Goal: Information Seeking & Learning: Learn about a topic

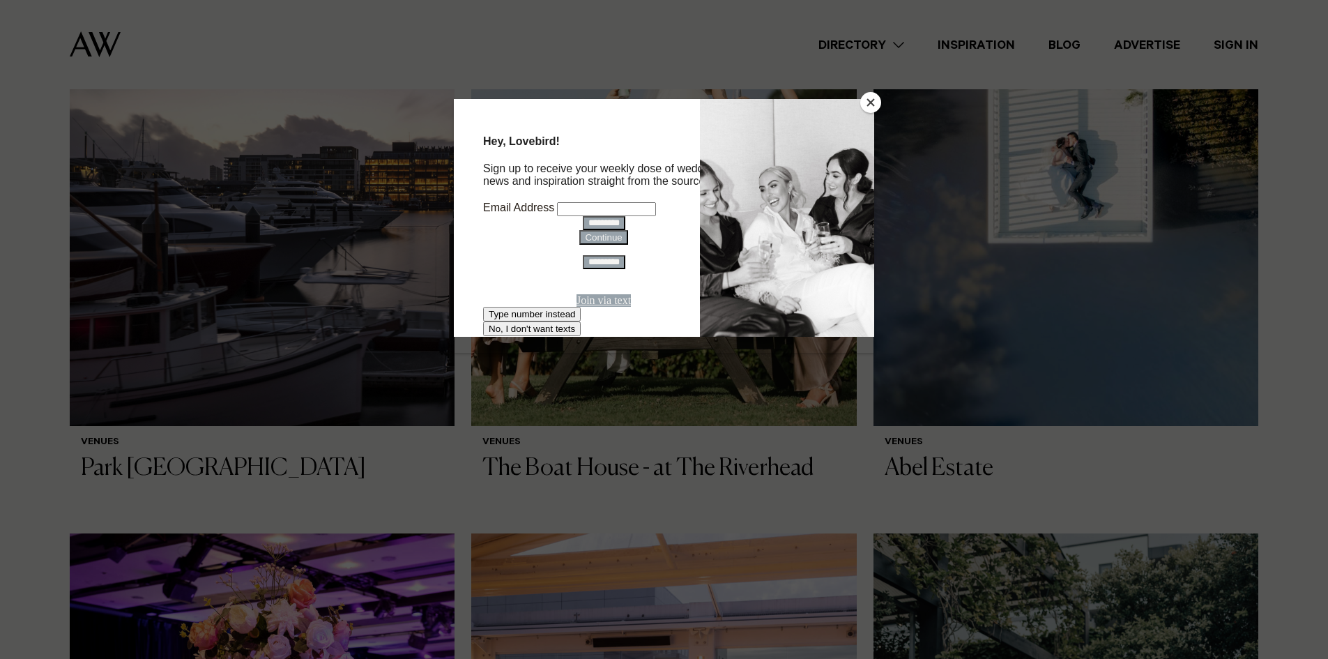
scroll to position [558, 0]
click at [867, 96] on button "Close" at bounding box center [870, 102] width 21 height 21
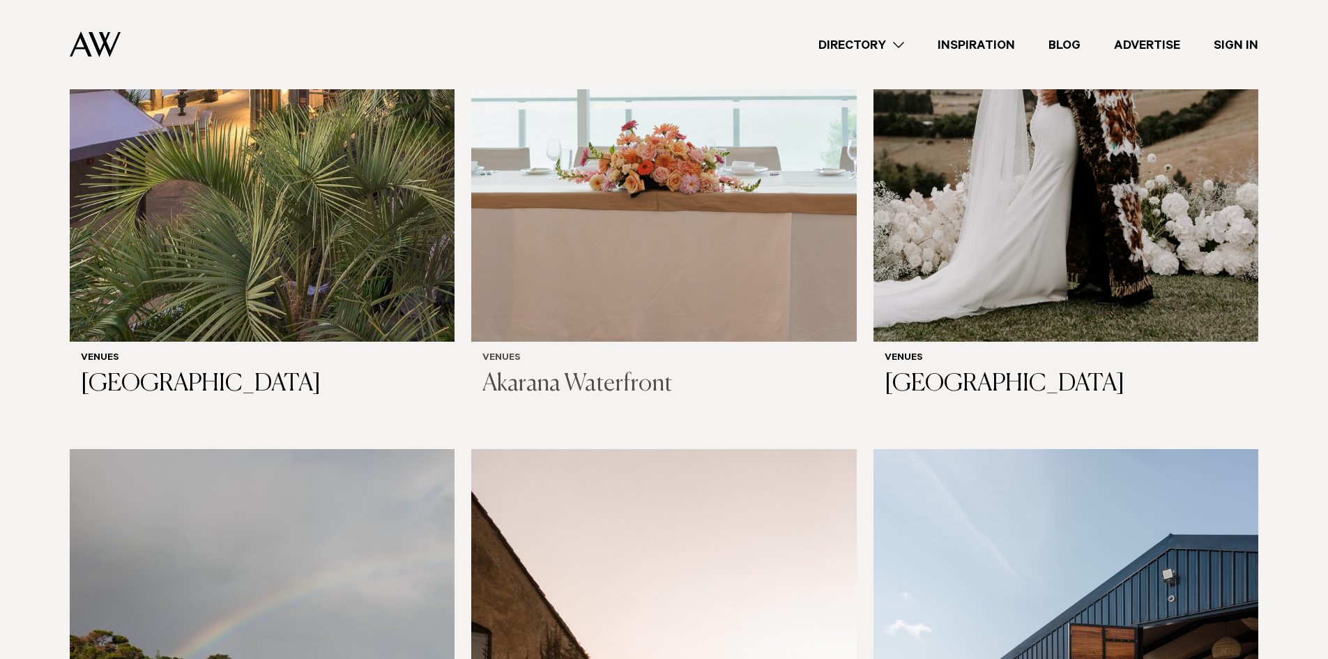
scroll to position [6972, 0]
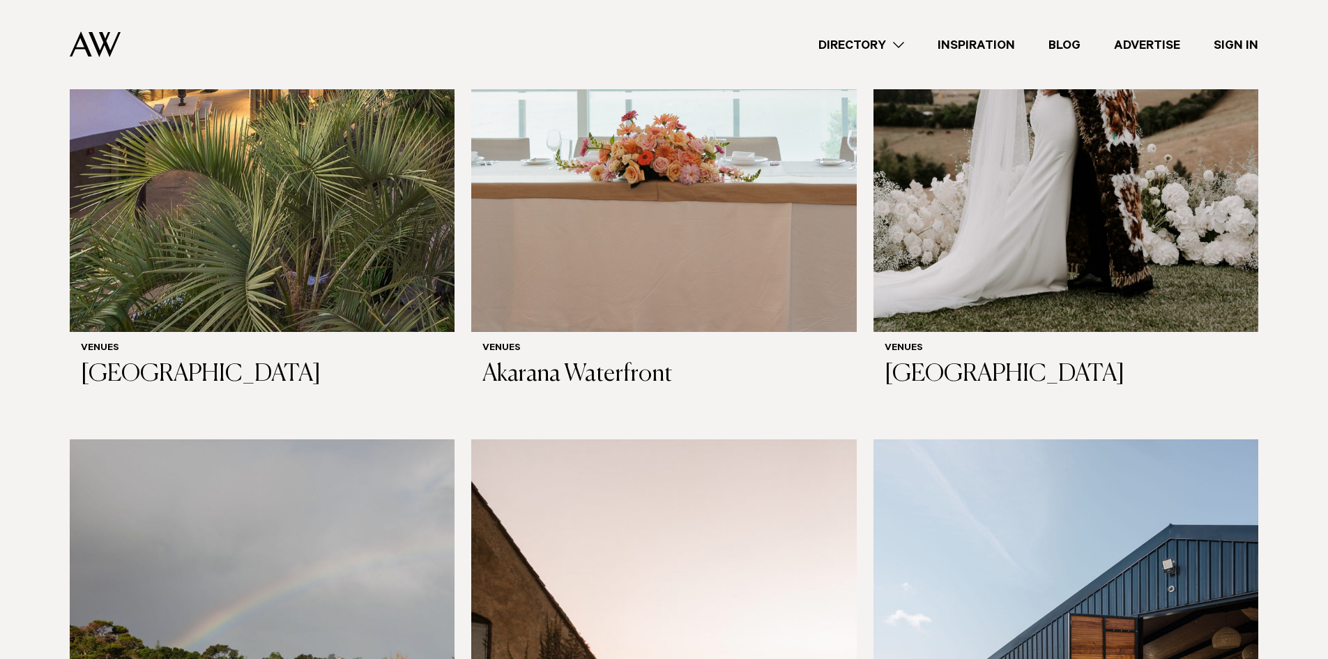
click at [870, 47] on link "Directory" at bounding box center [861, 45] width 119 height 19
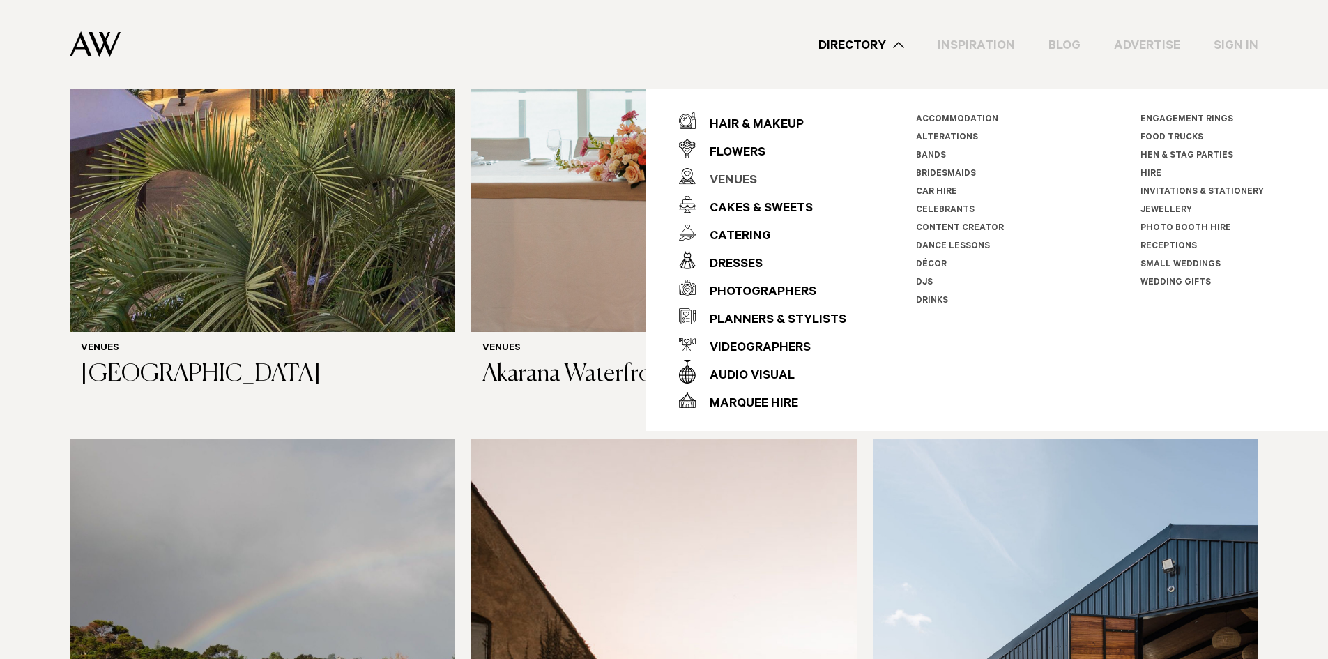
click at [742, 177] on div "Venues" at bounding box center [726, 181] width 61 height 28
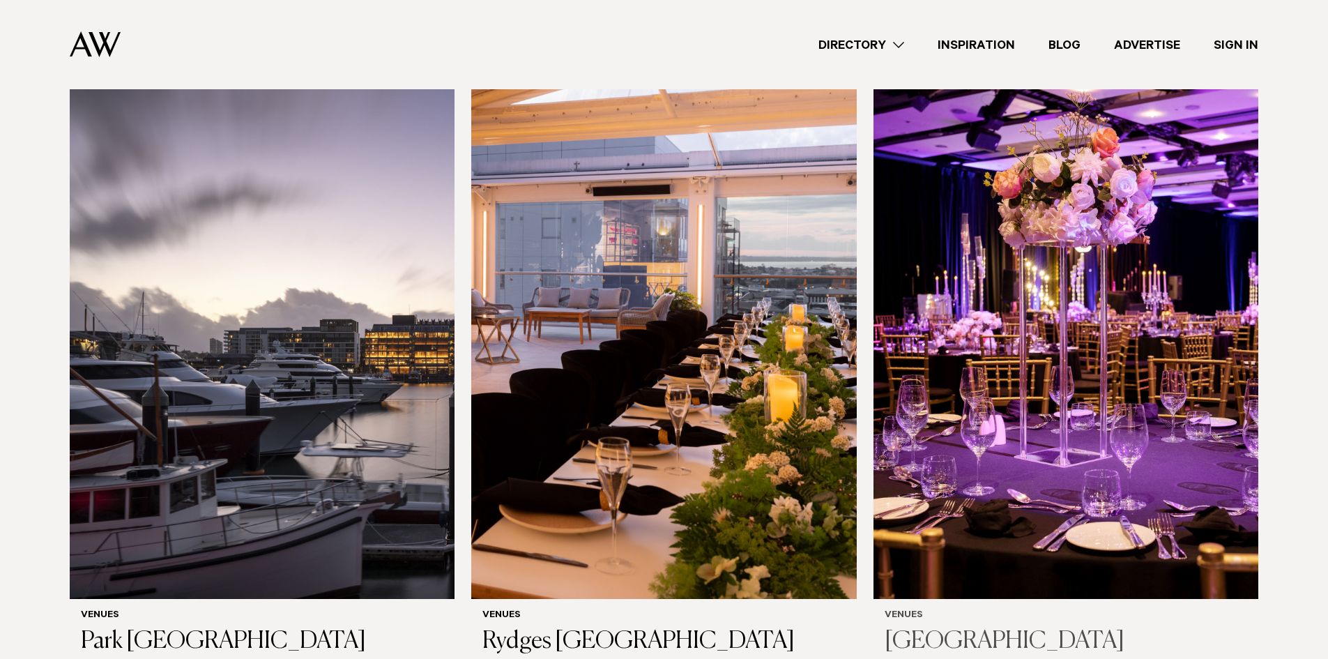
scroll to position [1046, 0]
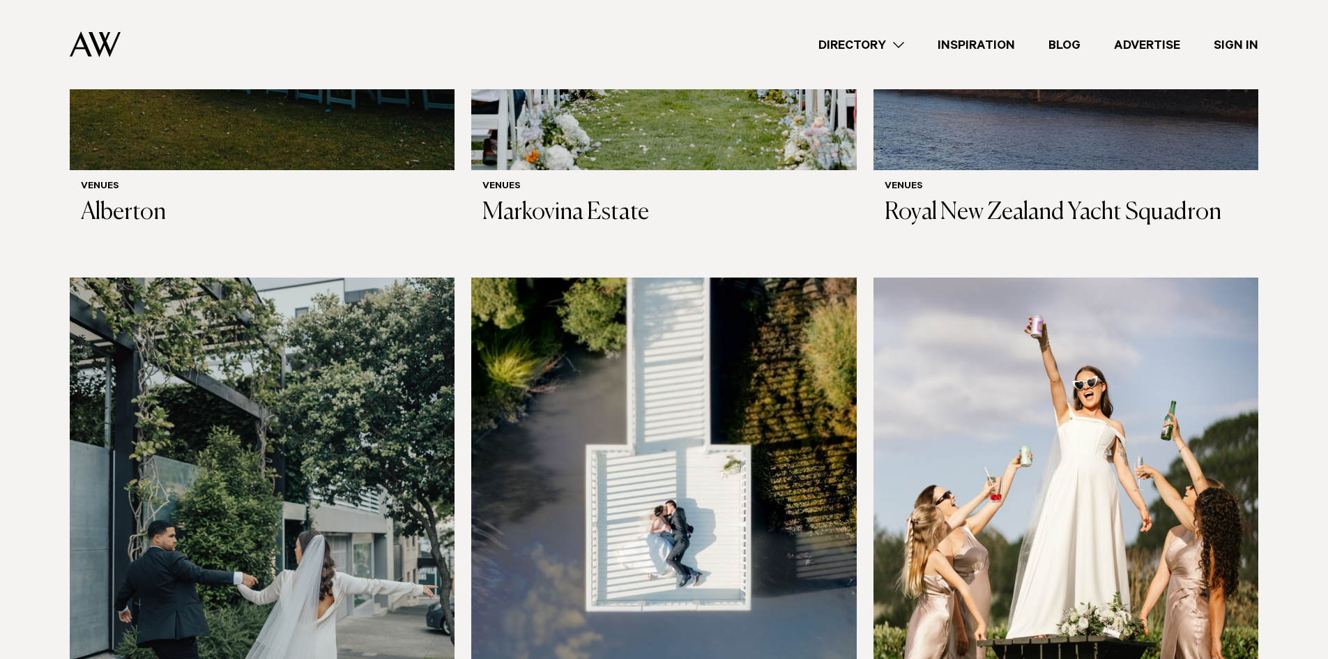
scroll to position [2301, 0]
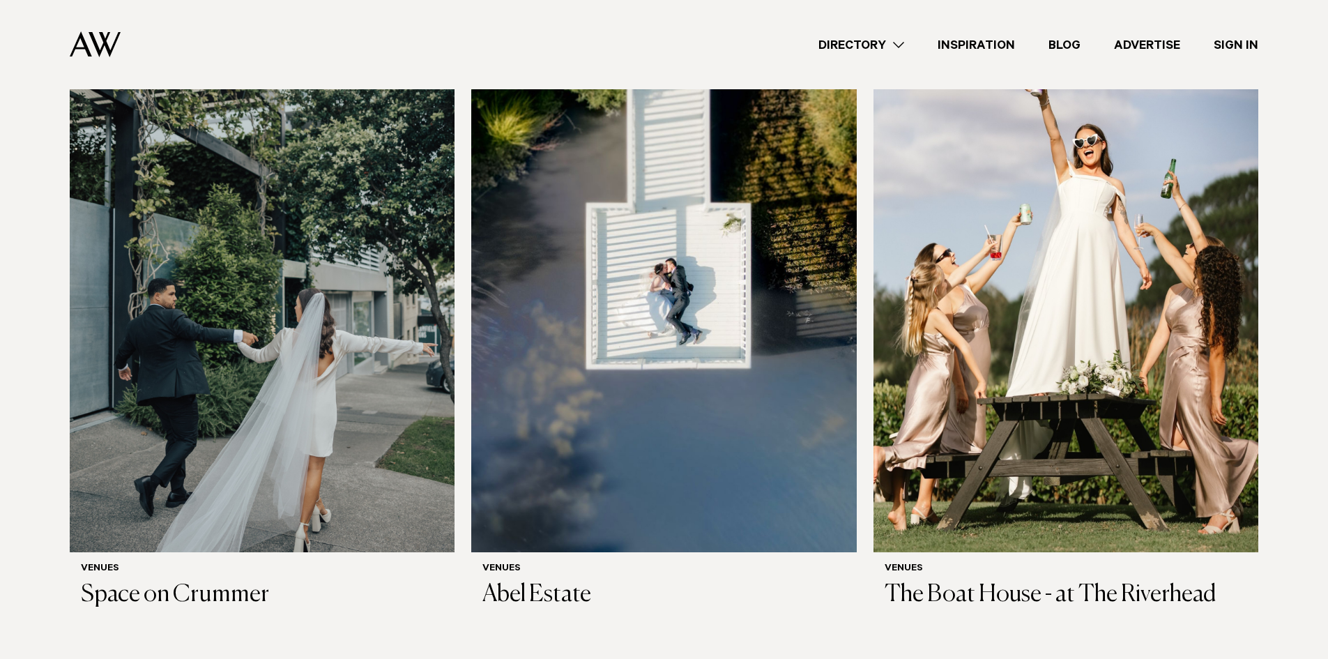
click at [362, 20] on div "Directory Hair & Makeup Flowers Venues Cakes & Sweets" at bounding box center [695, 44] width 1127 height 89
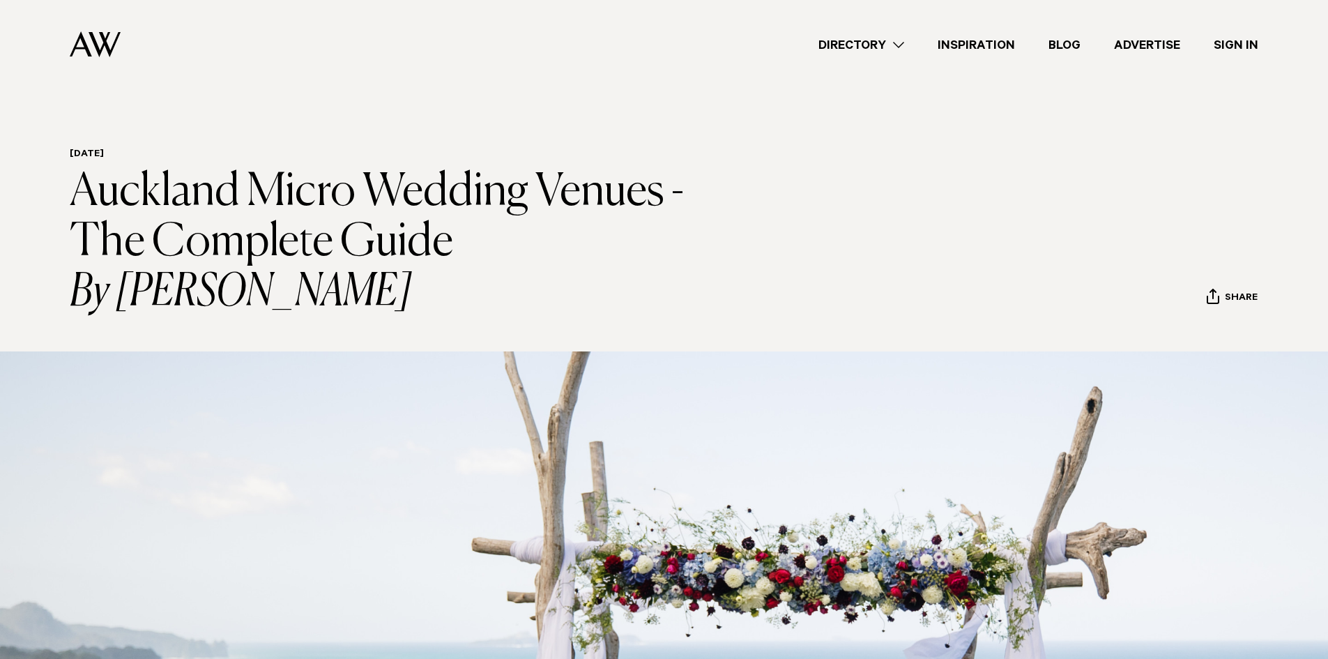
drag, startPoint x: 271, startPoint y: 257, endPoint x: 396, endPoint y: 249, distance: 125.7
click at [356, 252] on h1 "Auckland Micro Wedding Venues - The Complete Guide By [PERSON_NAME]" at bounding box center [392, 242] width 645 height 151
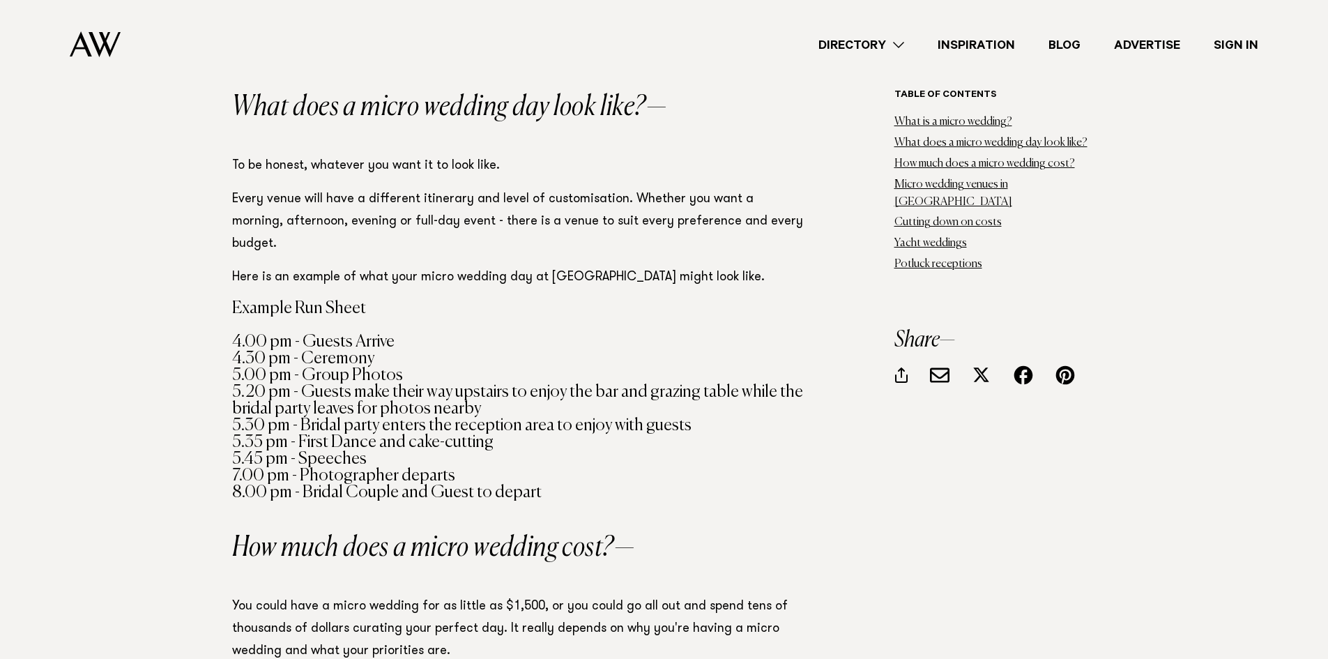
scroll to position [1325, 0]
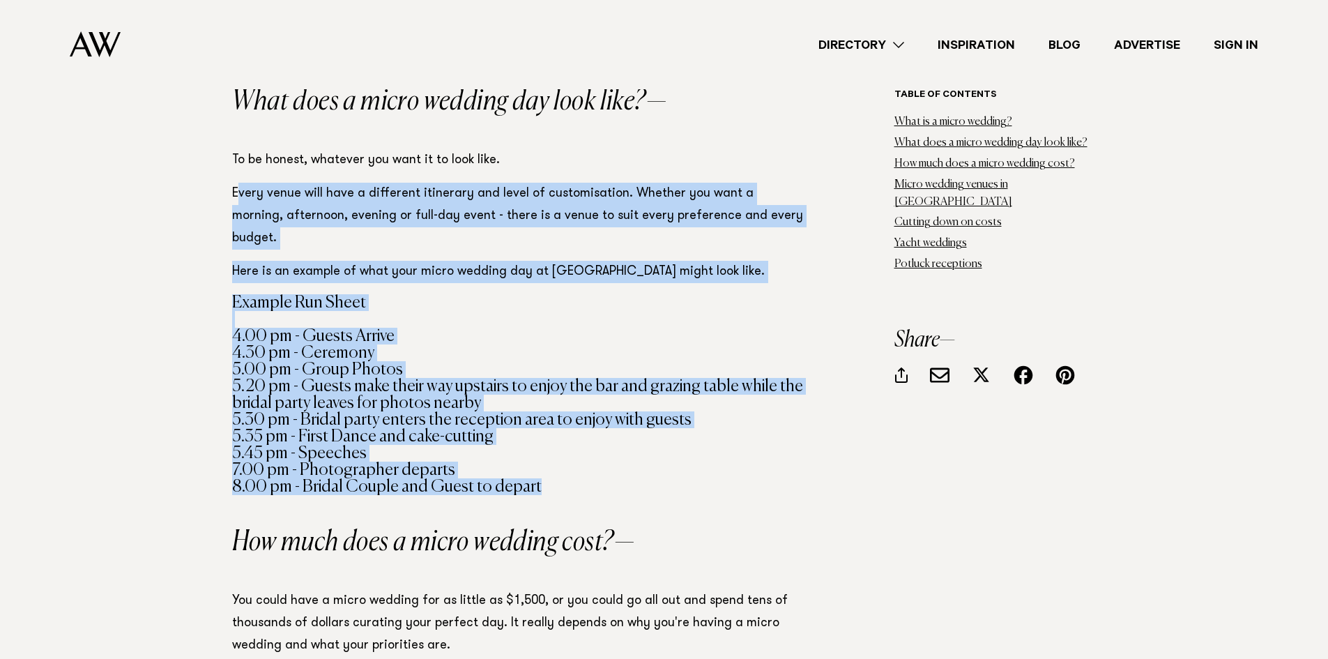
drag, startPoint x: 245, startPoint y: 183, endPoint x: 699, endPoint y: 462, distance: 532.7
click at [699, 460] on h4 "Example Run Sheet 4.00 pm - Guests Arrive 4.30 pm - Ceremony 5.00 pm - Group Ph…" at bounding box center [518, 394] width 572 height 201
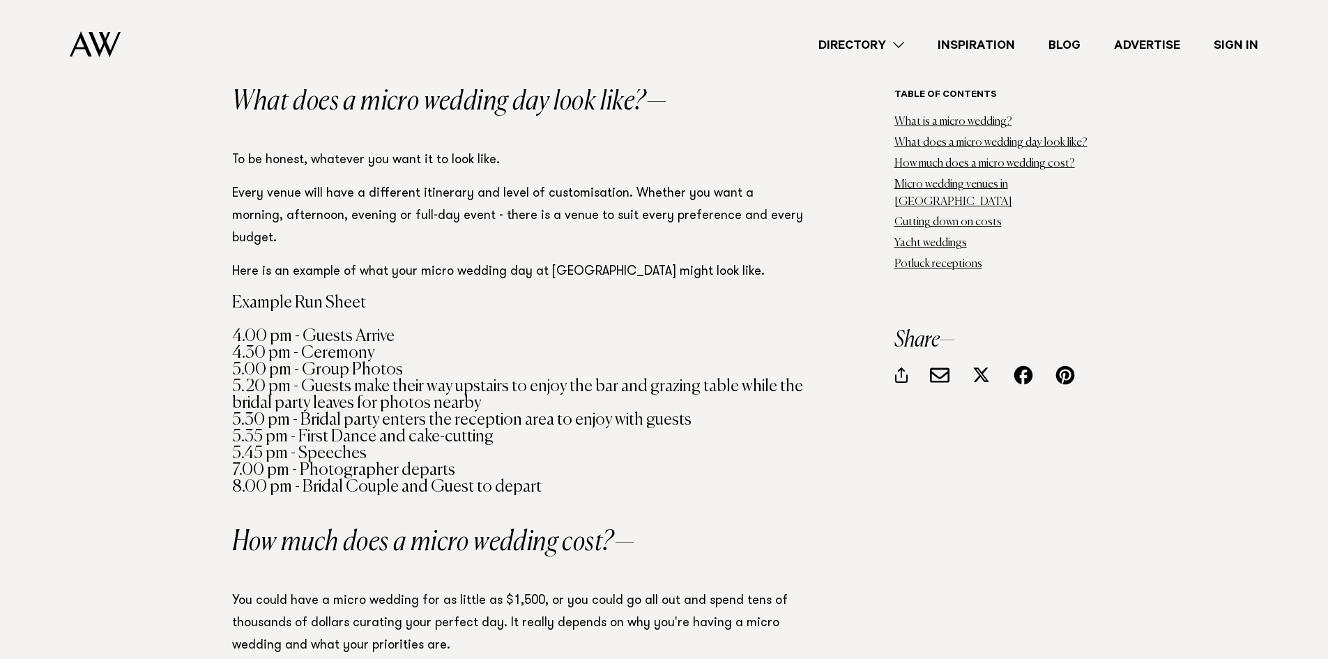
click at [338, 367] on h4 "Example Run Sheet 4.00 pm - Guests Arrive 4.30 pm - Ceremony 5.00 pm - Group Ph…" at bounding box center [518, 394] width 572 height 201
click at [338, 365] on h4 "Example Run Sheet 4.00 pm - Guests Arrive 4.30 pm - Ceremony 5.00 pm - Group Ph…" at bounding box center [518, 394] width 572 height 201
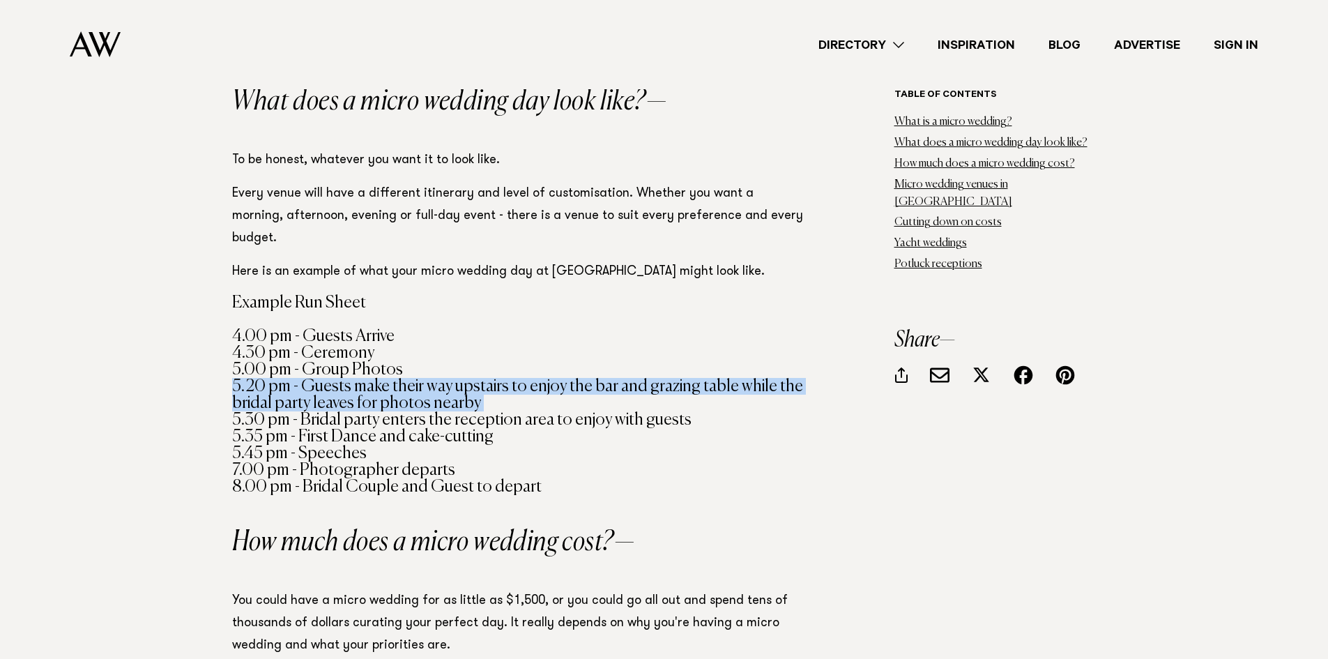
click at [338, 365] on h4 "Example Run Sheet 4.00 pm - Guests Arrive 4.30 pm - Ceremony 5.00 pm - Group Ph…" at bounding box center [518, 394] width 572 height 201
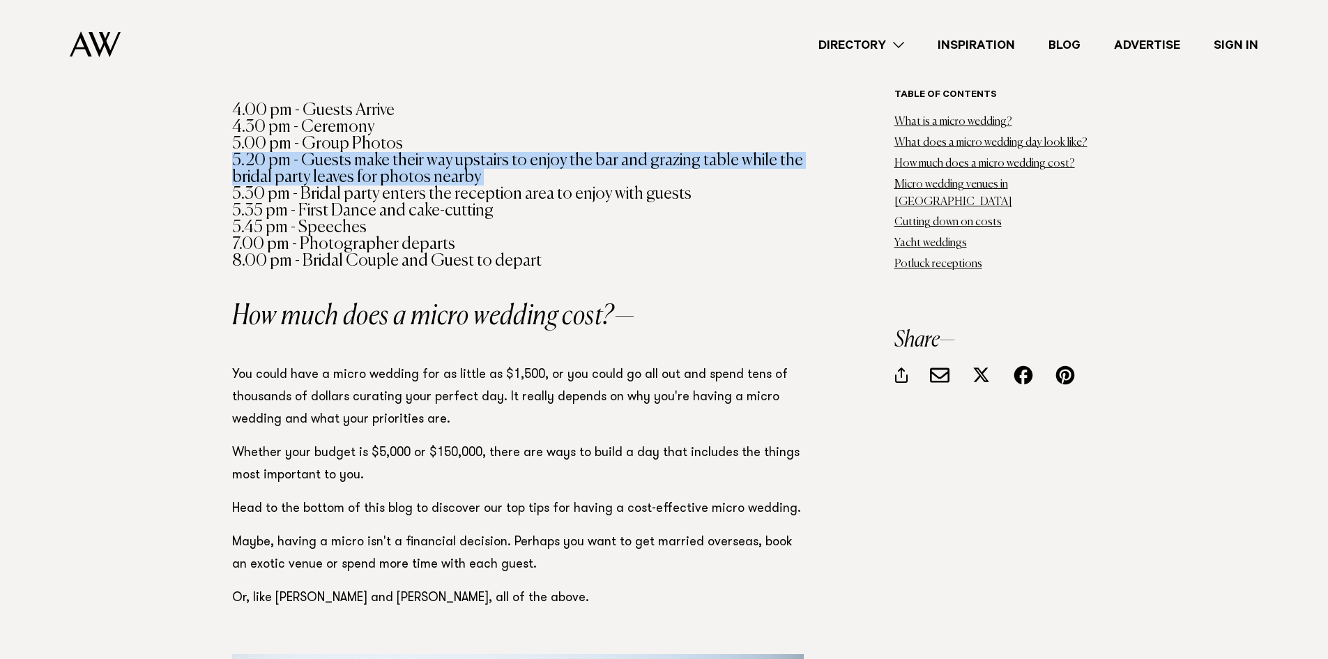
scroll to position [1604, 0]
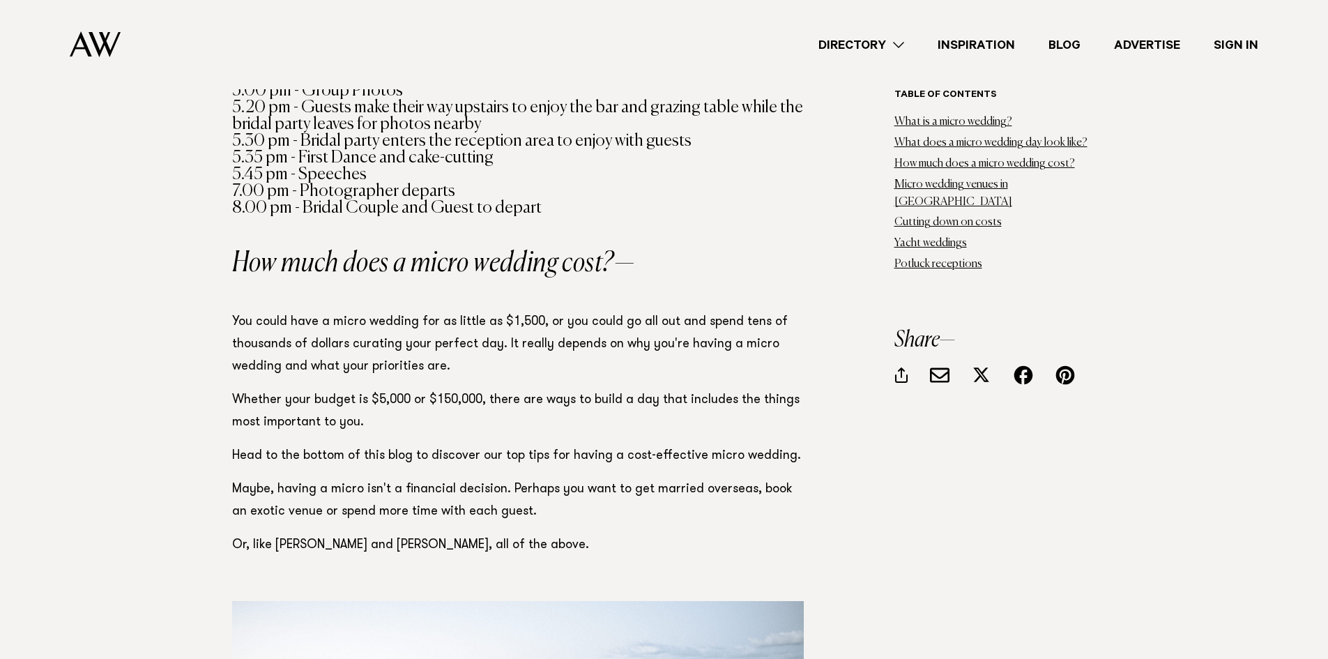
click at [478, 321] on p "You could have a micro wedding for as little as $1,500, or you could go all out…" at bounding box center [518, 344] width 572 height 67
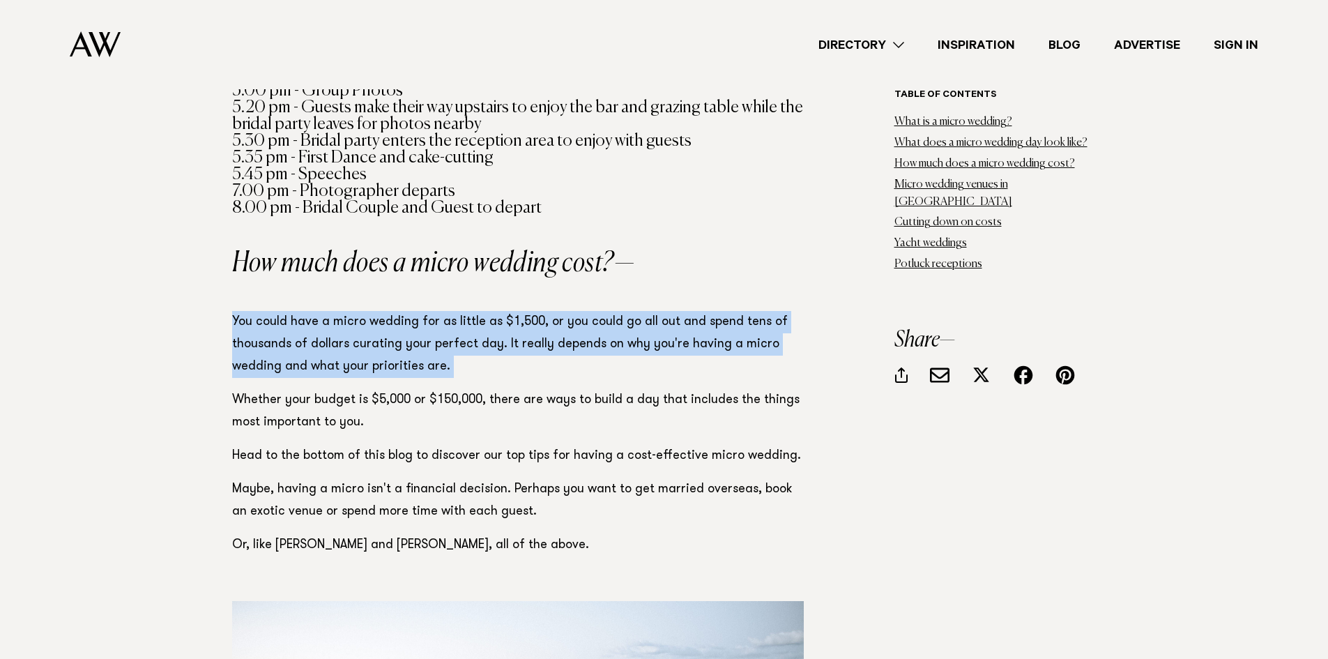
click at [478, 321] on p "You could have a micro wedding for as little as $1,500, or you could go all out…" at bounding box center [518, 344] width 572 height 67
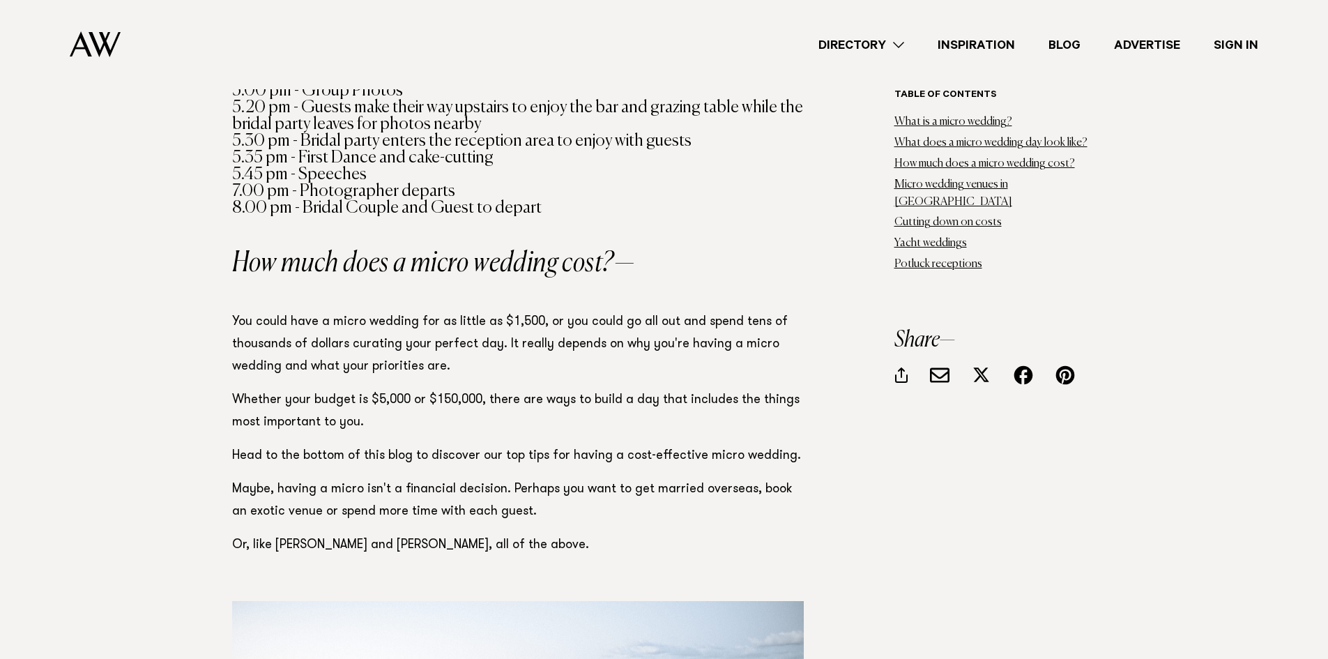
click at [560, 390] on p "Whether your budget is $5,000 or $150,000, there are ways to build a day that i…" at bounding box center [518, 411] width 572 height 45
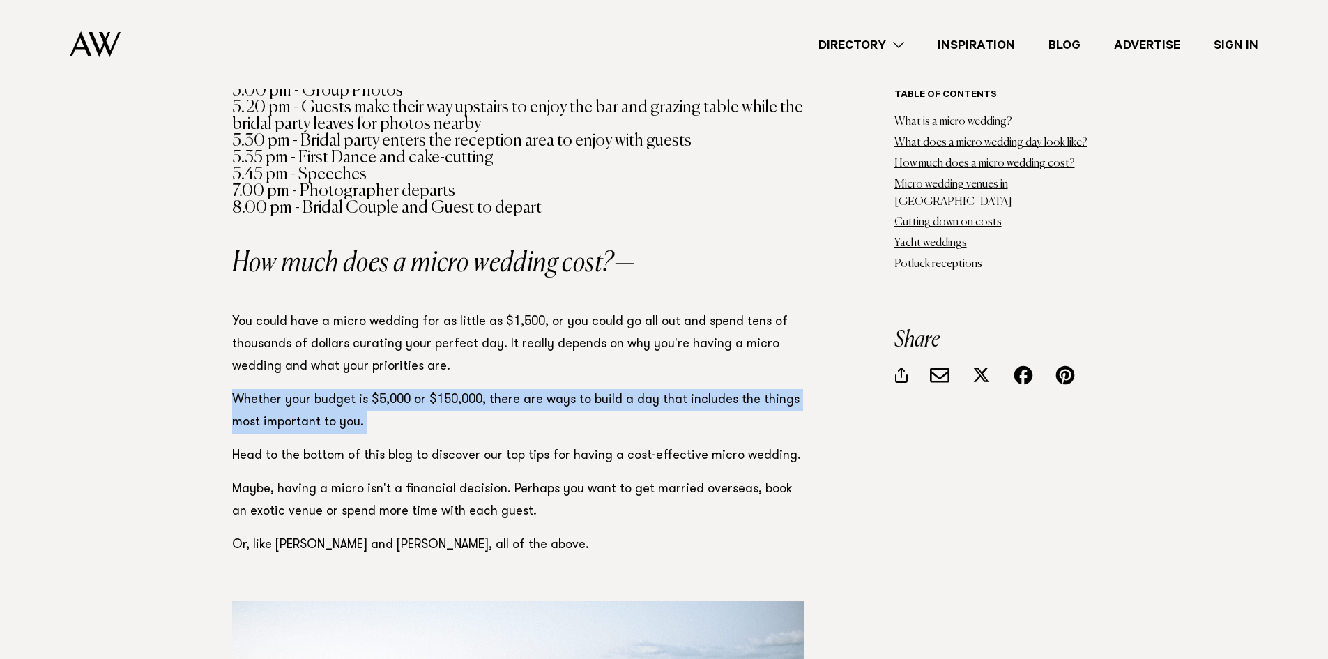
click at [560, 390] on p "Whether your budget is $5,000 or $150,000, there are ways to build a day that i…" at bounding box center [518, 411] width 572 height 45
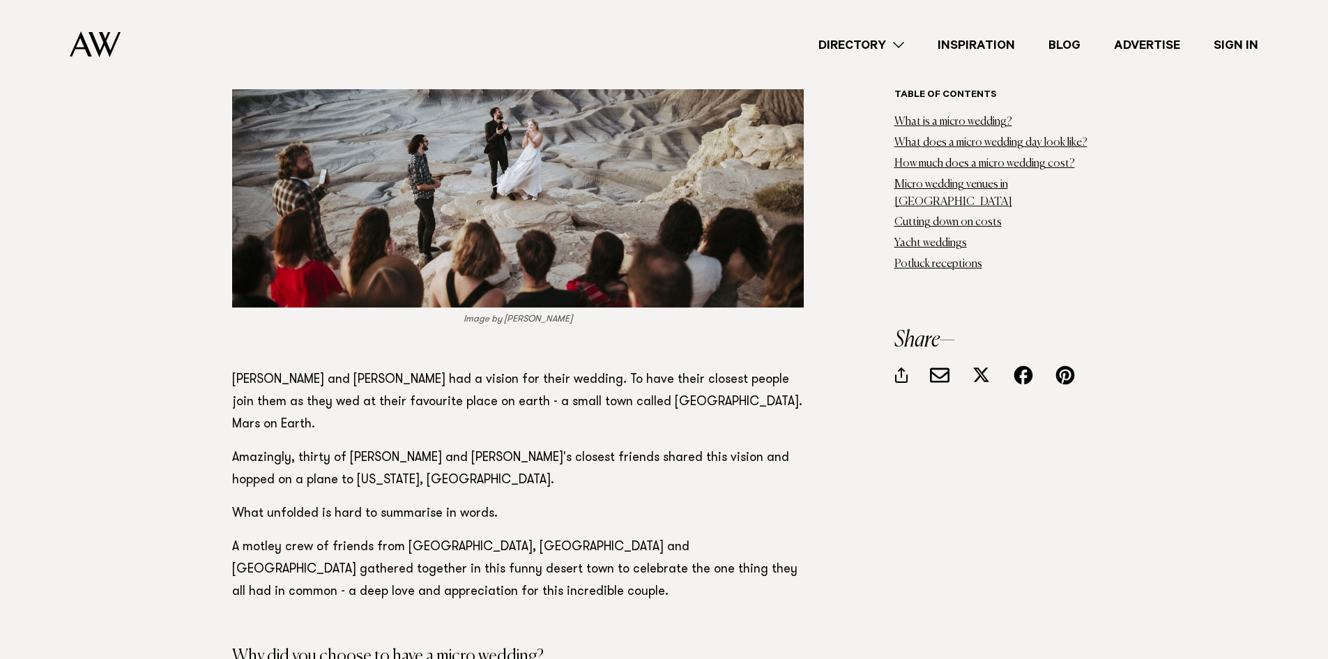
scroll to position [2510, 0]
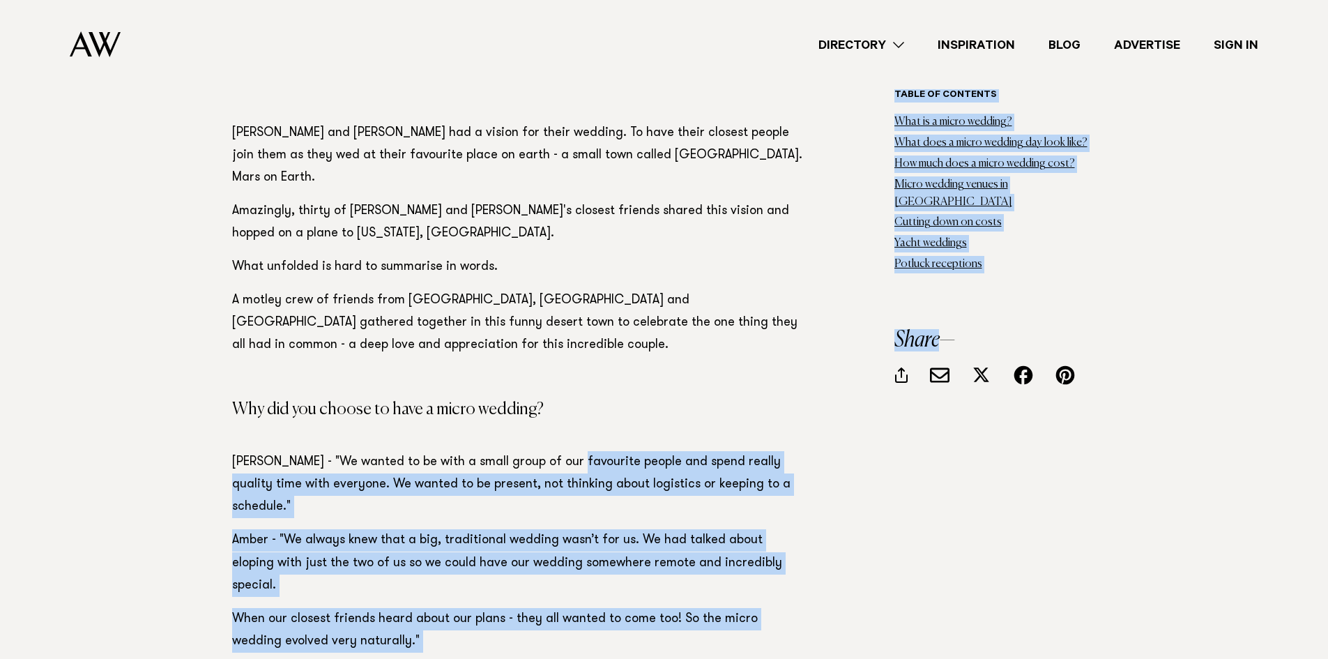
drag, startPoint x: 568, startPoint y: 390, endPoint x: 857, endPoint y: 473, distance: 300.8
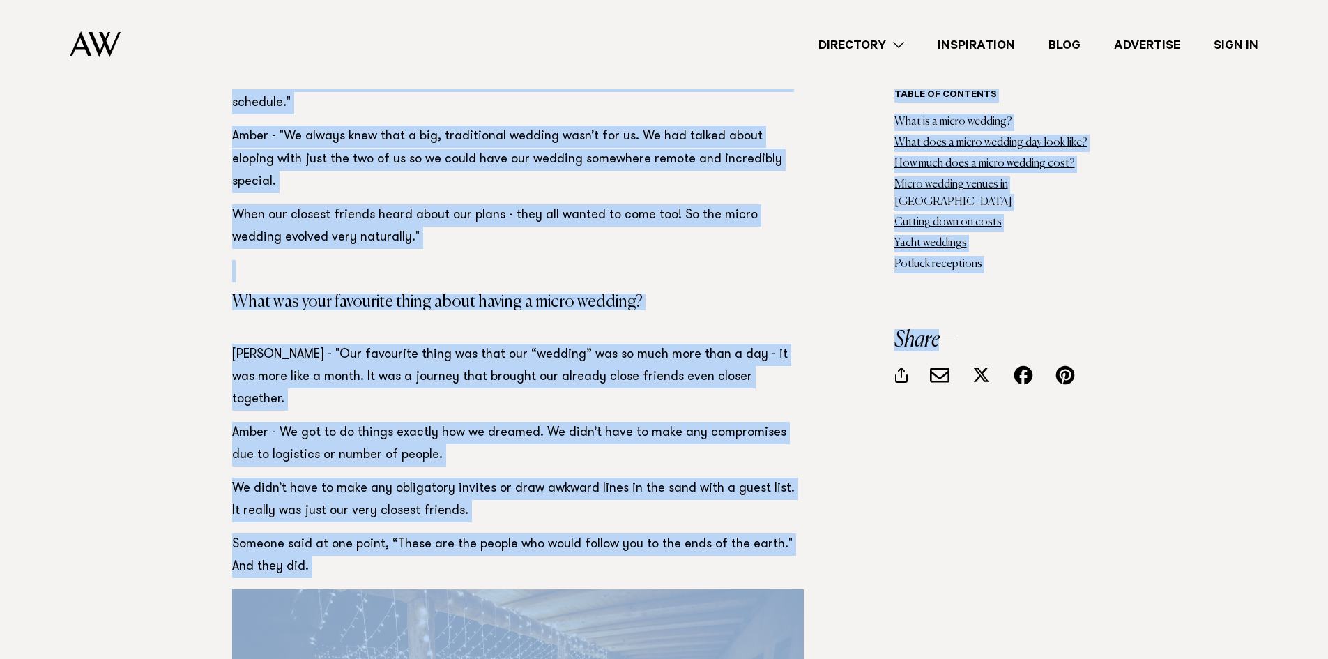
scroll to position [2928, 0]
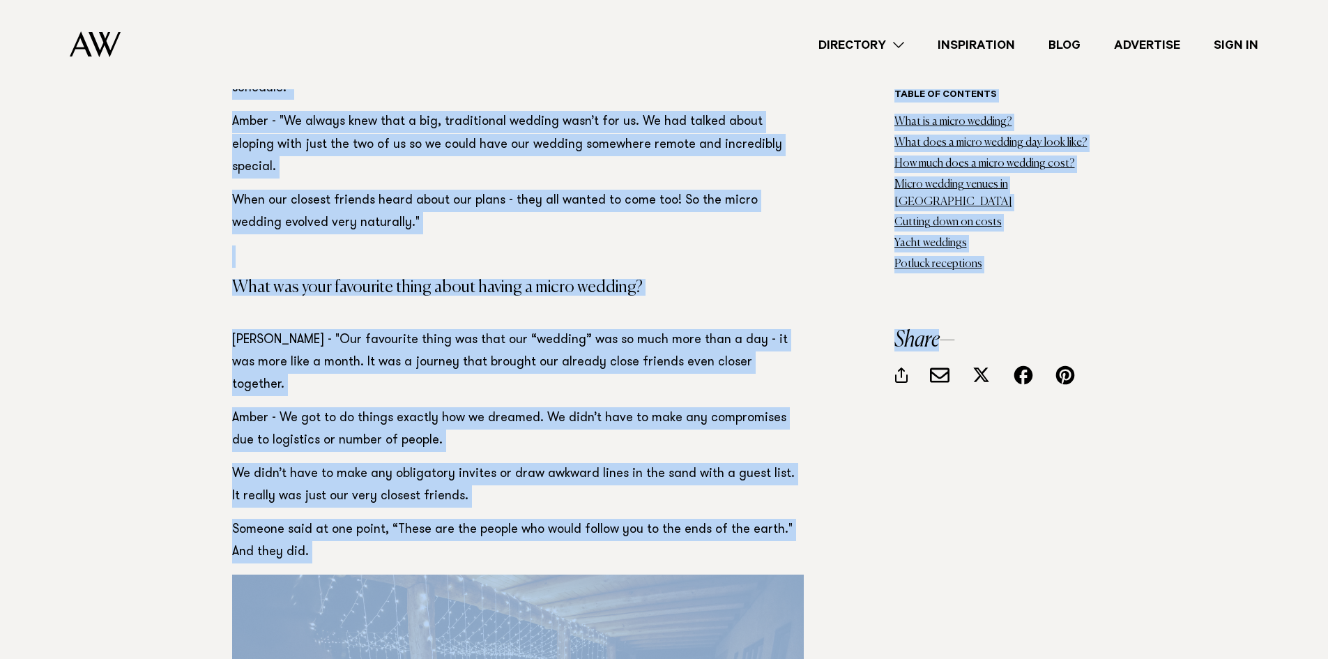
click at [632, 329] on p "Zahn - "Our favourite thing was that our “wedding” was so much more than a day …" at bounding box center [518, 362] width 572 height 67
click at [586, 329] on p "Zahn - "Our favourite thing was that our “wedding” was so much more than a day …" at bounding box center [518, 362] width 572 height 67
click at [579, 329] on p "Zahn - "Our favourite thing was that our “wedding” was so much more than a day …" at bounding box center [518, 362] width 572 height 67
click at [573, 407] on p "Amber - We got to do things exactly how we dreamed. We didn’t have to make any …" at bounding box center [518, 429] width 572 height 45
click at [570, 407] on p "Amber - We got to do things exactly how we dreamed. We didn’t have to make any …" at bounding box center [518, 429] width 572 height 45
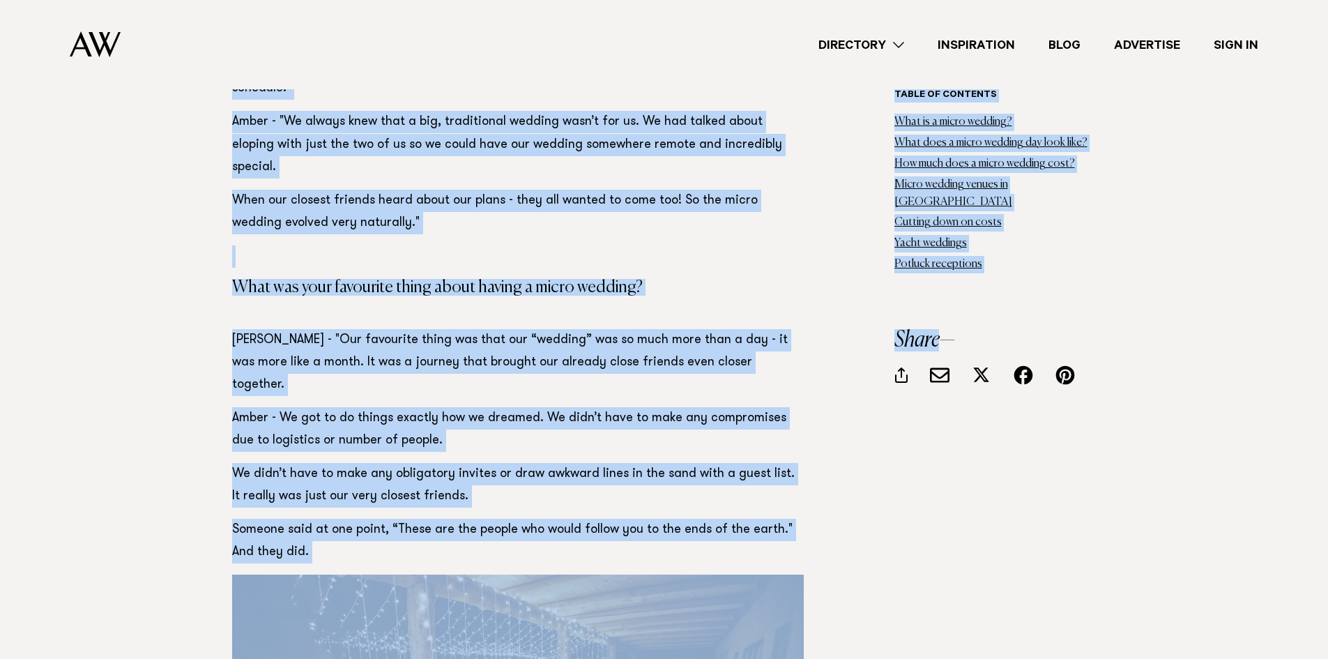
click at [570, 407] on p "Amber - We got to do things exactly how we dreamed. We didn’t have to make any …" at bounding box center [518, 429] width 572 height 45
click at [512, 407] on p "Amber - We got to do things exactly how we dreamed. We didn’t have to make any …" at bounding box center [518, 429] width 572 height 45
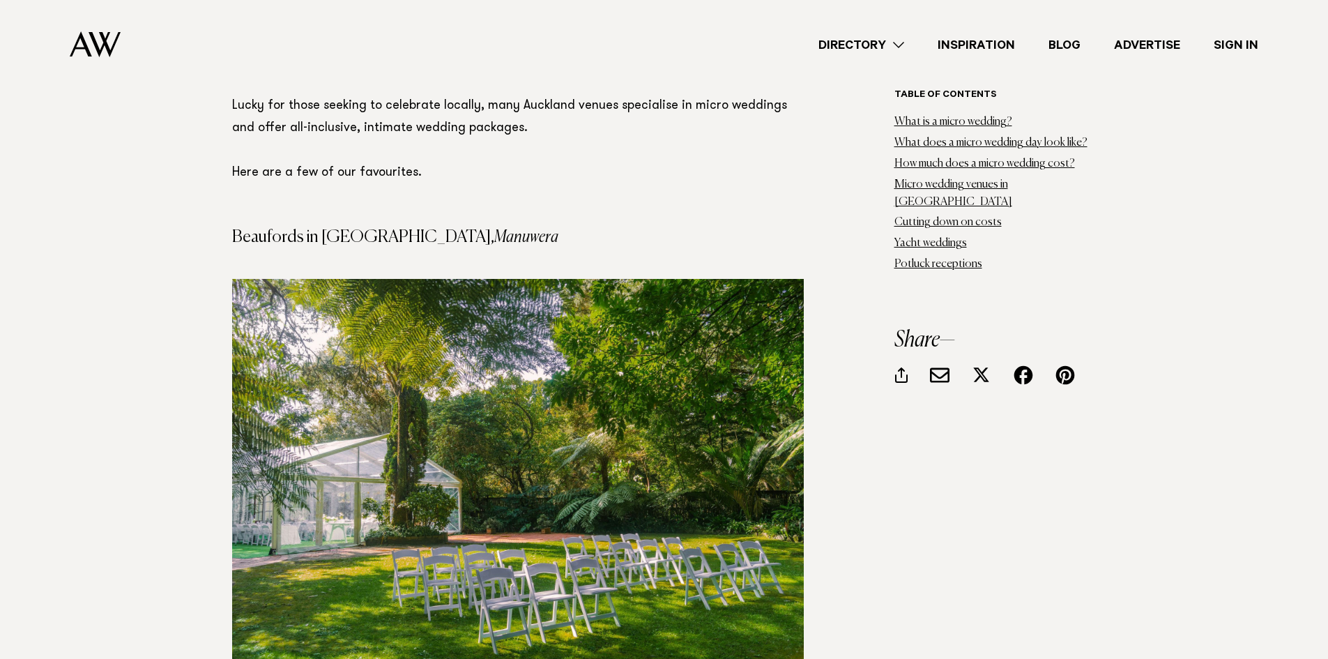
scroll to position [3974, 0]
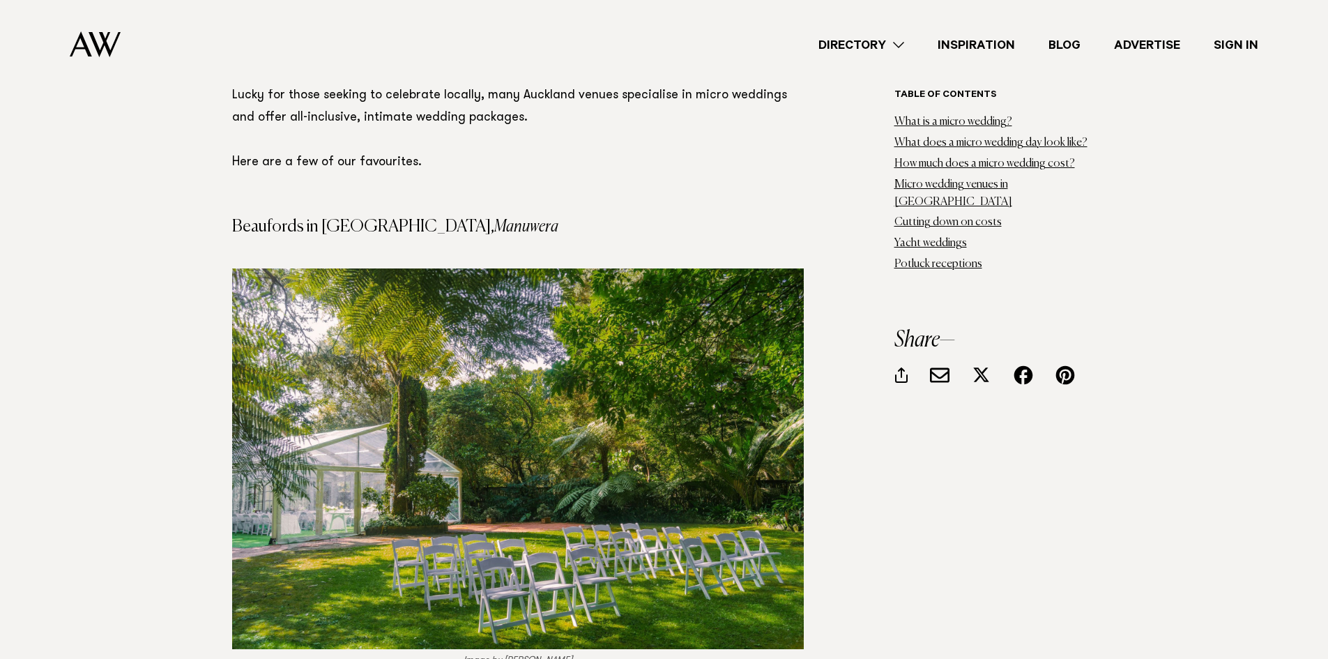
click at [494, 218] on em "Manuwera" at bounding box center [526, 226] width 64 height 17
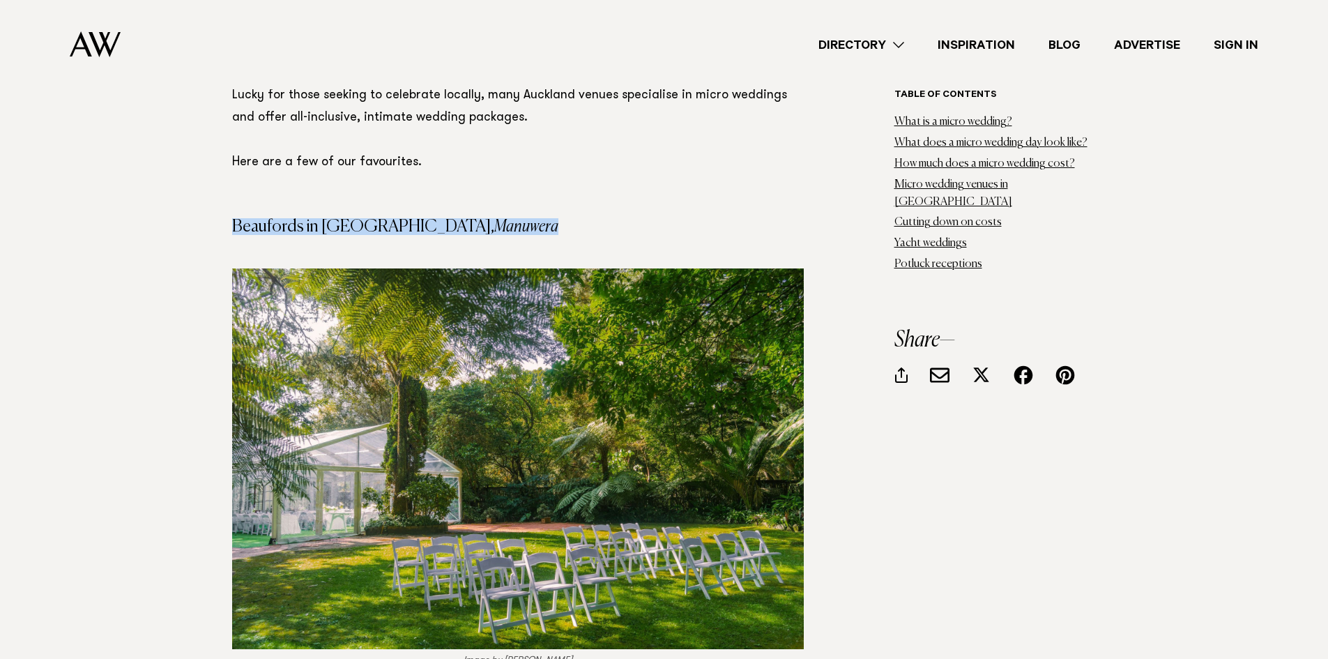
click at [494, 218] on em "Manuwera" at bounding box center [526, 226] width 64 height 17
click at [338, 218] on h4 "Beaufords in Totara Park, Manuwera" at bounding box center [518, 226] width 572 height 17
drag, startPoint x: 338, startPoint y: 119, endPoint x: 309, endPoint y: 120, distance: 29.3
click at [319, 218] on h4 "Beaufords in Totara Park, Manuwera" at bounding box center [518, 226] width 572 height 17
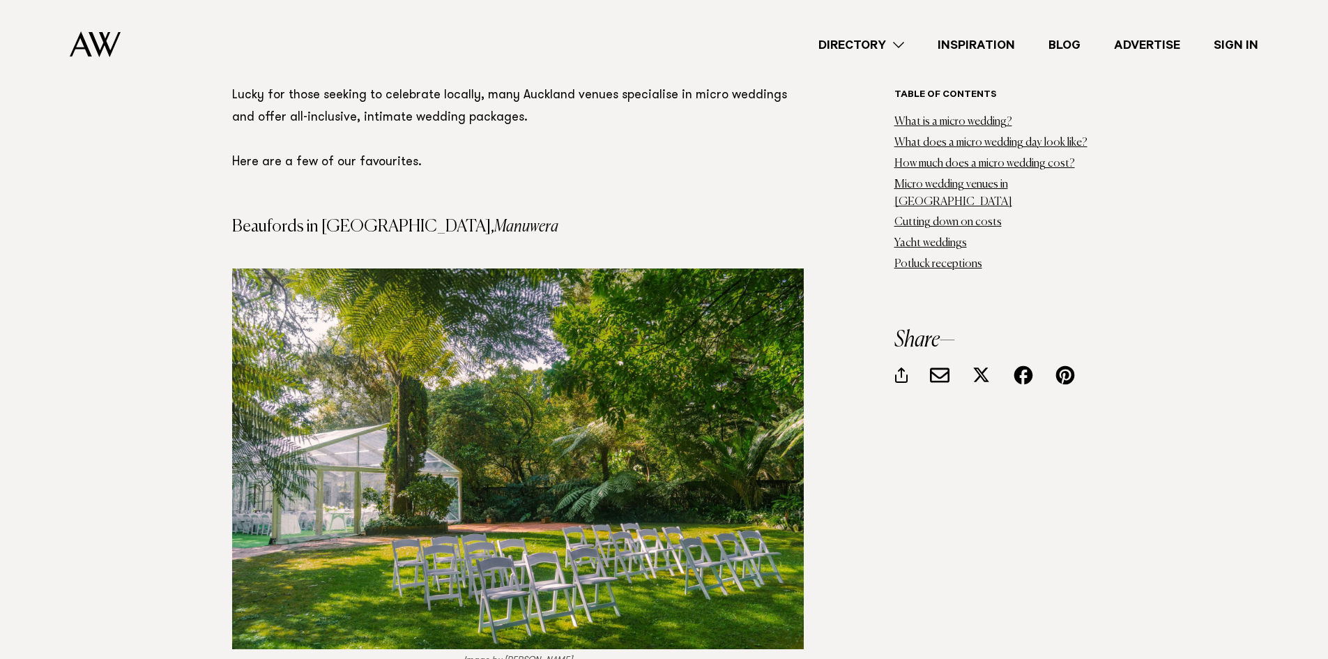
click at [271, 218] on h4 "Beaufords in Totara Park, Manuwera" at bounding box center [518, 226] width 572 height 17
drag, startPoint x: 269, startPoint y: 118, endPoint x: 282, endPoint y: 118, distance: 13.2
click at [284, 218] on h4 "Beaufords in Totara Park, Manuwera" at bounding box center [518, 226] width 572 height 17
click at [254, 218] on h4 "Beaufords in Totara Park, Manuwera" at bounding box center [518, 226] width 572 height 17
drag, startPoint x: 254, startPoint y: 113, endPoint x: 381, endPoint y: 116, distance: 126.2
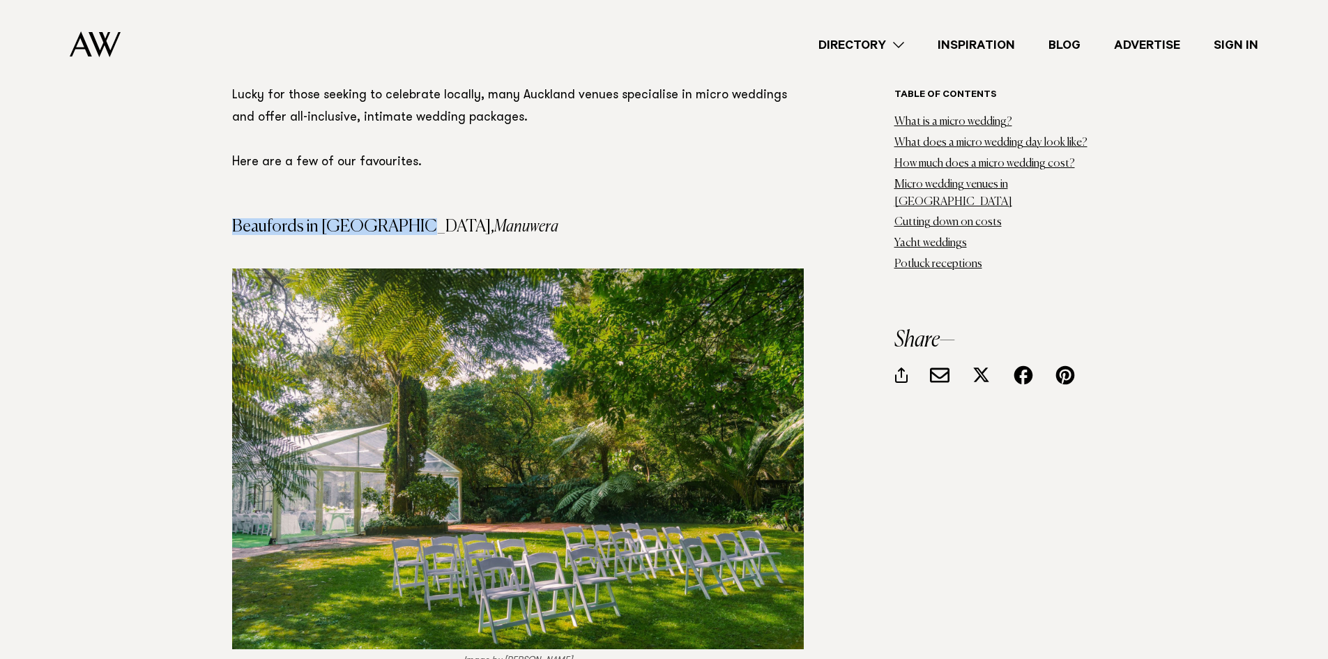
click at [381, 218] on h4 "Beaufords in Totara Park, Manuwera" at bounding box center [518, 226] width 572 height 17
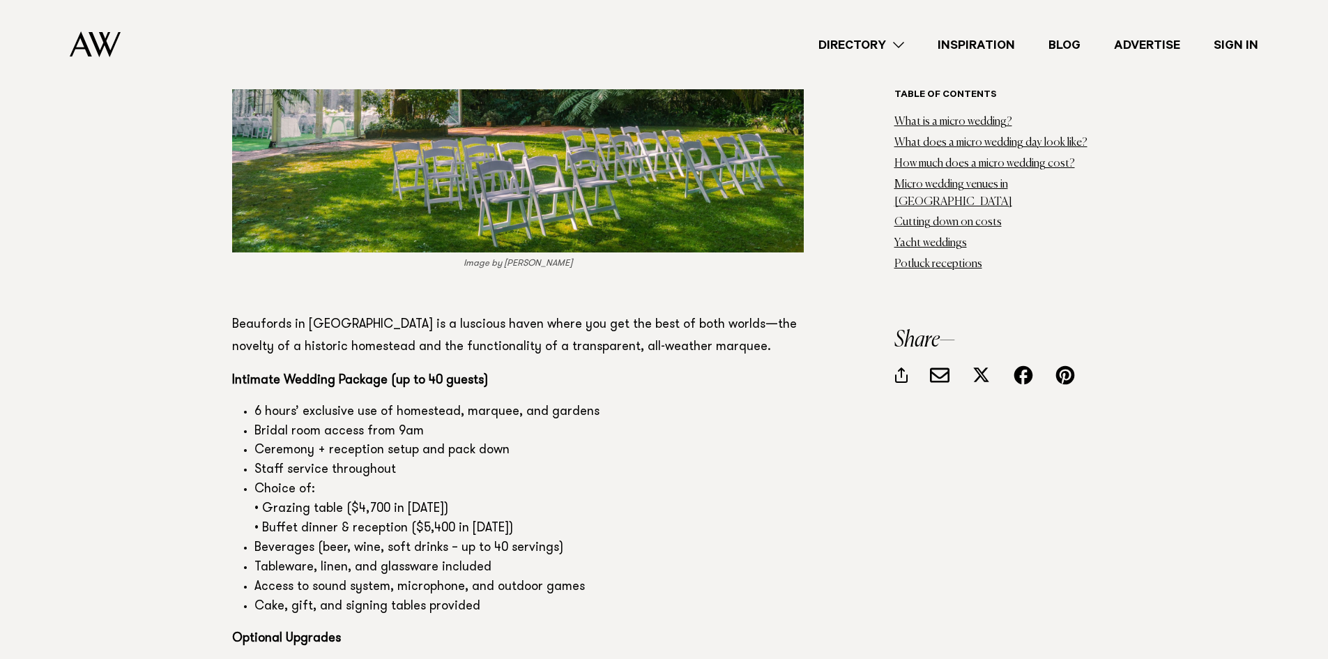
scroll to position [4393, 0]
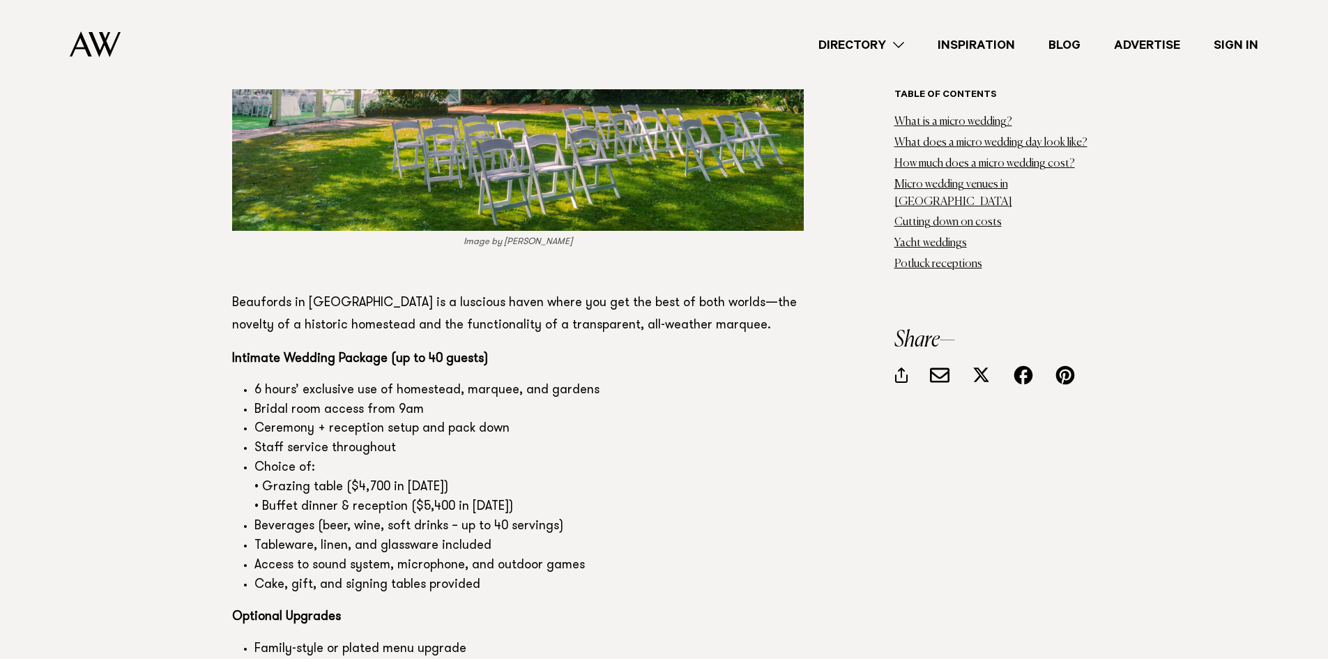
click at [469, 459] on li "Choice of: • Grazing table ($4,700 in 2025) • Buffet dinner & reception ($5,400…" at bounding box center [528, 488] width 549 height 59
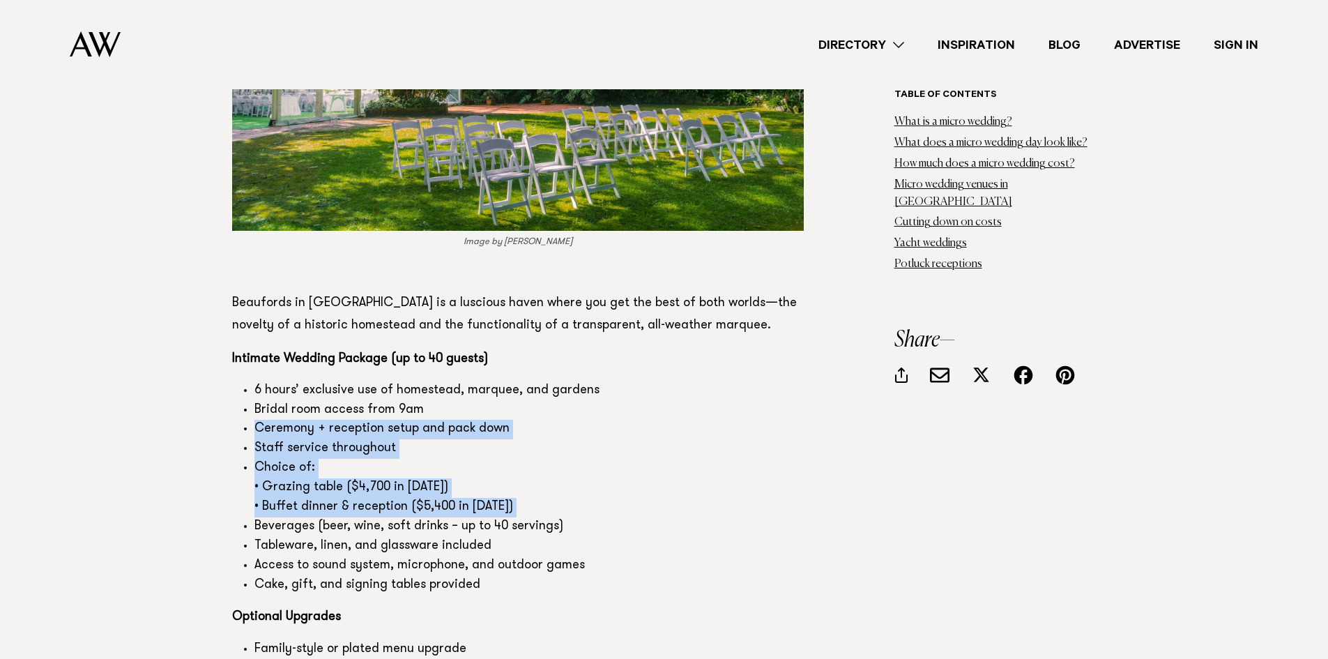
drag, startPoint x: 469, startPoint y: 395, endPoint x: 445, endPoint y: 312, distance: 87.0
click at [445, 381] on ul "6 hours’ exclusive use of homestead, marquee, and gardens Bridal room access fr…" at bounding box center [518, 488] width 572 height 214
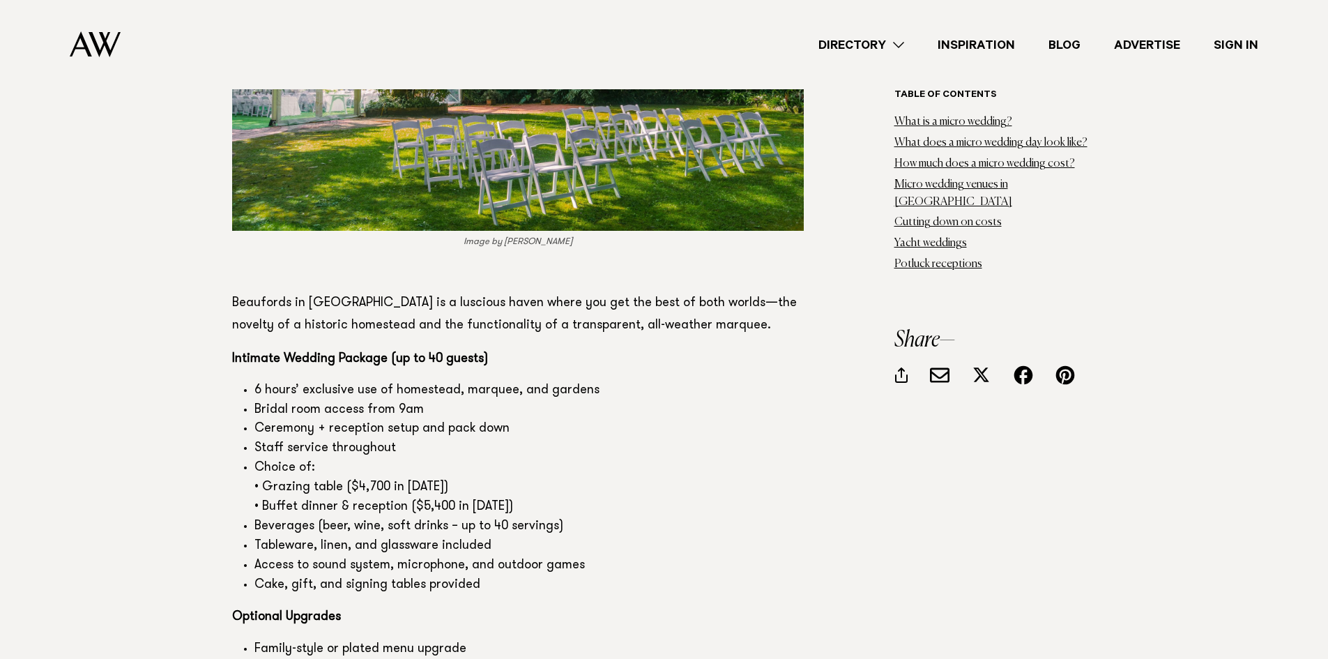
click at [372, 517] on li "Beverages (beer, wine, soft drinks – up to 40 servings)" at bounding box center [528, 527] width 549 height 20
click at [397, 556] on li "Access to sound system, microphone, and outdoor games" at bounding box center [528, 566] width 549 height 20
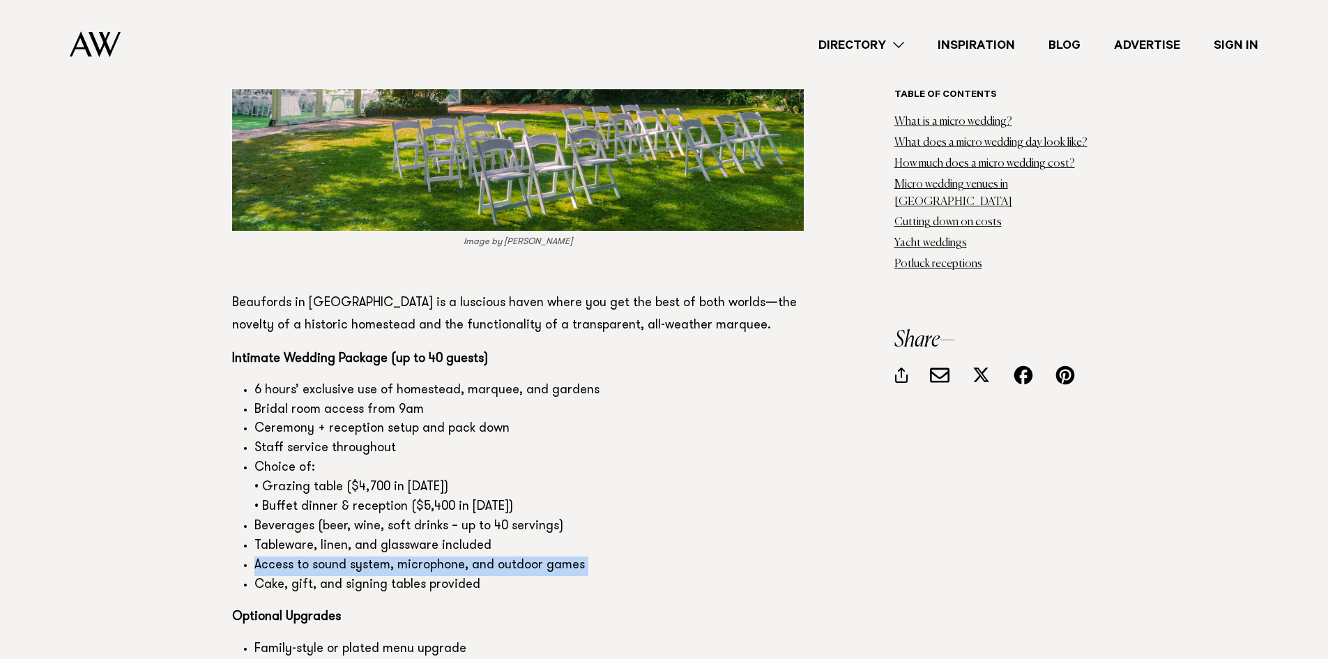
click at [397, 556] on li "Access to sound system, microphone, and outdoor games" at bounding box center [528, 566] width 549 height 20
click at [418, 576] on li "Cake, gift, and signing tables provided" at bounding box center [528, 586] width 549 height 20
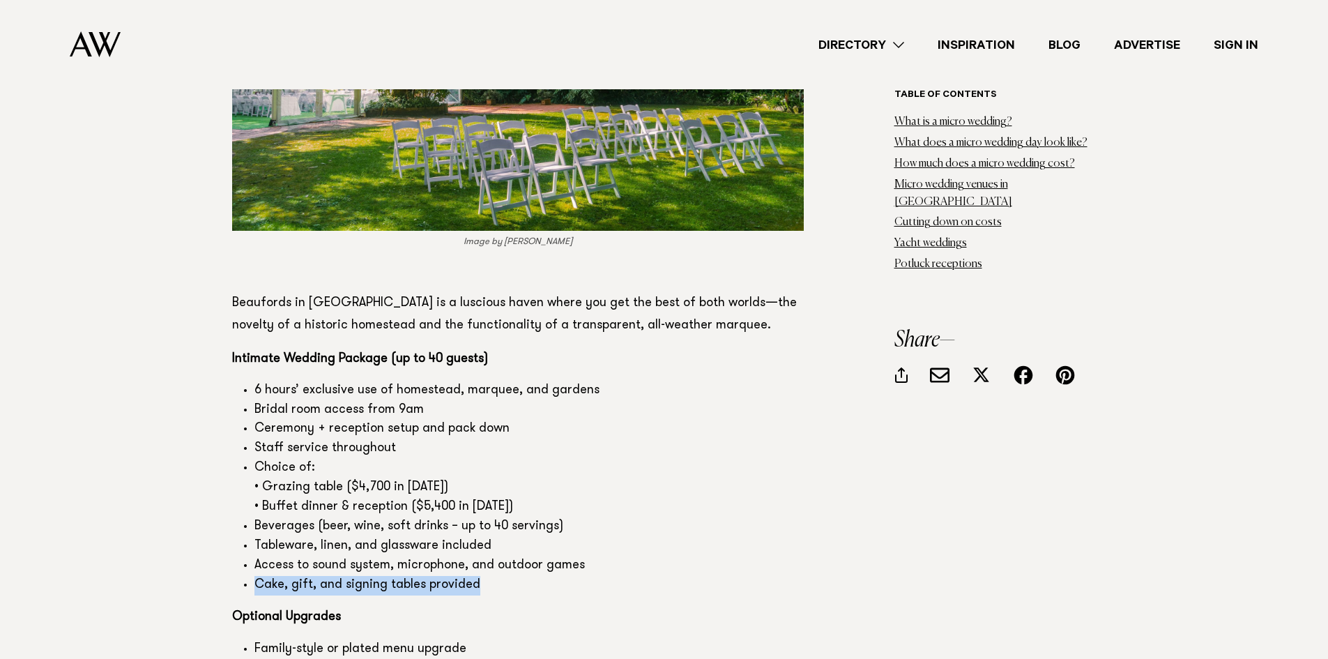
click at [418, 576] on li "Cake, gift, and signing tables provided" at bounding box center [528, 586] width 549 height 20
click at [423, 556] on li "Access to sound system, microphone, and outdoor games" at bounding box center [528, 566] width 549 height 20
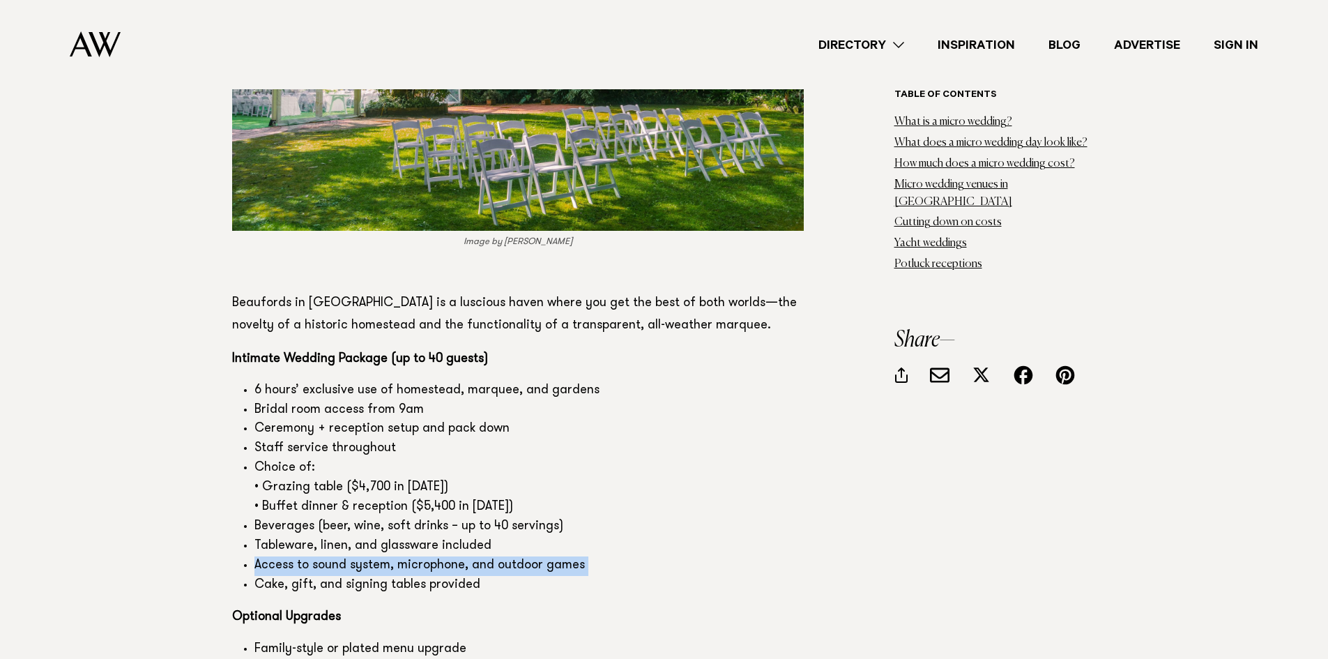
click at [423, 556] on li "Access to sound system, microphone, and outdoor games" at bounding box center [528, 566] width 549 height 20
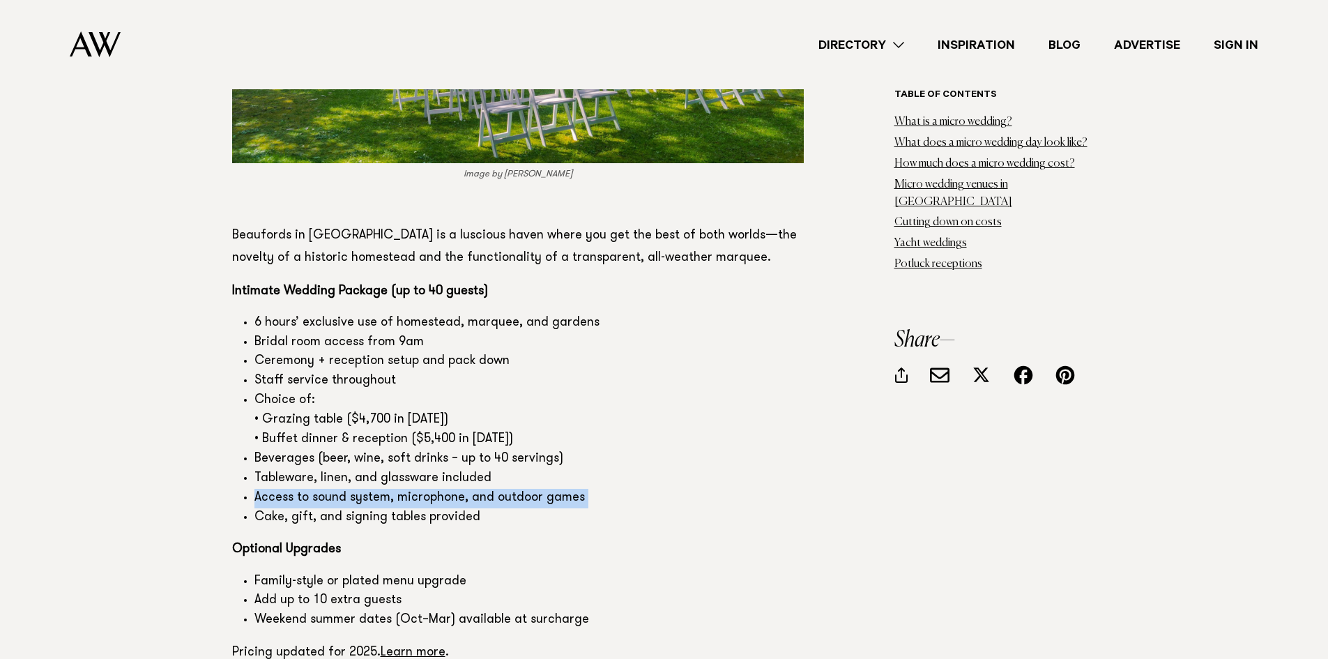
scroll to position [4462, 0]
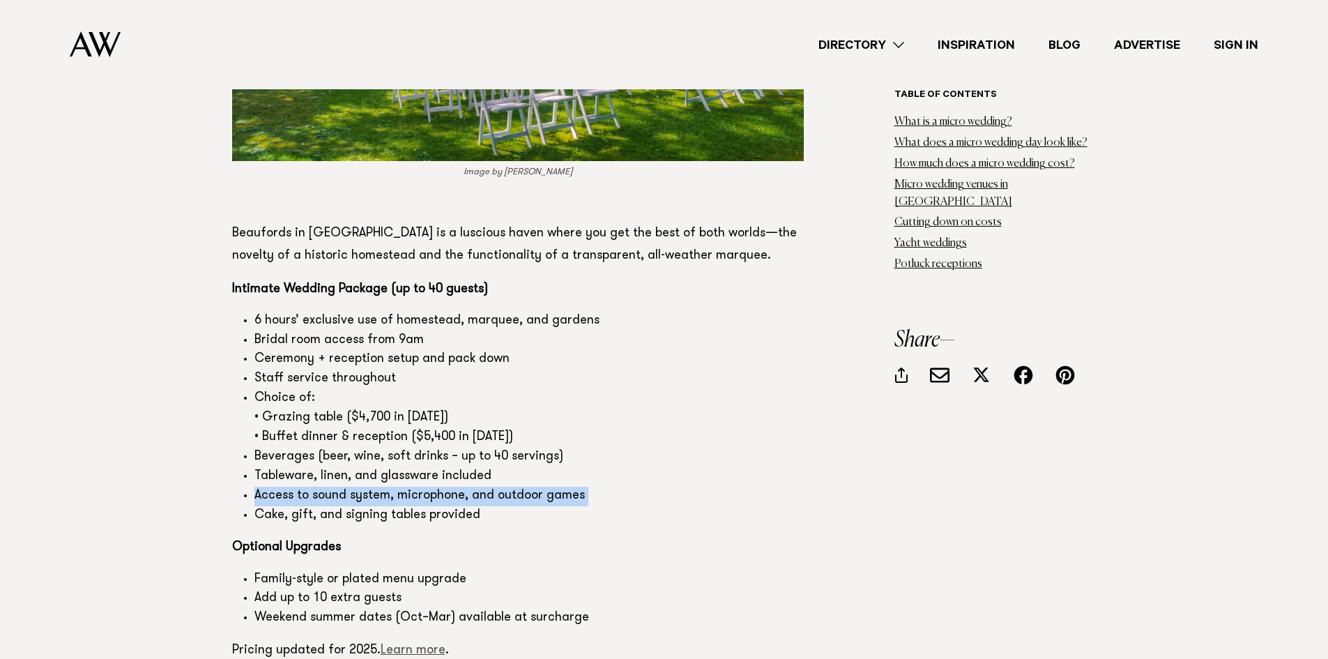
click at [420, 644] on link "Learn more" at bounding box center [413, 650] width 65 height 13
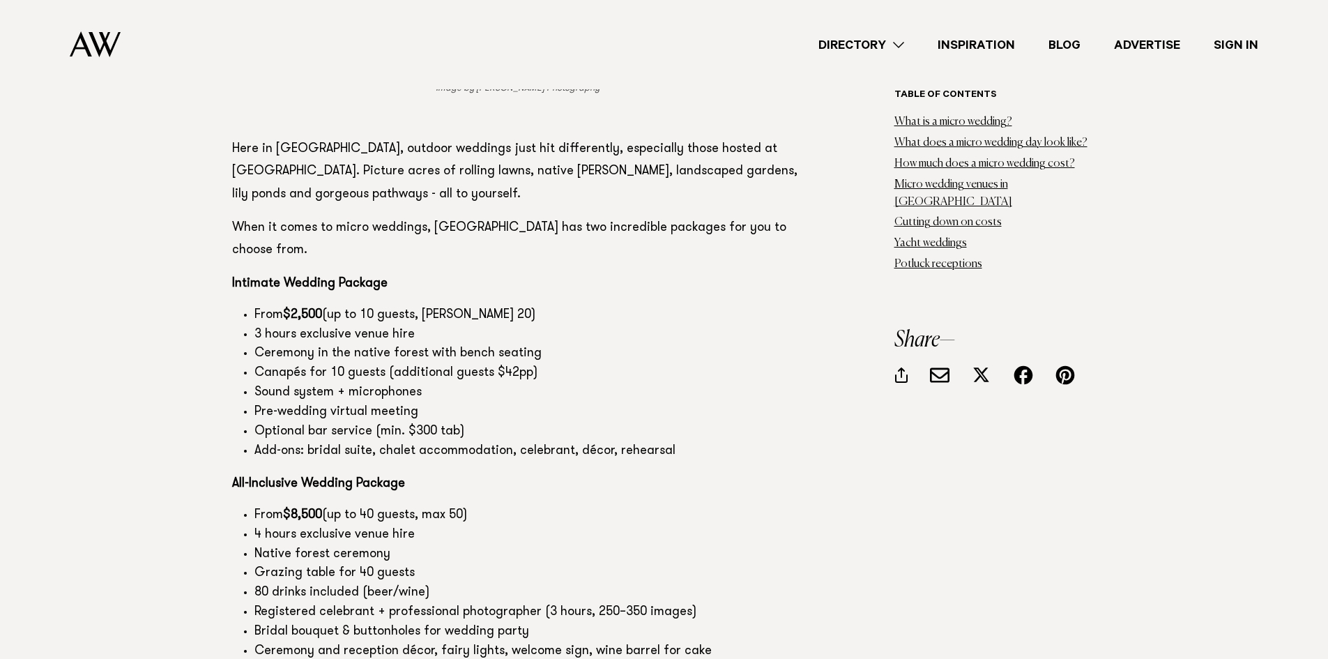
scroll to position [7530, 0]
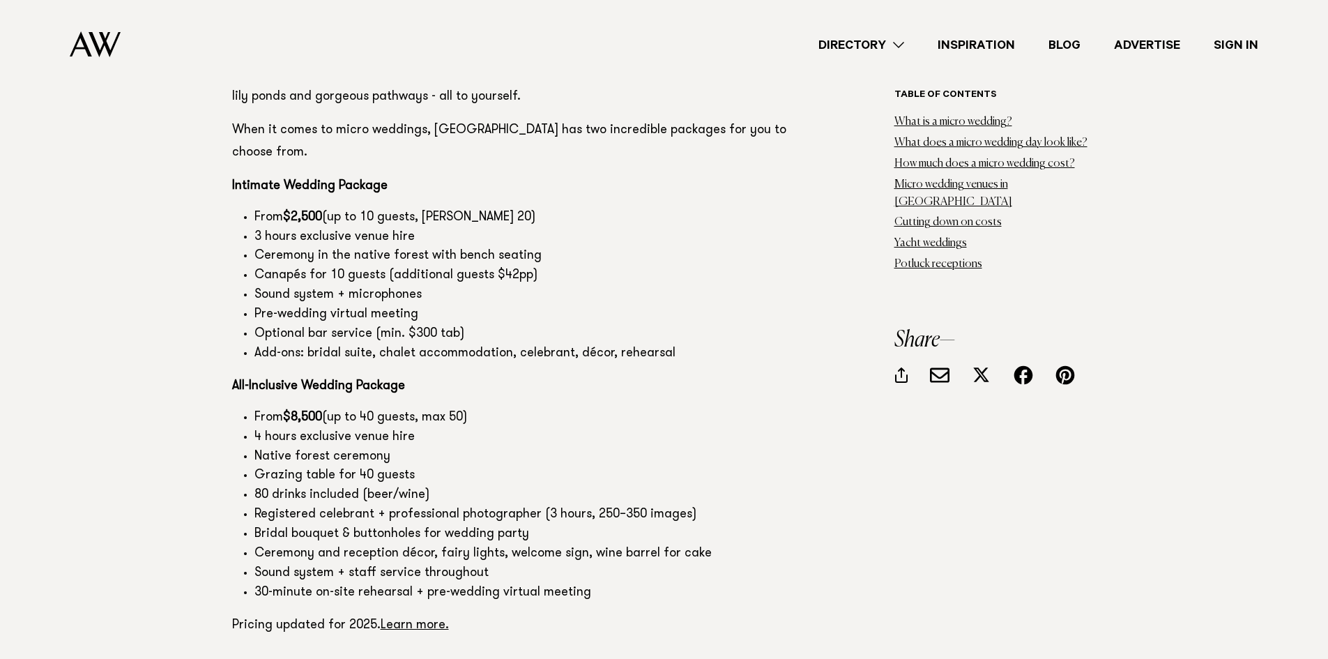
click at [273, 448] on li "Native forest ceremony" at bounding box center [528, 458] width 549 height 20
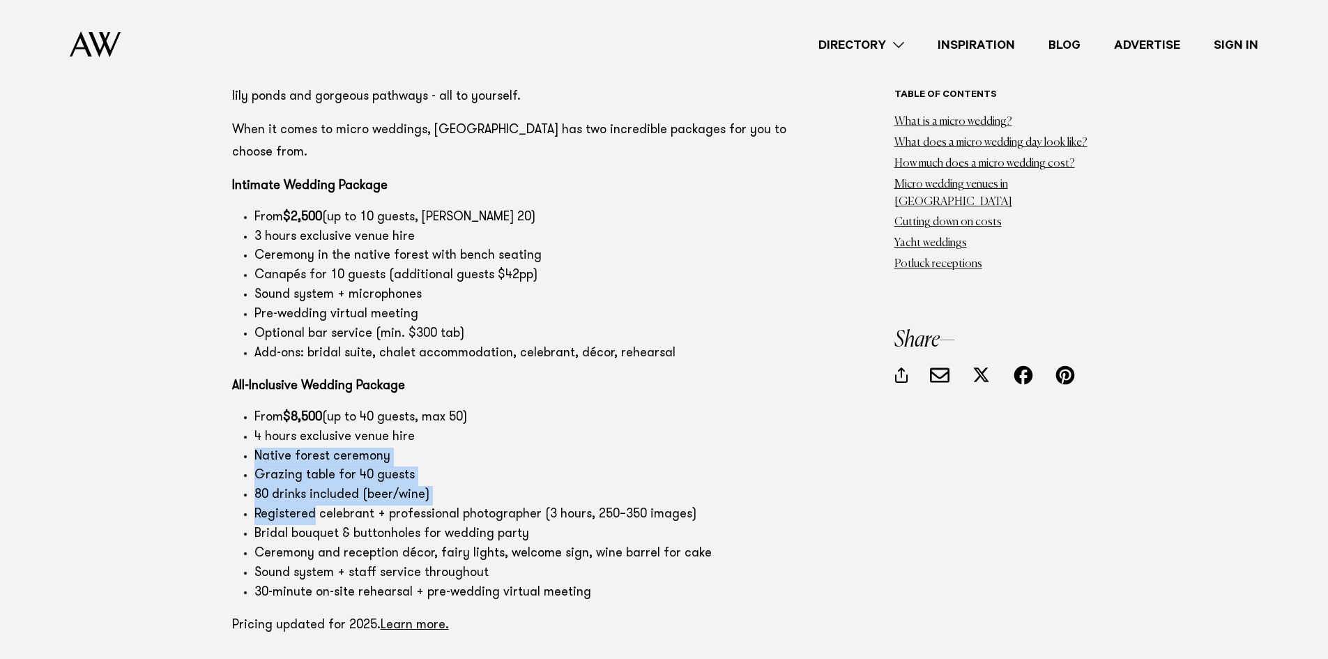
drag, startPoint x: 273, startPoint y: 349, endPoint x: 299, endPoint y: 411, distance: 68.1
click at [299, 411] on ul "From $8,500 (up to 40 guests, max 50) 4 hours exclusive venue hire Native fores…" at bounding box center [518, 506] width 572 height 195
click at [299, 505] on li "Registered celebrant + professional photographer (3 hours, 250–350 images)" at bounding box center [528, 515] width 549 height 20
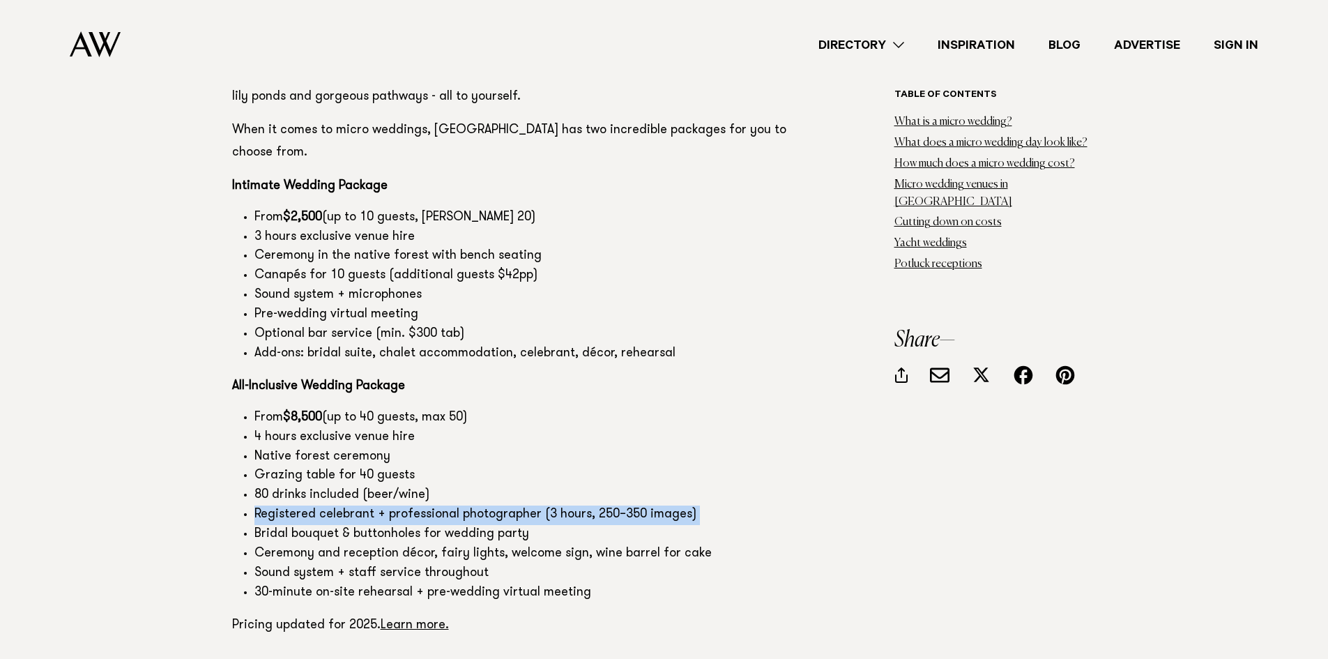
click at [299, 505] on li "Registered celebrant + professional photographer (3 hours, 250–350 images)" at bounding box center [528, 515] width 549 height 20
click at [443, 505] on li "Registered celebrant + professional photographer (3 hours, 250–350 images)" at bounding box center [528, 515] width 549 height 20
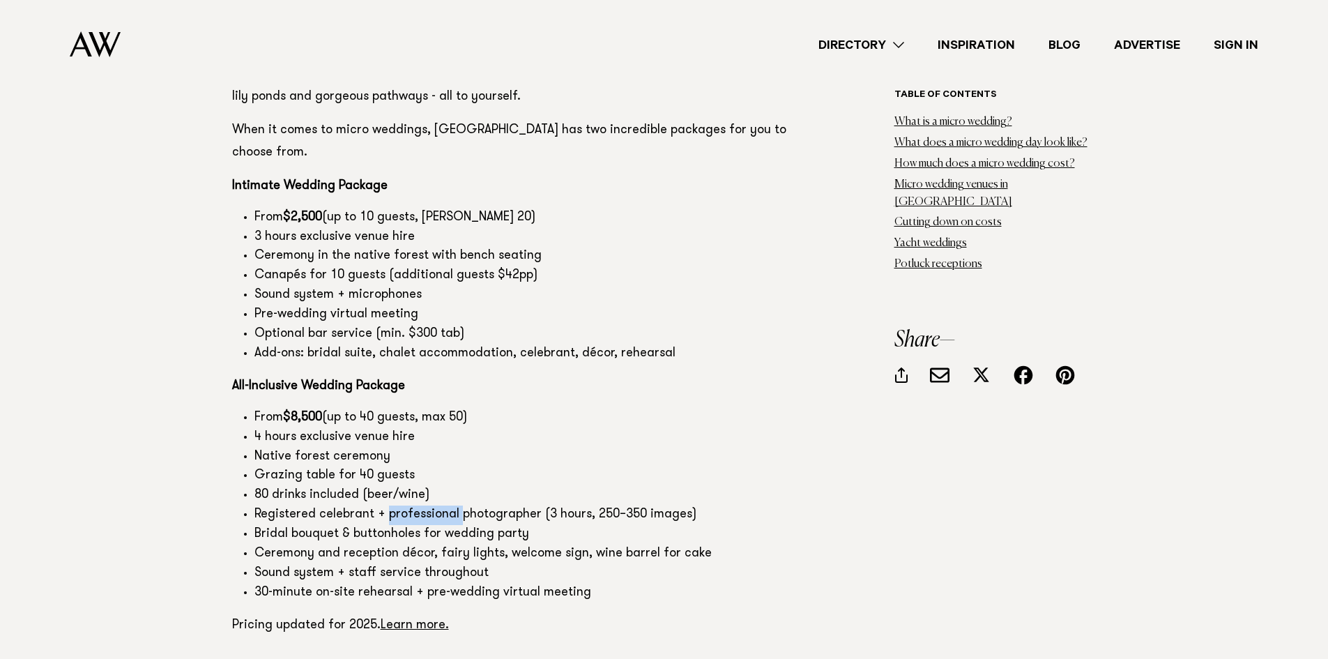
click at [443, 505] on li "Registered celebrant + professional photographer (3 hours, 250–350 images)" at bounding box center [528, 515] width 549 height 20
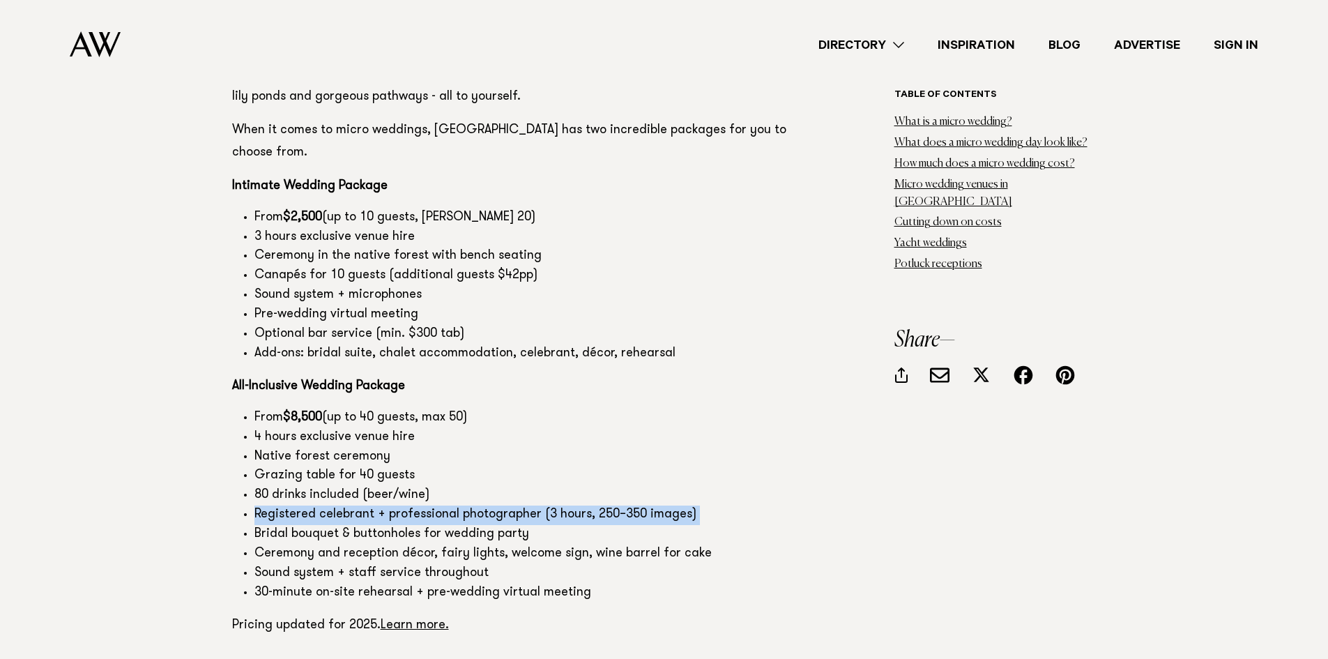
click at [443, 505] on li "Registered celebrant + professional photographer (3 hours, 250–350 images)" at bounding box center [528, 515] width 549 height 20
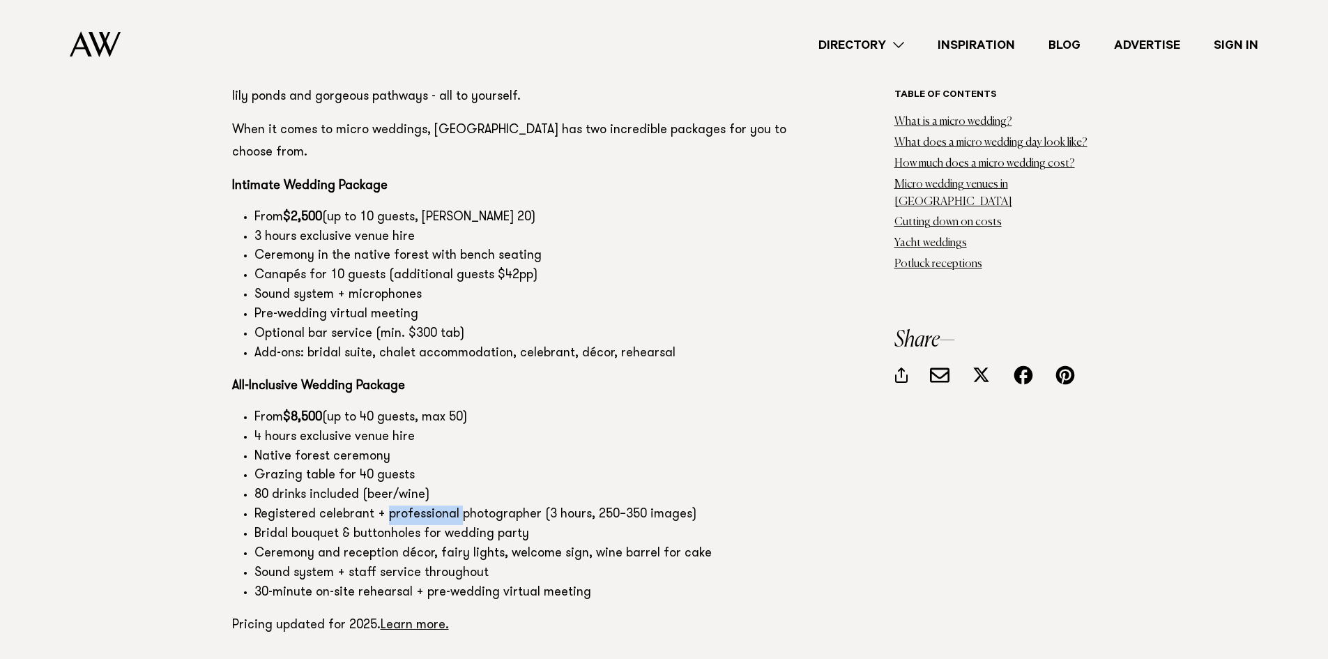
click at [443, 505] on li "Registered celebrant + professional photographer (3 hours, 250–350 images)" at bounding box center [528, 515] width 549 height 20
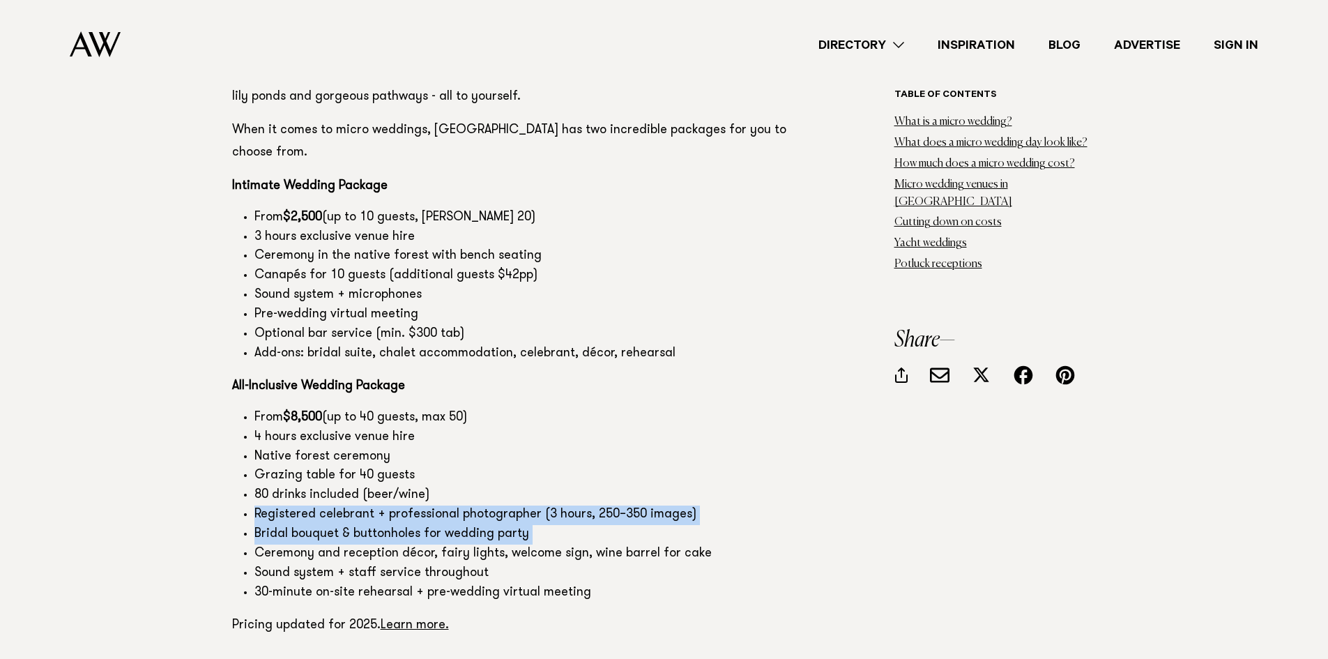
drag, startPoint x: 443, startPoint y: 403, endPoint x: 462, endPoint y: 421, distance: 26.1
click at [462, 421] on ul "From $8,500 (up to 40 guests, max 50) 4 hours exclusive venue hire Native fores…" at bounding box center [518, 506] width 572 height 195
click at [462, 525] on li "Bridal bouquet & buttonholes for wedding party" at bounding box center [528, 535] width 549 height 20
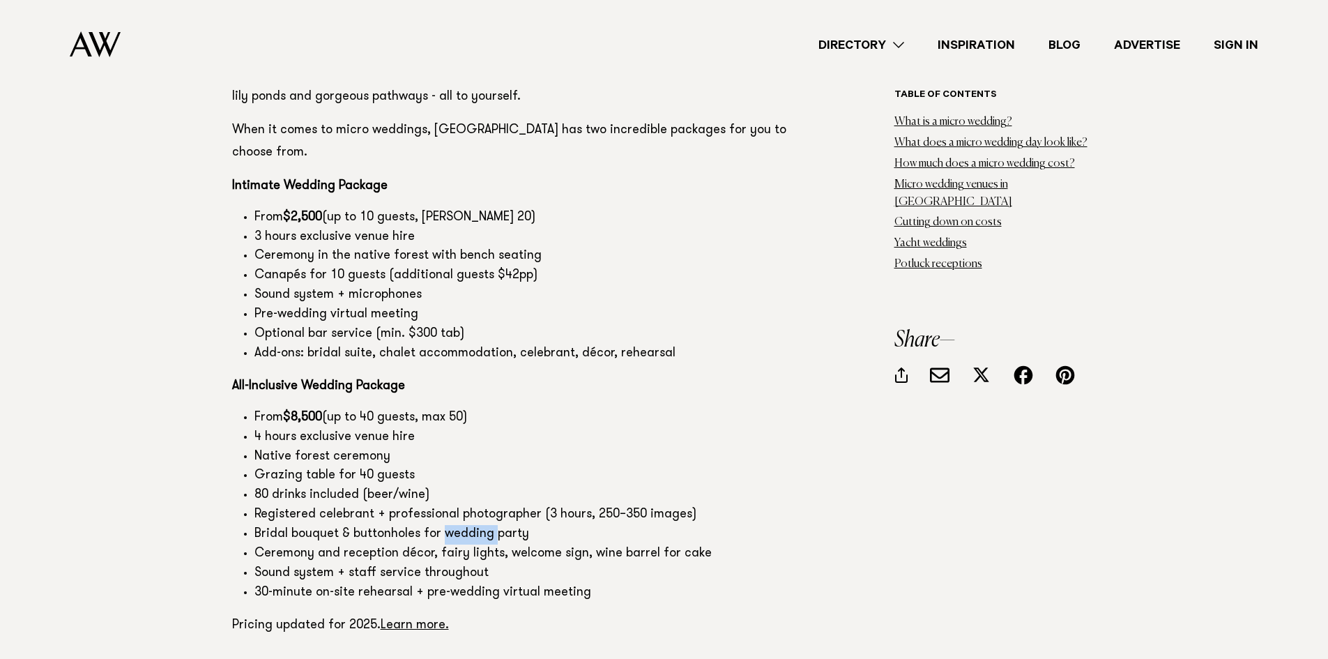
click at [462, 525] on li "Bridal bouquet & buttonholes for wedding party" at bounding box center [528, 535] width 549 height 20
click at [464, 525] on li "Bridal bouquet & buttonholes for wedding party" at bounding box center [528, 535] width 549 height 20
click at [402, 525] on li "Bridal bouquet & buttonholes for wedding party" at bounding box center [528, 535] width 549 height 20
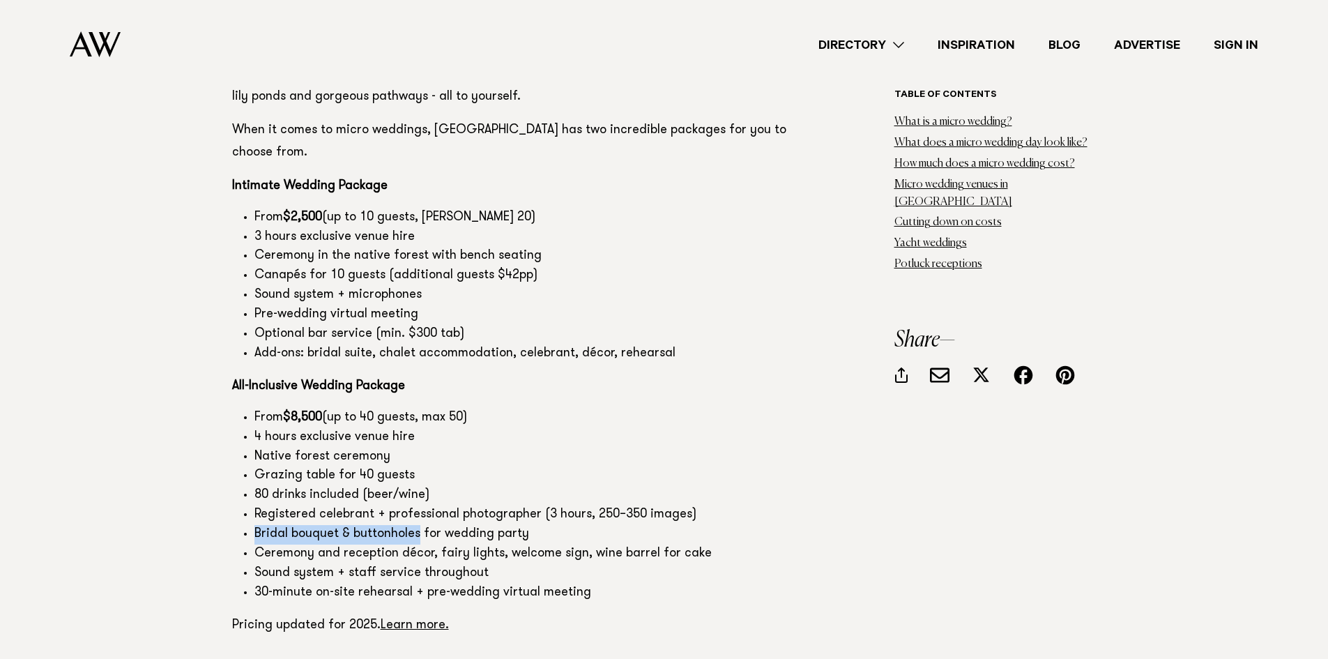
drag, startPoint x: 402, startPoint y: 422, endPoint x: 280, endPoint y: 421, distance: 122.0
click at [280, 525] on li "Bridal bouquet & buttonholes for wedding party" at bounding box center [528, 535] width 549 height 20
click at [361, 525] on li "Bridal bouquet & buttonholes for wedding party" at bounding box center [528, 535] width 549 height 20
drag, startPoint x: 363, startPoint y: 419, endPoint x: 355, endPoint y: 419, distance: 7.7
click at [356, 525] on li "Bridal bouquet & buttonholes for wedding party" at bounding box center [528, 535] width 549 height 20
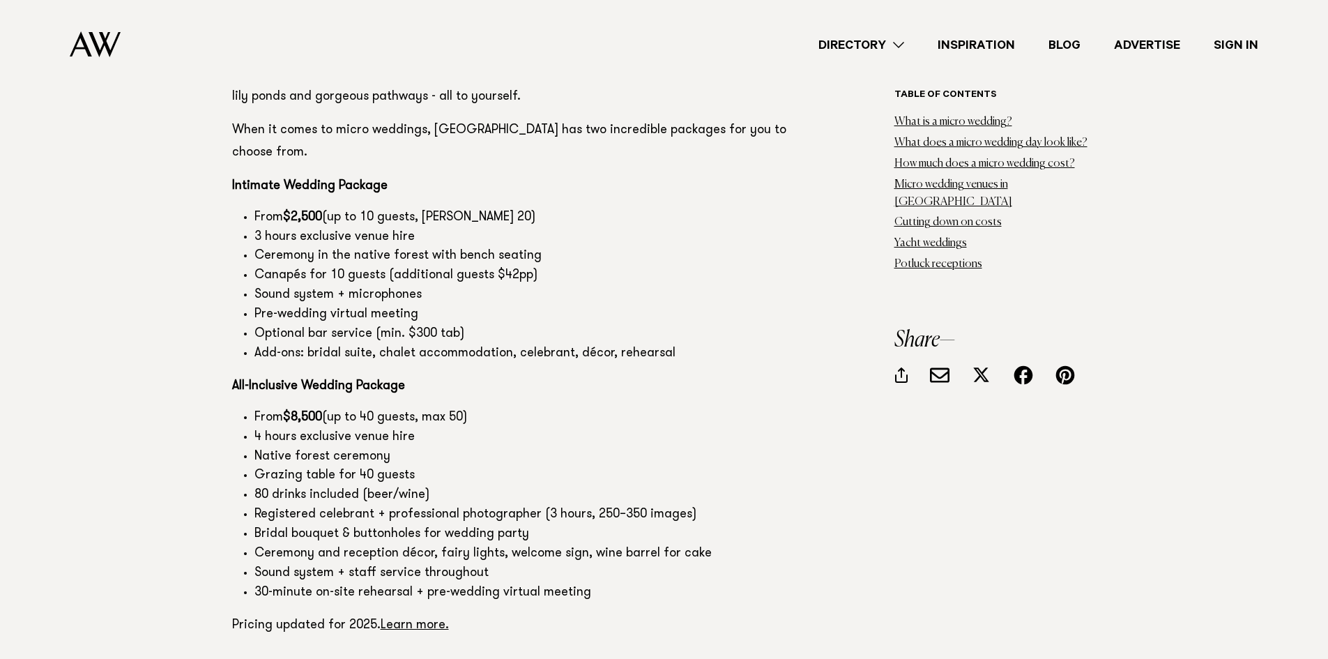
click at [254, 525] on li "Bridal bouquet & buttonholes for wedding party" at bounding box center [528, 535] width 549 height 20
click at [390, 525] on li "Bridal bouquet & buttonholes for wedding party" at bounding box center [528, 535] width 549 height 20
click at [362, 525] on li "Bridal bouquet & buttonholes for wedding party" at bounding box center [528, 535] width 549 height 20
click at [365, 545] on li "Ceremony and reception décor, fairy lights, welcome sign, wine barrel for cake" at bounding box center [528, 555] width 549 height 20
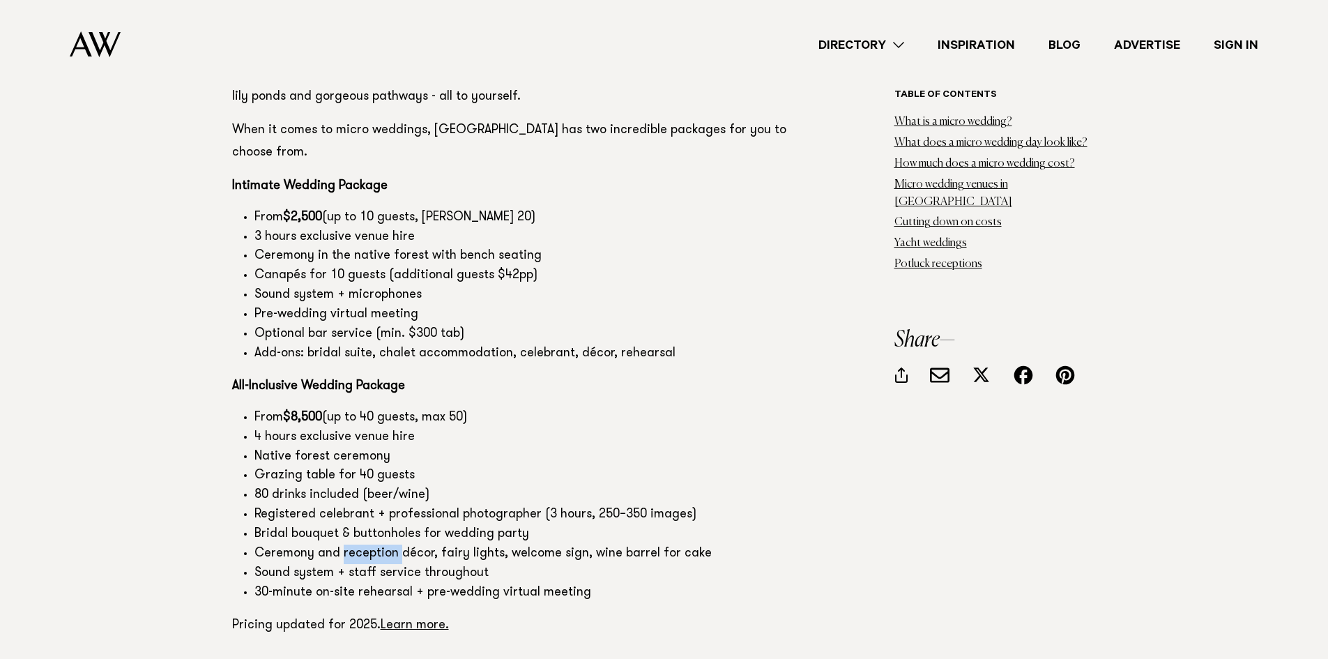
click at [365, 545] on li "Ceremony and reception décor, fairy lights, welcome sign, wine barrel for cake" at bounding box center [528, 555] width 549 height 20
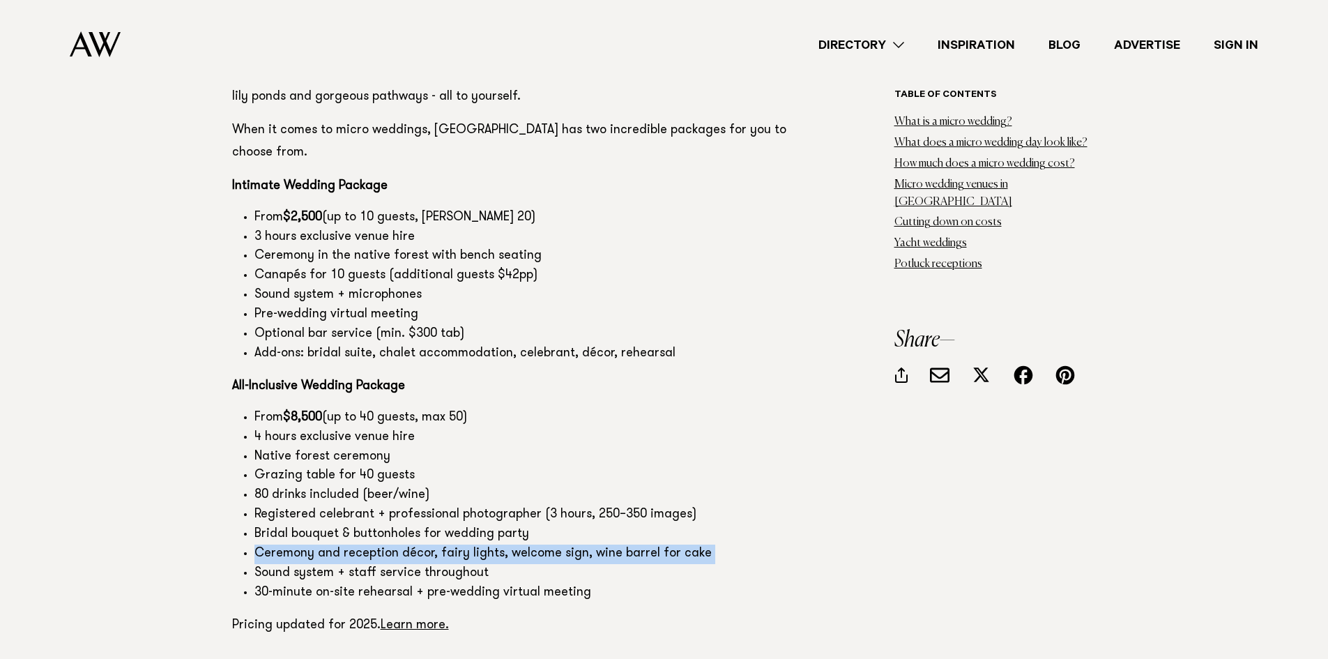
click at [365, 545] on li "Ceremony and reception décor, fairy lights, welcome sign, wine barrel for cake" at bounding box center [528, 555] width 549 height 20
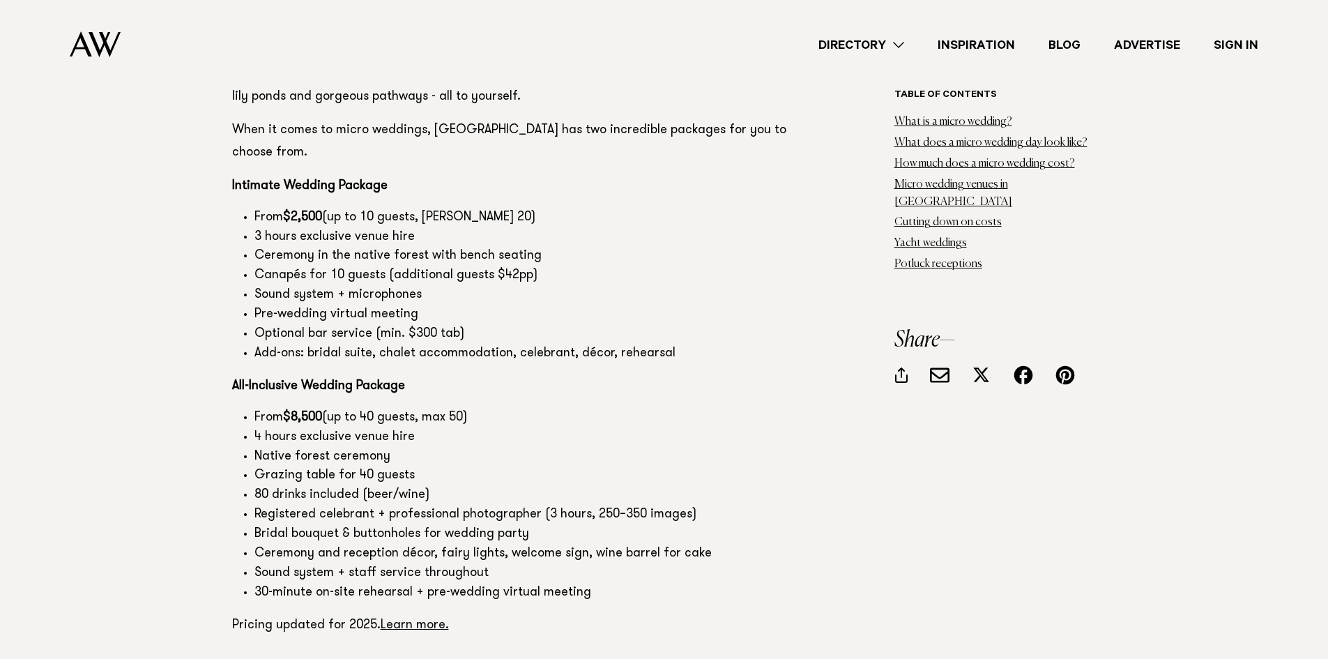
click at [404, 564] on li "Sound system + staff service throughout" at bounding box center [528, 574] width 549 height 20
click at [376, 584] on li "30-minute on-site rehearsal + pre-wedding virtual meeting" at bounding box center [528, 594] width 549 height 20
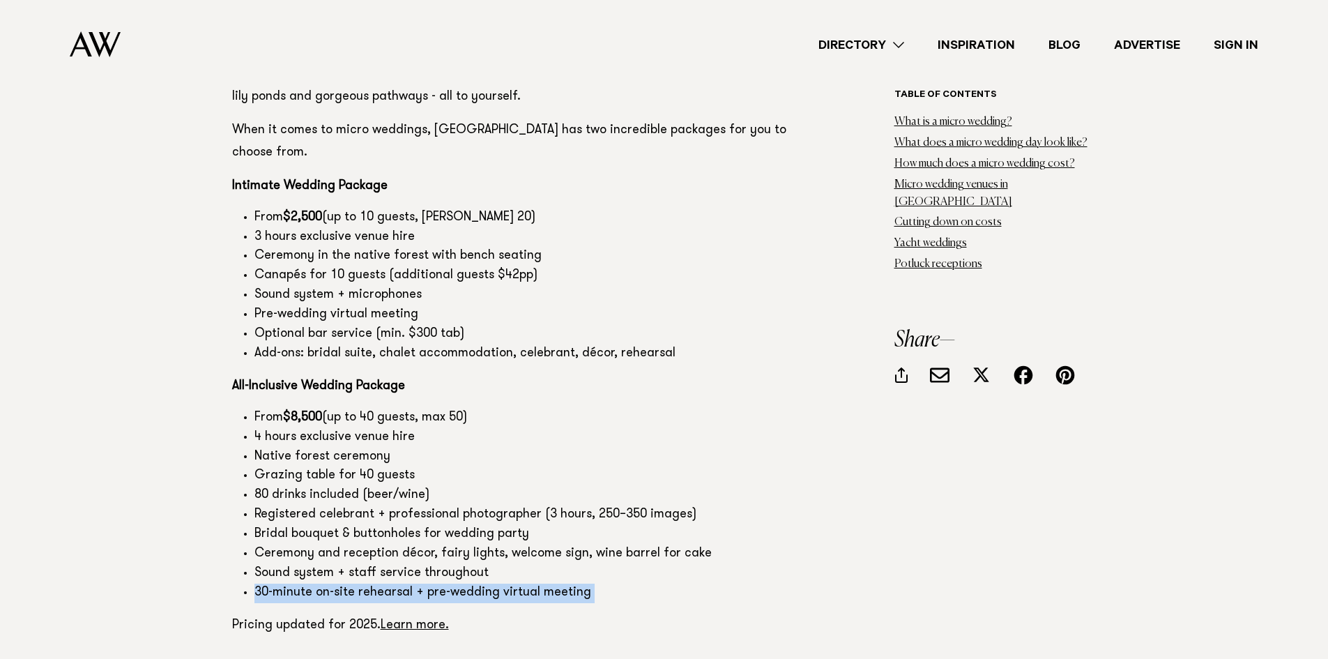
click at [376, 584] on li "30-minute on-site rehearsal + pre-wedding virtual meeting" at bounding box center [528, 594] width 549 height 20
click at [581, 584] on li "30-minute on-site rehearsal + pre-wedding virtual meeting" at bounding box center [528, 594] width 549 height 20
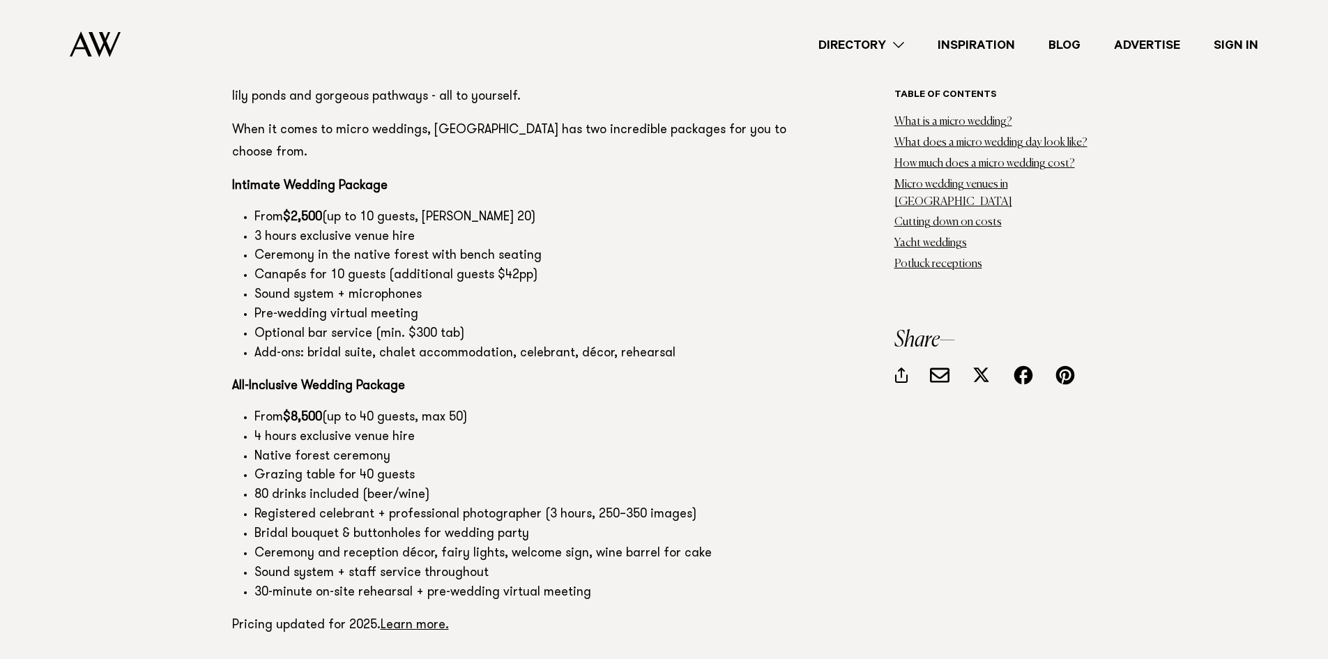
click at [581, 584] on li "30-minute on-site rehearsal + pre-wedding virtual meeting" at bounding box center [528, 594] width 549 height 20
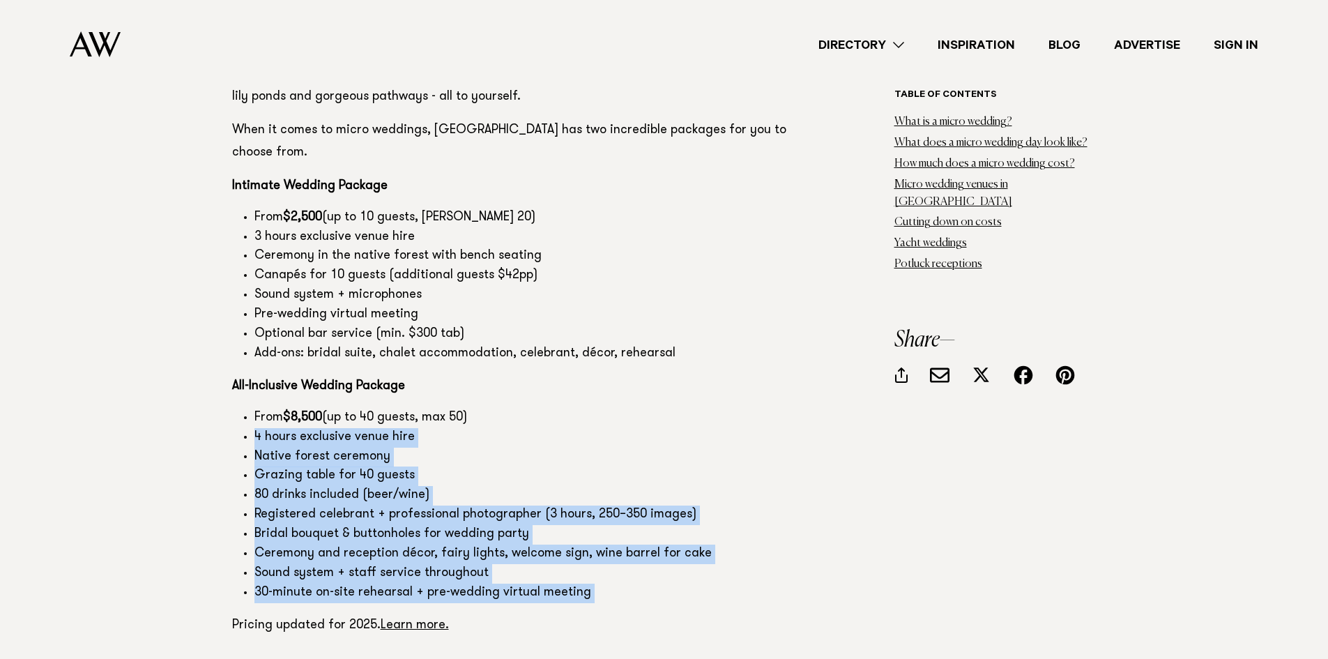
drag, startPoint x: 581, startPoint y: 478, endPoint x: 531, endPoint y: 319, distance: 167.4
click at [531, 409] on ul "From $8,500 (up to 40 guests, max 50) 4 hours exclusive venue hire Native fores…" at bounding box center [518, 506] width 572 height 195
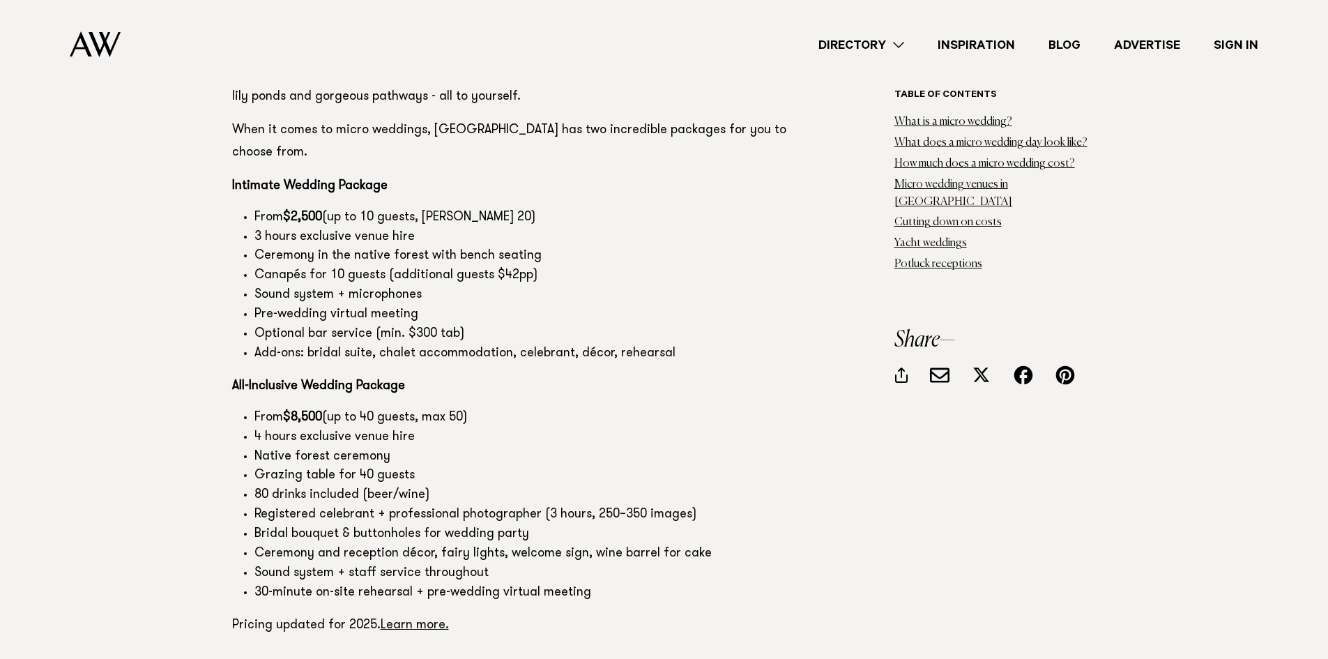
click at [401, 614] on p "Pricing updated for 2025. Learn more." at bounding box center [518, 625] width 572 height 22
click at [406, 619] on link "Learn more." at bounding box center [415, 625] width 68 height 13
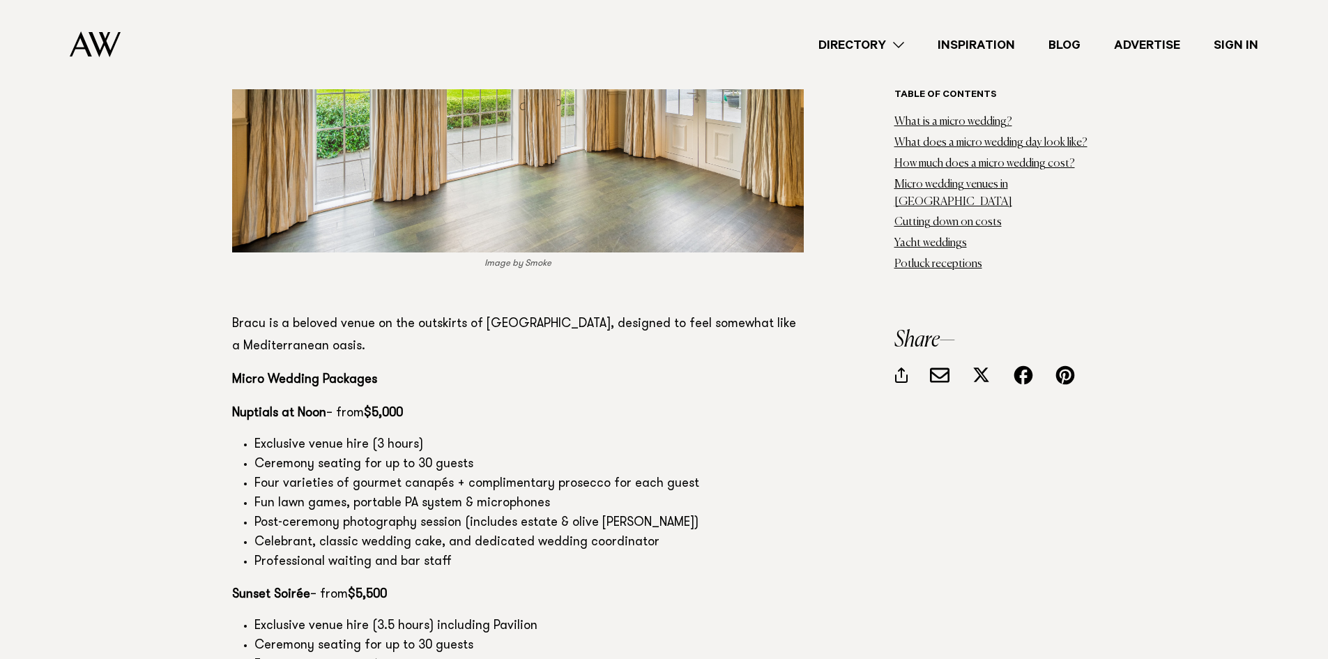
scroll to position [8376, 0]
click at [572, 473] on li "Four varieties of gourmet canapés + complimentary prosecco for each guest" at bounding box center [528, 483] width 549 height 20
drag, startPoint x: 572, startPoint y: 371, endPoint x: 529, endPoint y: 373, distance: 43.3
click at [530, 473] on li "Four varieties of gourmet canapés + complimentary prosecco for each guest" at bounding box center [528, 483] width 549 height 20
click at [625, 493] on li "Fun lawn games, portable PA system & microphones" at bounding box center [528, 503] width 549 height 20
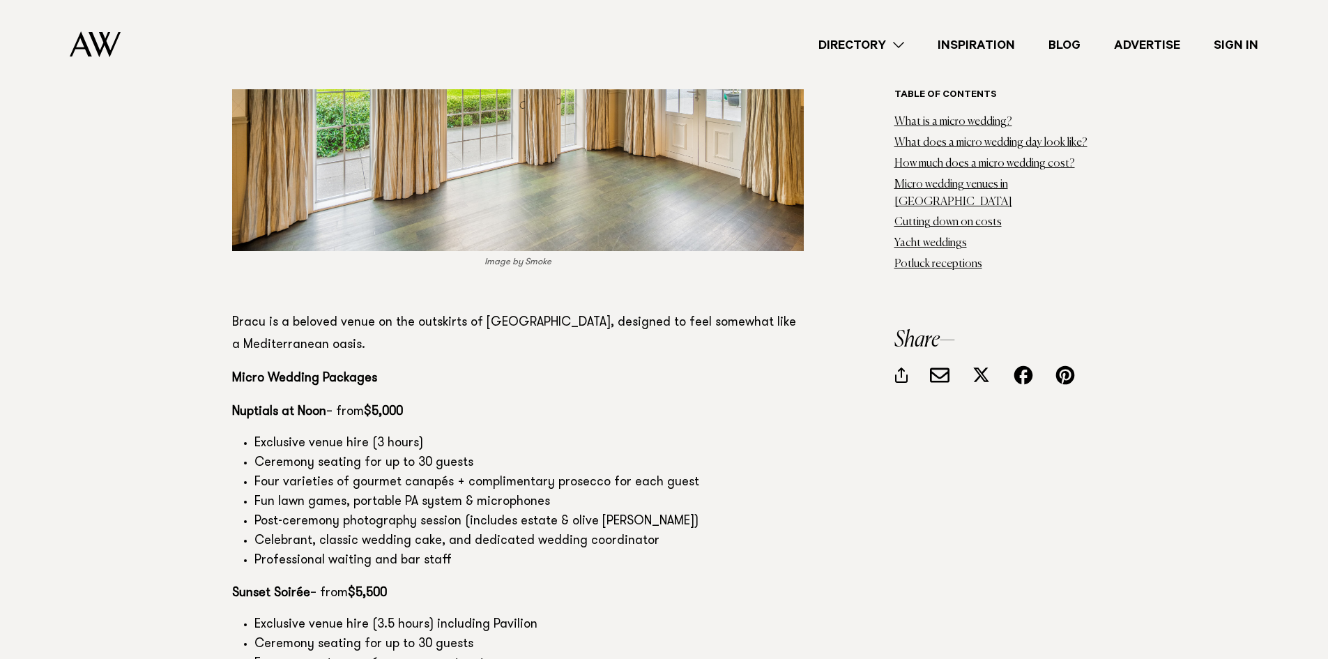
click at [625, 493] on li "Fun lawn games, portable PA system & microphones" at bounding box center [528, 503] width 549 height 20
click at [621, 473] on li "Four varieties of gourmet canapés + complimentary prosecco for each guest" at bounding box center [528, 483] width 549 height 20
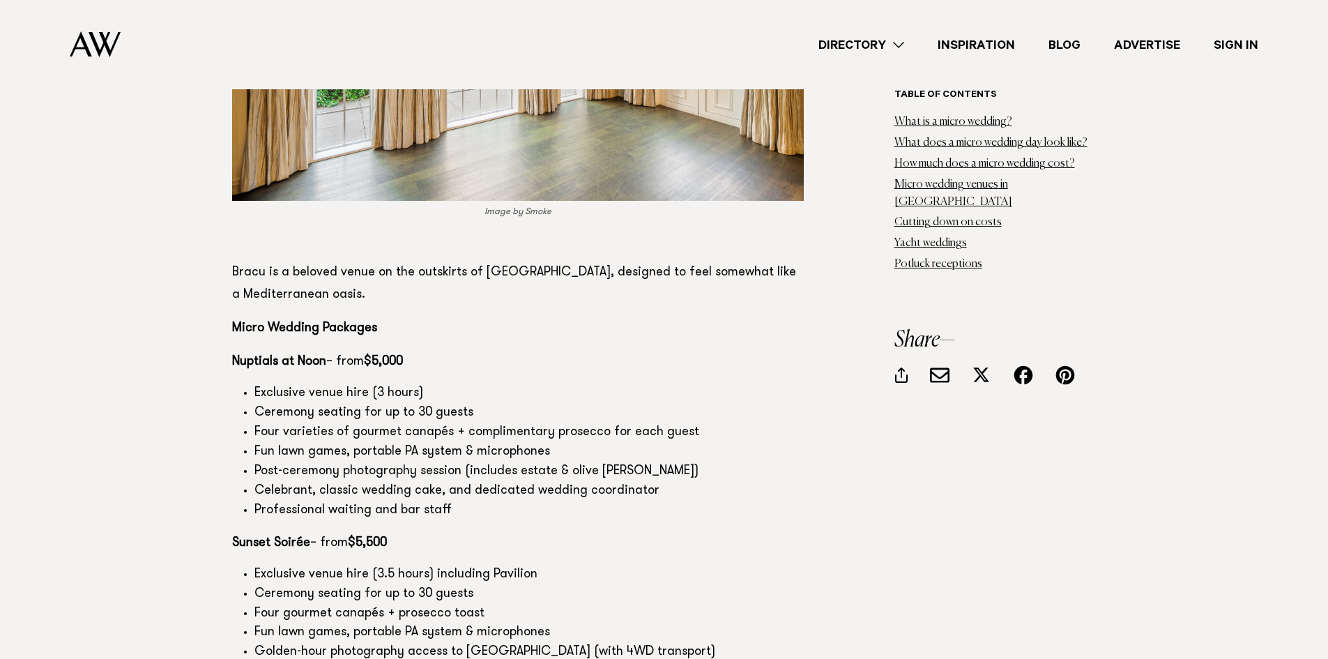
scroll to position [8434, 0]
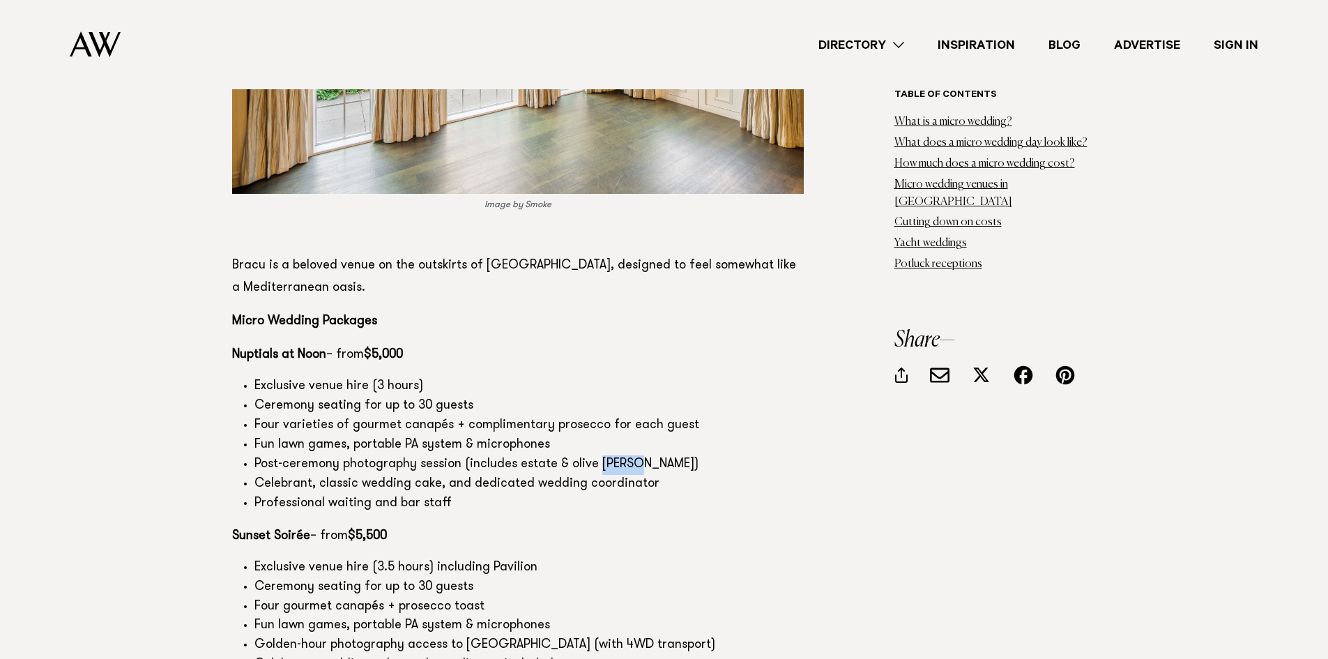
click at [626, 455] on li "Post-ceremony photography session (includes estate & olive groves)" at bounding box center [528, 465] width 549 height 20
click at [621, 475] on li "Celebrant, classic wedding cake, and dedicated wedding coordinator" at bounding box center [528, 485] width 549 height 20
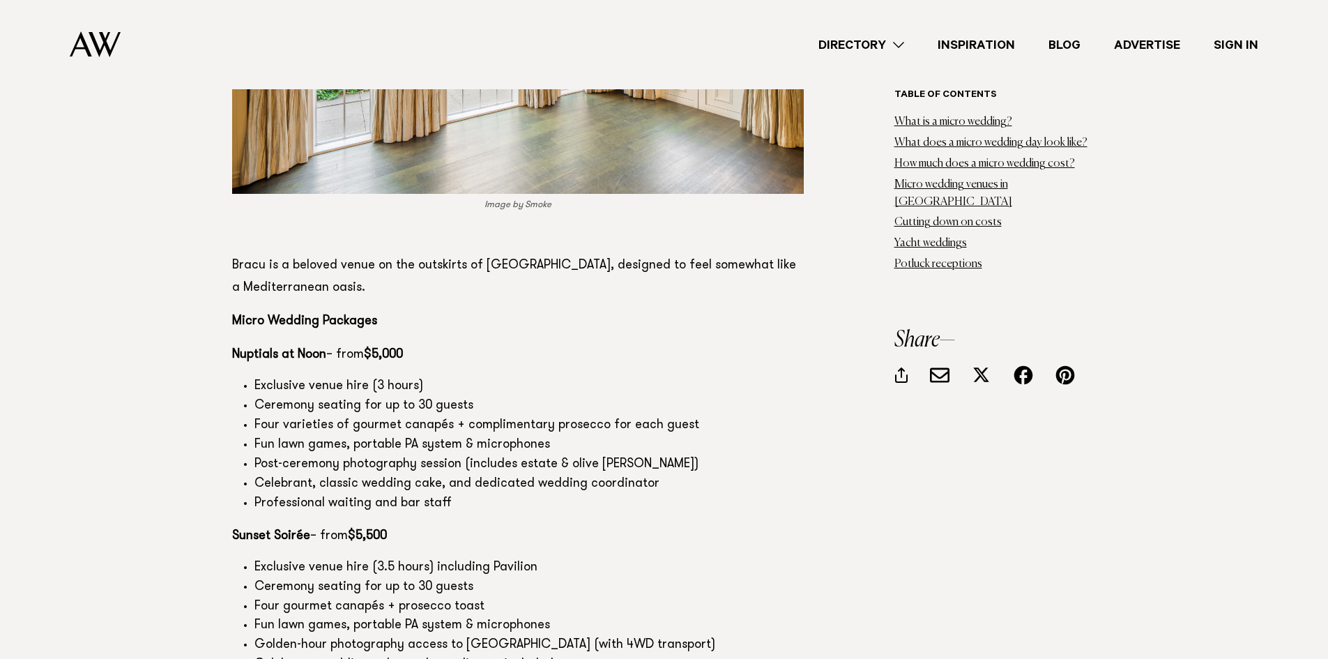
click at [598, 655] on li "Celebrant, wedding cake, and coordinator included" at bounding box center [528, 665] width 549 height 20
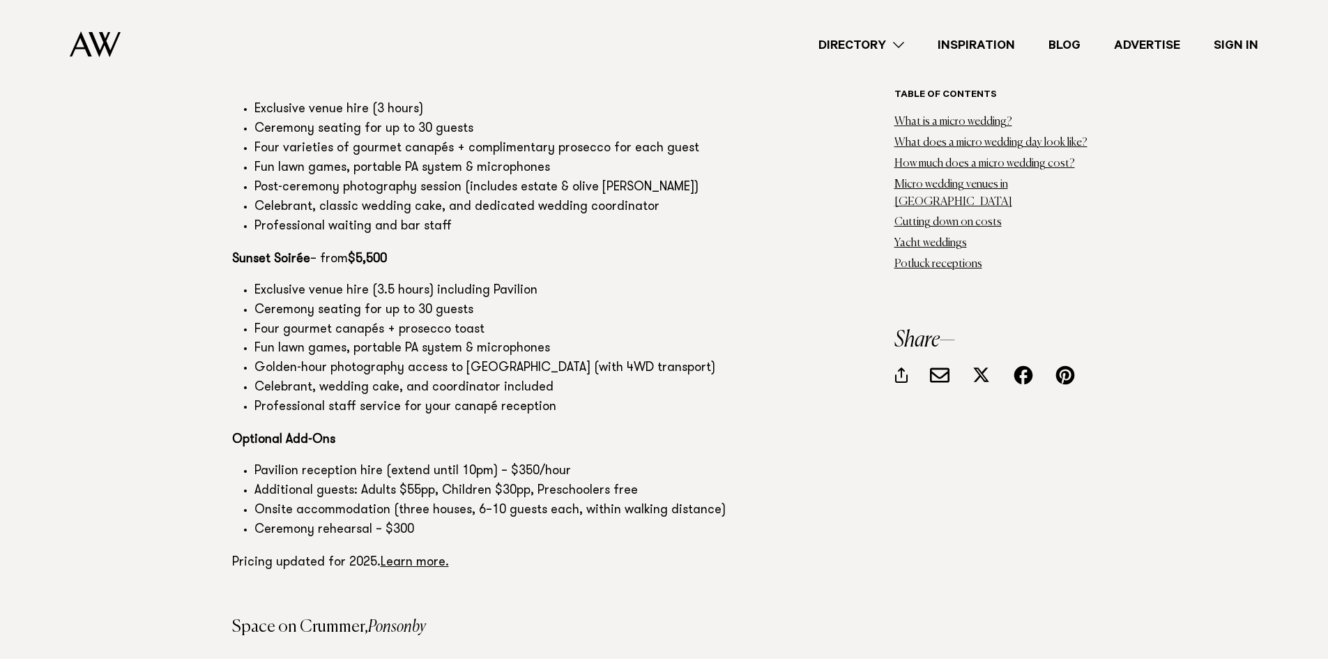
scroll to position [8713, 0]
click at [425, 554] on link "Learn more." at bounding box center [415, 560] width 68 height 13
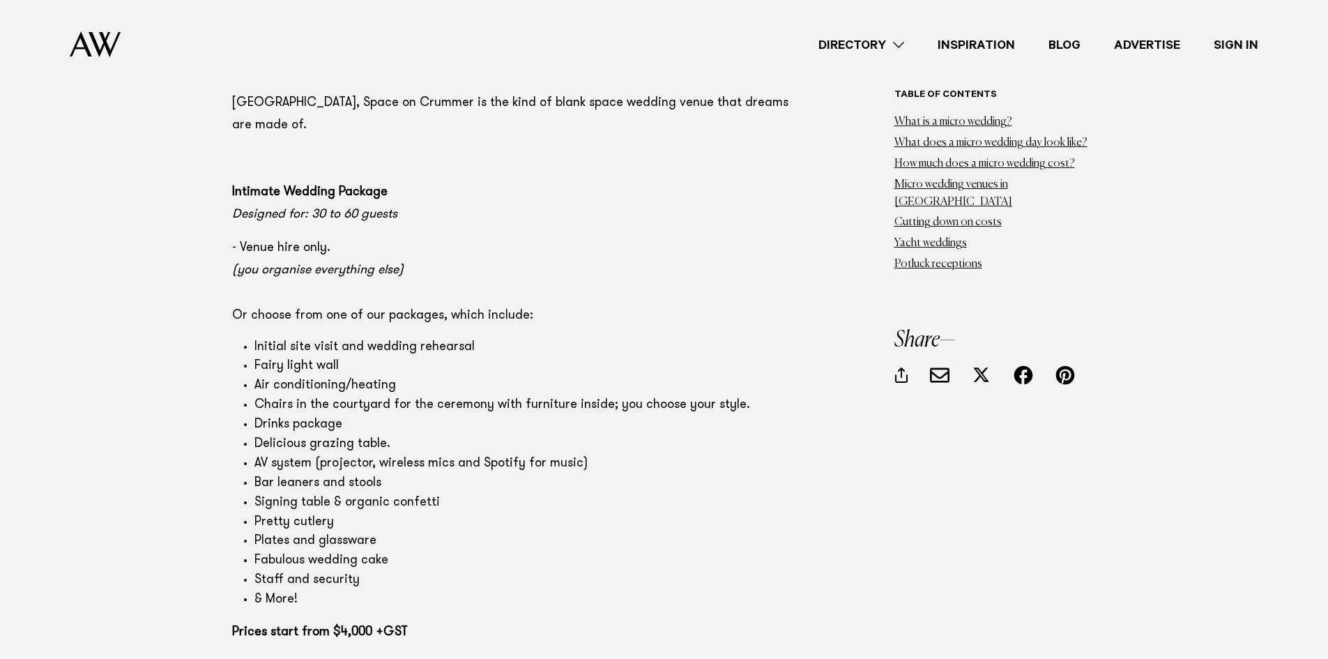
scroll to position [9689, 0]
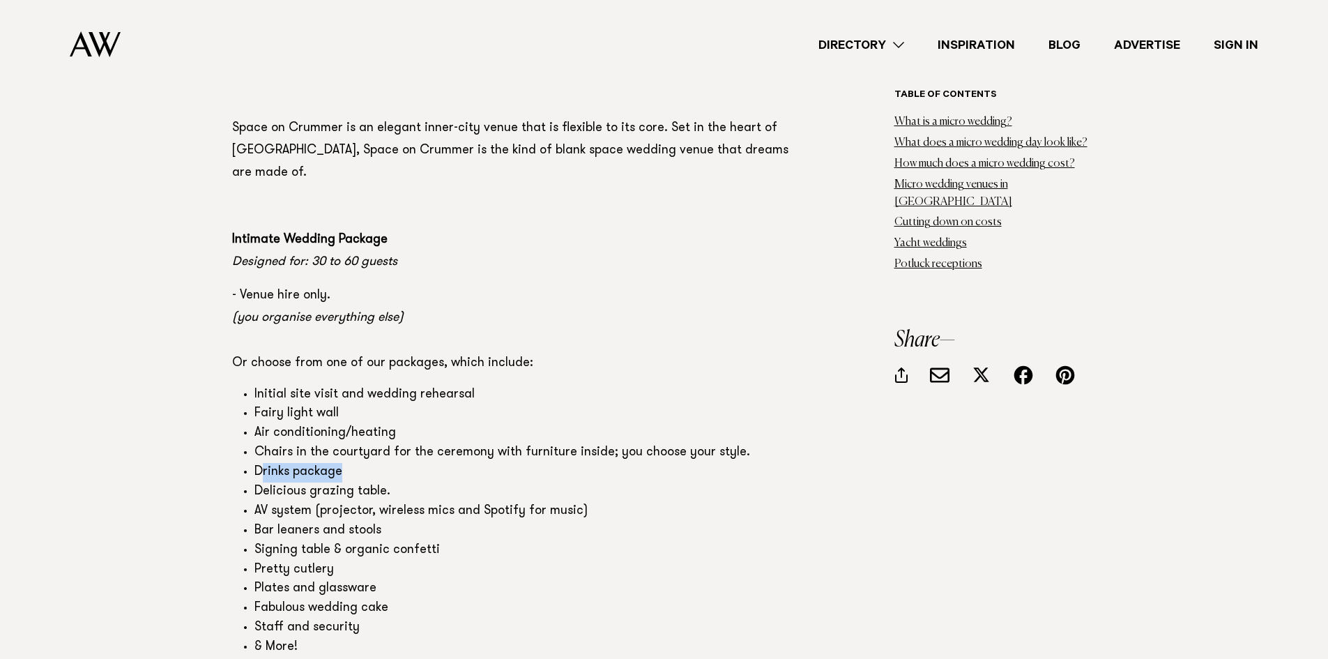
drag, startPoint x: 275, startPoint y: 338, endPoint x: 342, endPoint y: 340, distance: 66.3
click at [342, 463] on li "Drinks package" at bounding box center [528, 473] width 549 height 20
click at [341, 482] on li "Delicious grazing table." at bounding box center [528, 492] width 549 height 20
drag, startPoint x: 341, startPoint y: 356, endPoint x: 280, endPoint y: 355, distance: 61.4
click at [280, 482] on li "Delicious grazing table." at bounding box center [528, 492] width 549 height 20
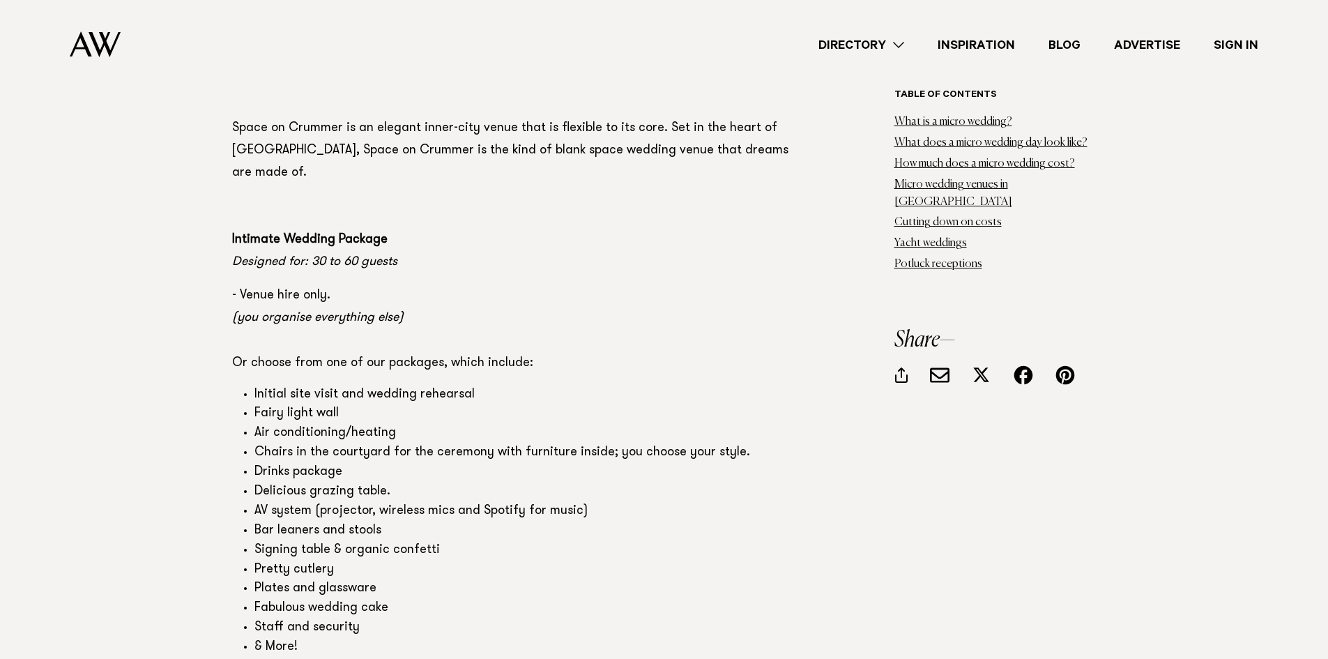
click at [277, 502] on li "AV system (projector, wireless mics and Spotify for music)" at bounding box center [528, 512] width 549 height 20
drag, startPoint x: 277, startPoint y: 374, endPoint x: 263, endPoint y: 374, distance: 13.9
click at [263, 502] on li "AV system (projector, wireless mics and Spotify for music)" at bounding box center [528, 512] width 549 height 20
click at [272, 522] on li "Bar leaners and stools" at bounding box center [528, 532] width 549 height 20
drag, startPoint x: 272, startPoint y: 400, endPoint x: 376, endPoint y: 402, distance: 103.9
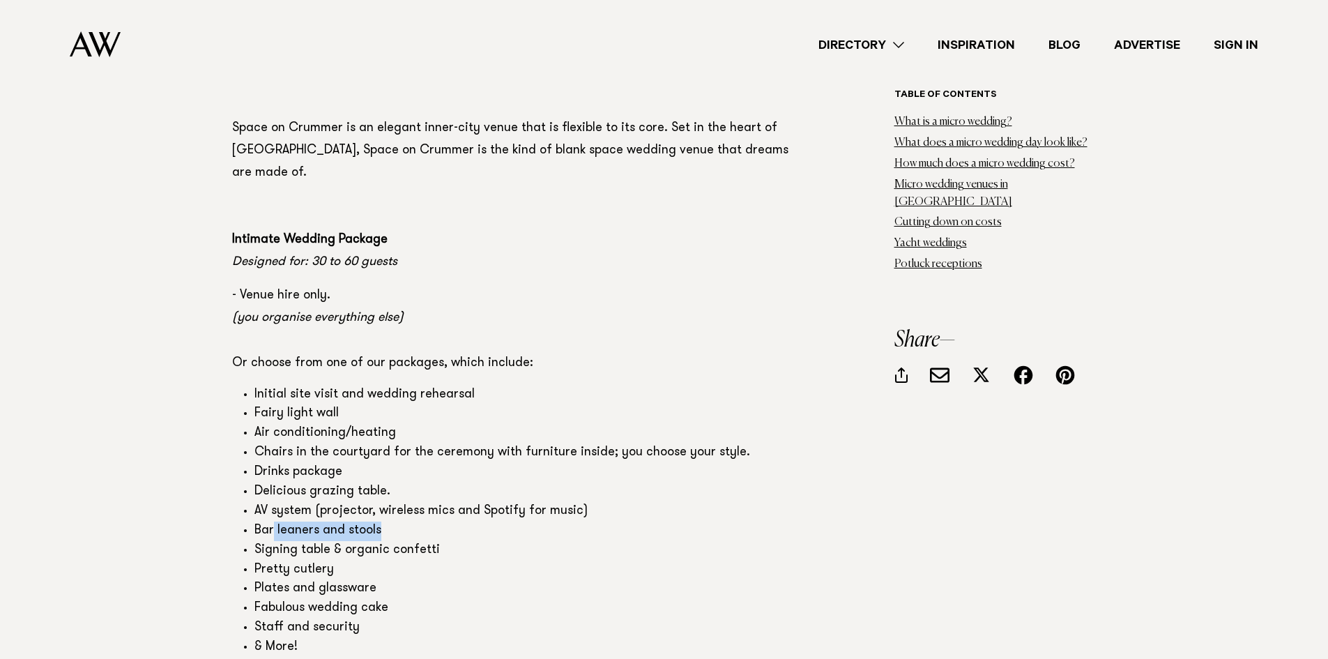
click at [375, 522] on li "Bar leaners and stools" at bounding box center [528, 532] width 549 height 20
click at [384, 541] on li "Signing table & organic confetti" at bounding box center [528, 551] width 549 height 20
drag, startPoint x: 384, startPoint y: 413, endPoint x: 298, endPoint y: 434, distance: 88.8
click at [303, 427] on ul "Initial site visit and wedding rehearsal Fairy light wall Air conditioning/heat…" at bounding box center [518, 522] width 572 height 272
click at [294, 561] on li "Pretty cutlery" at bounding box center [528, 571] width 549 height 20
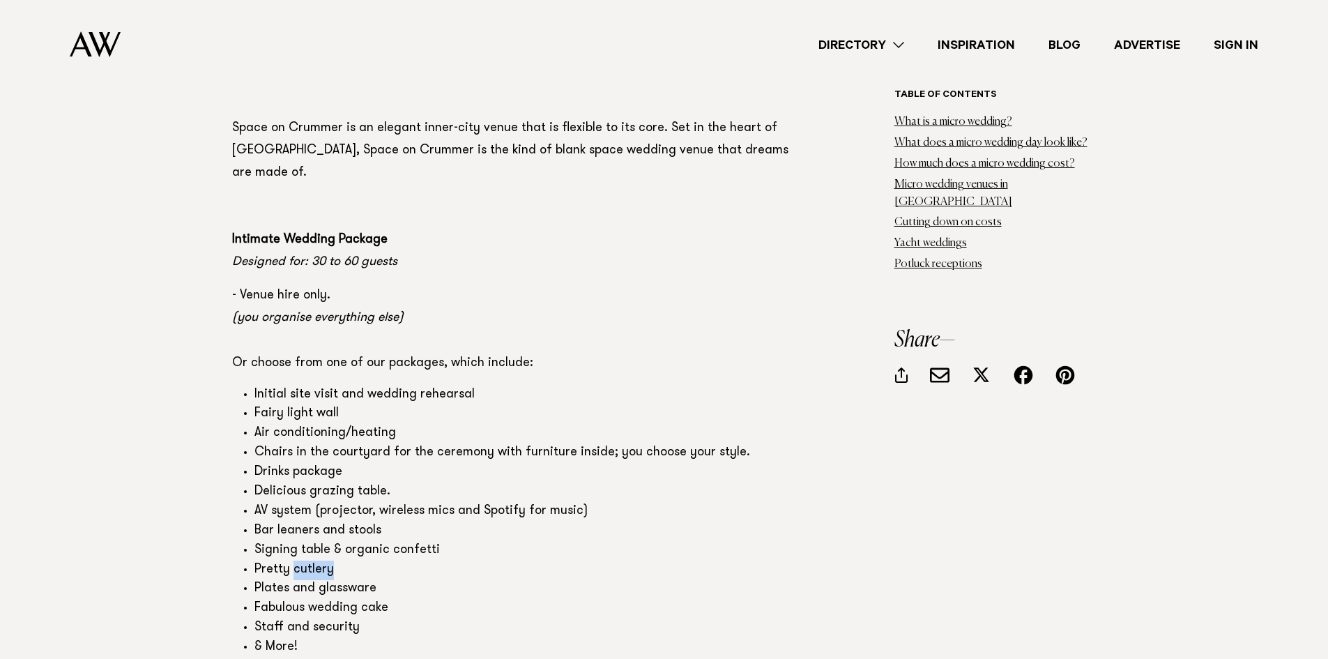
click at [294, 561] on li "Pretty cutlery" at bounding box center [528, 571] width 549 height 20
click at [326, 599] on li "Fabulous wedding cake" at bounding box center [528, 609] width 549 height 20
click at [366, 618] on li "Staff and security" at bounding box center [528, 628] width 549 height 20
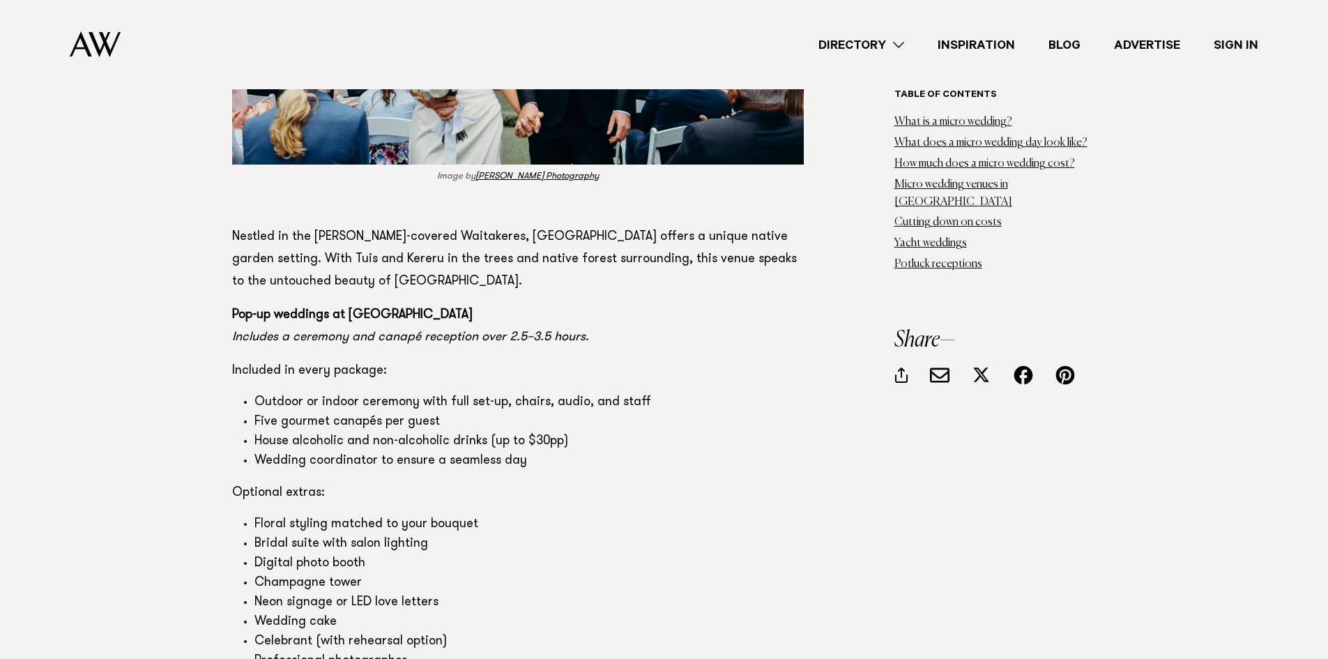
scroll to position [10874, 0]
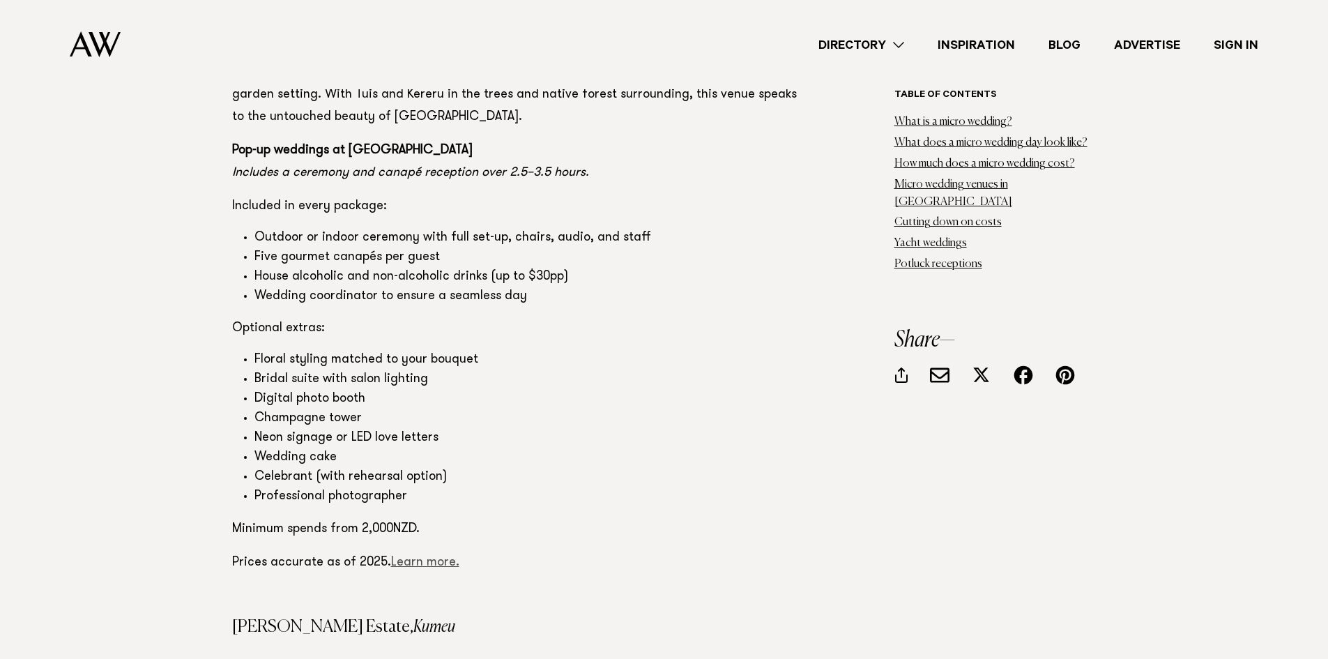
click at [432, 556] on link "Learn more." at bounding box center [425, 562] width 68 height 13
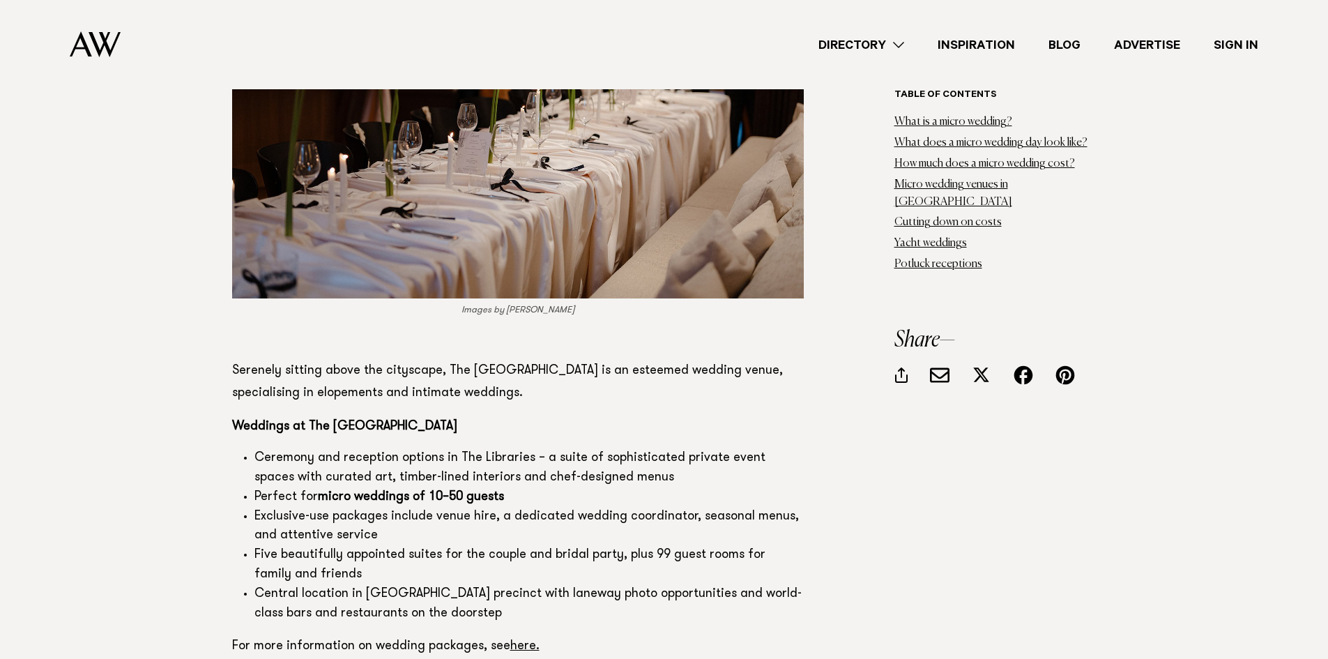
scroll to position [12687, 0]
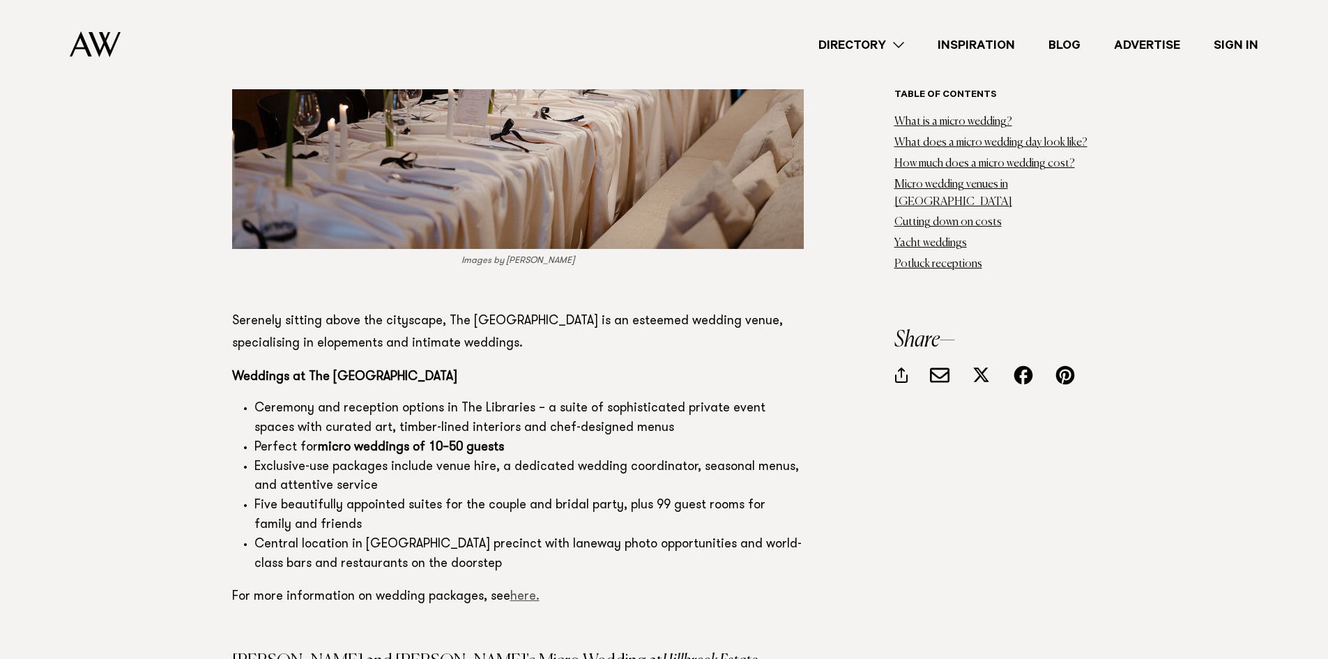
click at [526, 591] on link "here." at bounding box center [524, 597] width 29 height 13
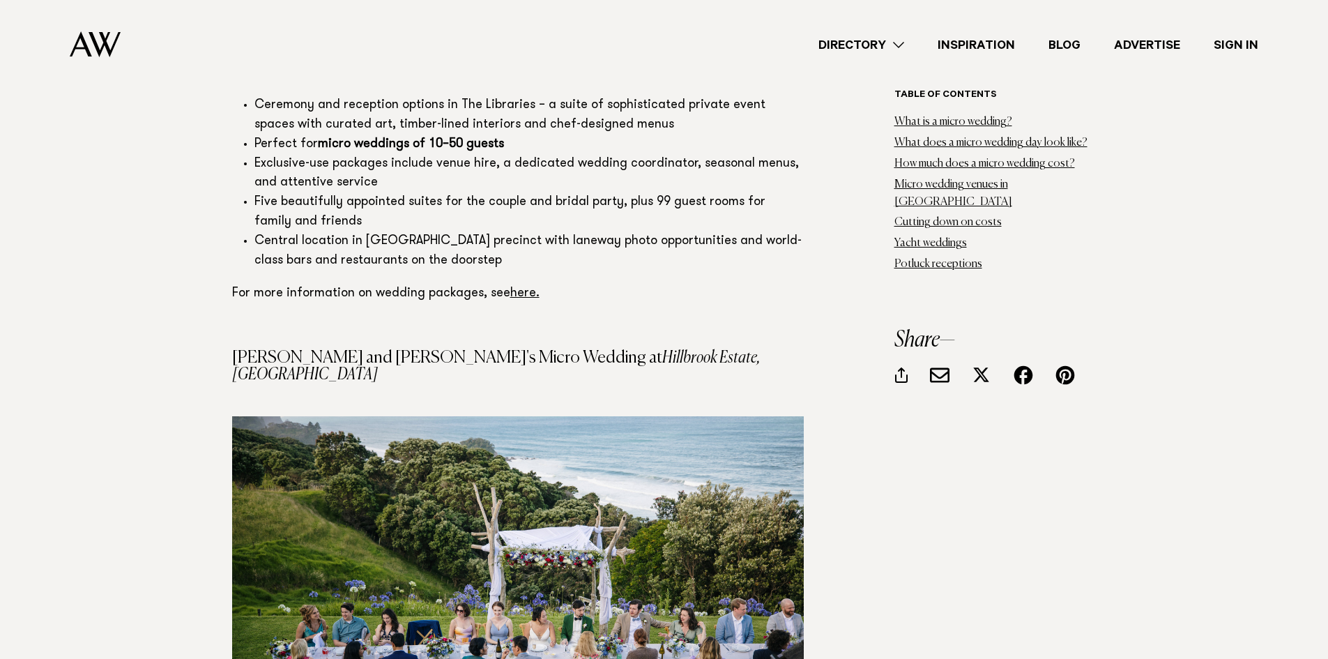
scroll to position [12756, 0]
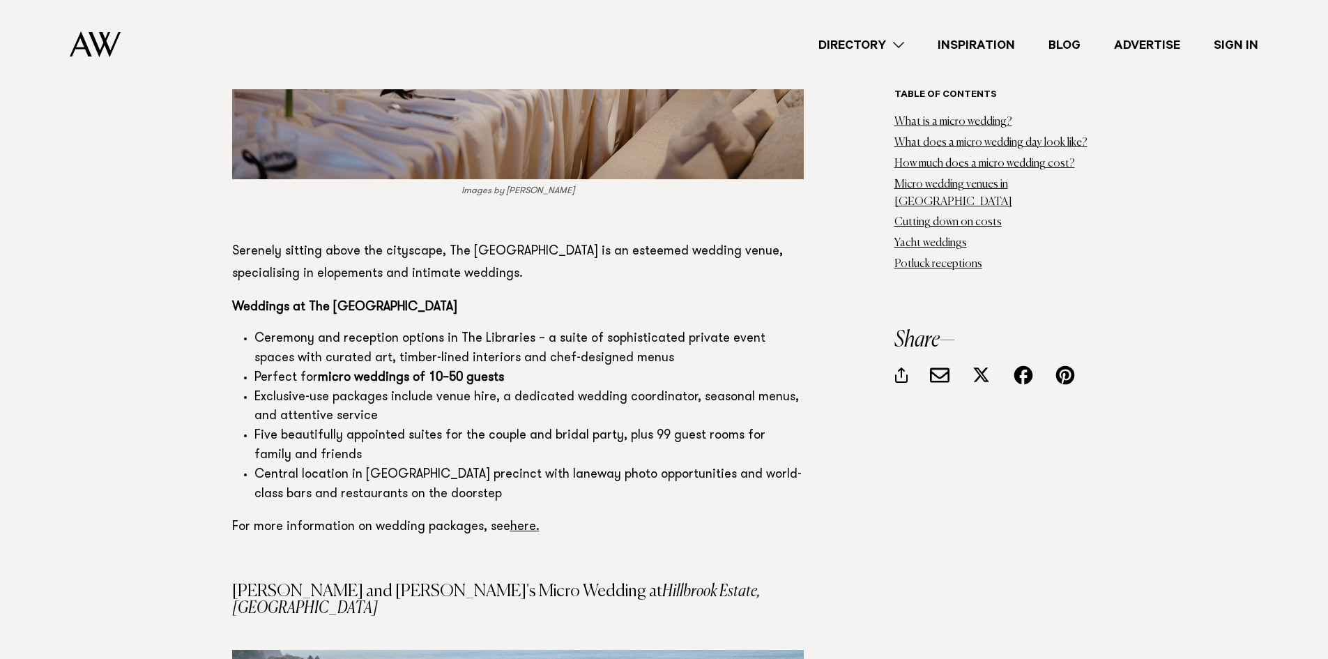
click at [533, 388] on li "Exclusive-use packages include venue hire, a dedicated wedding coordinator, sea…" at bounding box center [528, 407] width 549 height 39
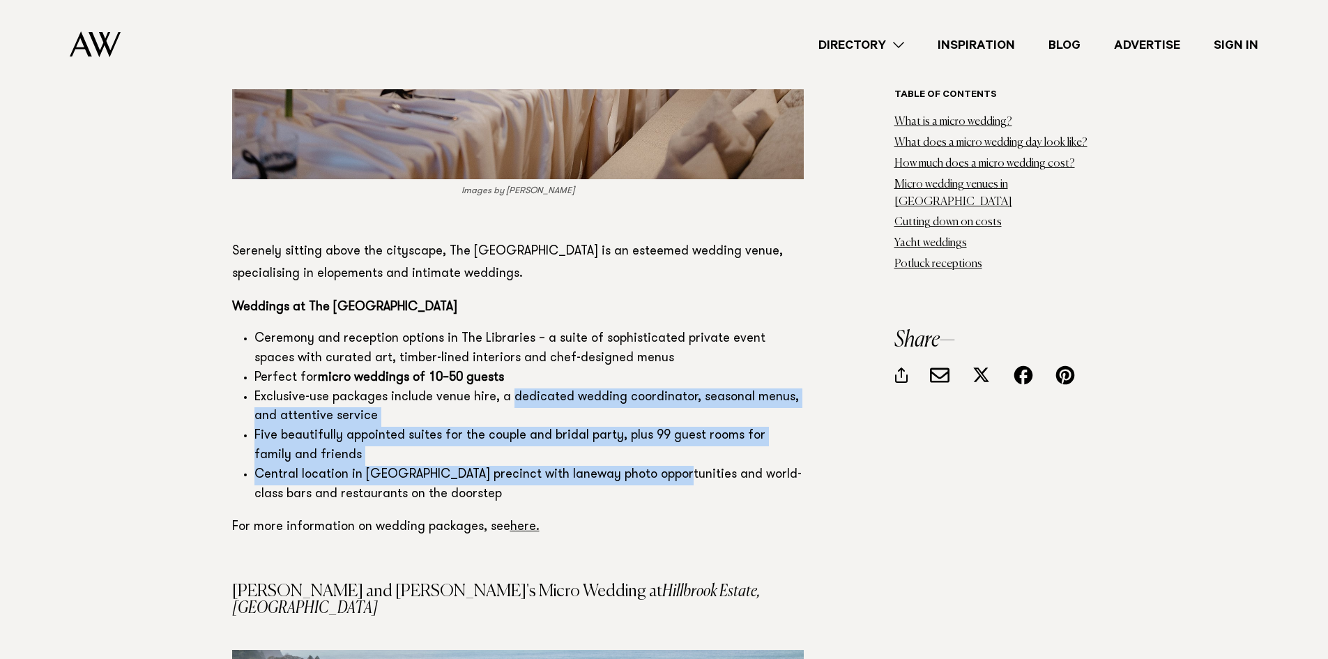
drag, startPoint x: 533, startPoint y: 273, endPoint x: 637, endPoint y: 339, distance: 122.6
click at [637, 339] on ul "Ceremony and reception options in The Libraries – a suite of sophisticated priv…" at bounding box center [518, 417] width 572 height 175
click at [637, 466] on li "Central location in Britomart precinct with laneway photo opportunities and wor…" at bounding box center [528, 485] width 549 height 39
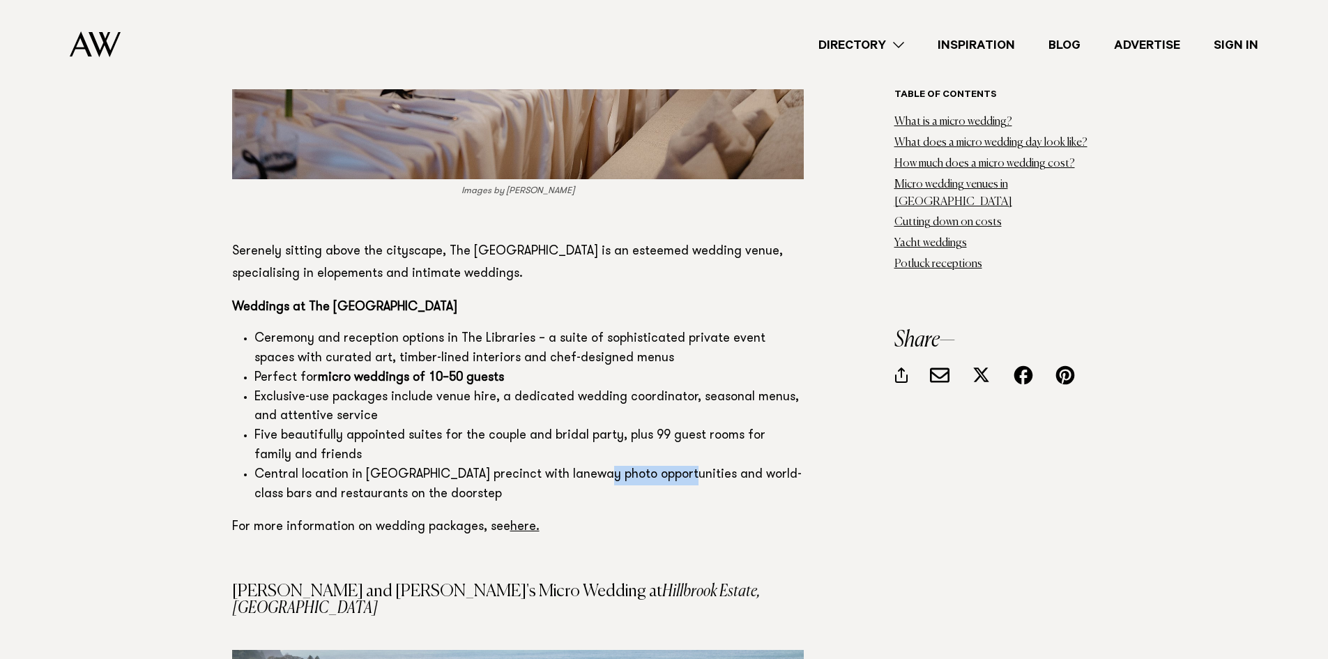
click at [637, 466] on li "Central location in Britomart precinct with laneway photo opportunities and wor…" at bounding box center [528, 485] width 549 height 39
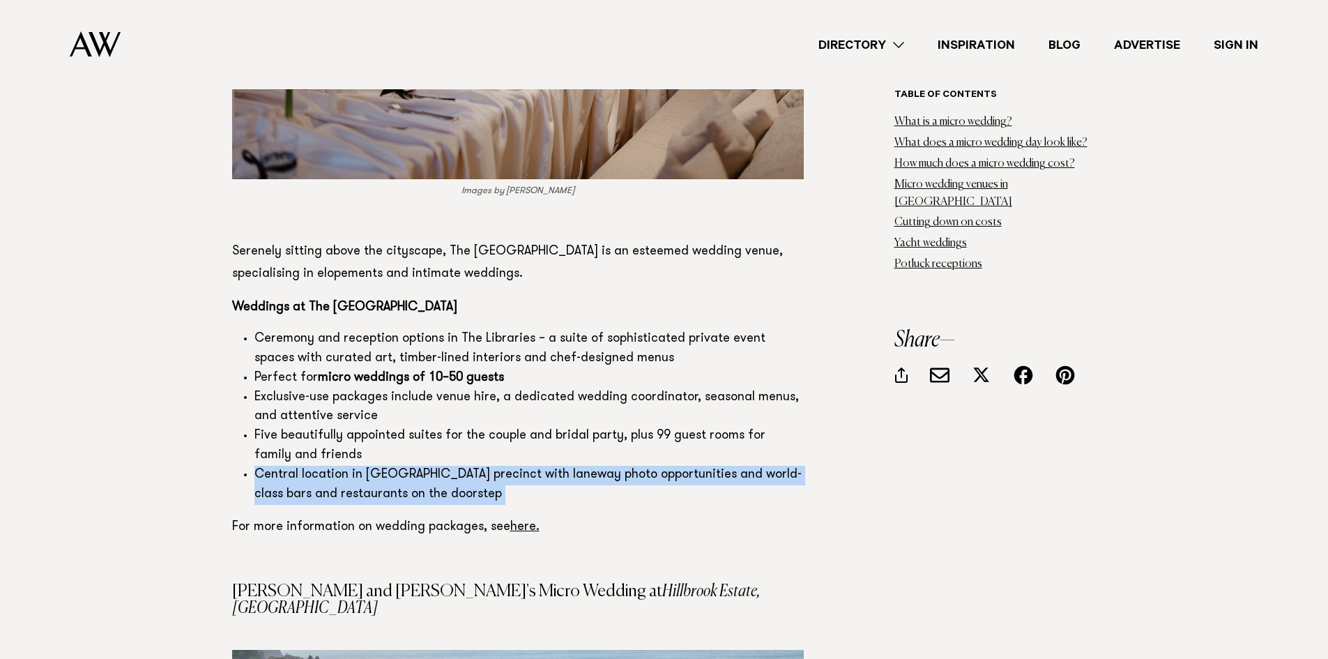
click at [637, 466] on li "Central location in Britomart precinct with laneway photo opportunities and wor…" at bounding box center [528, 485] width 549 height 39
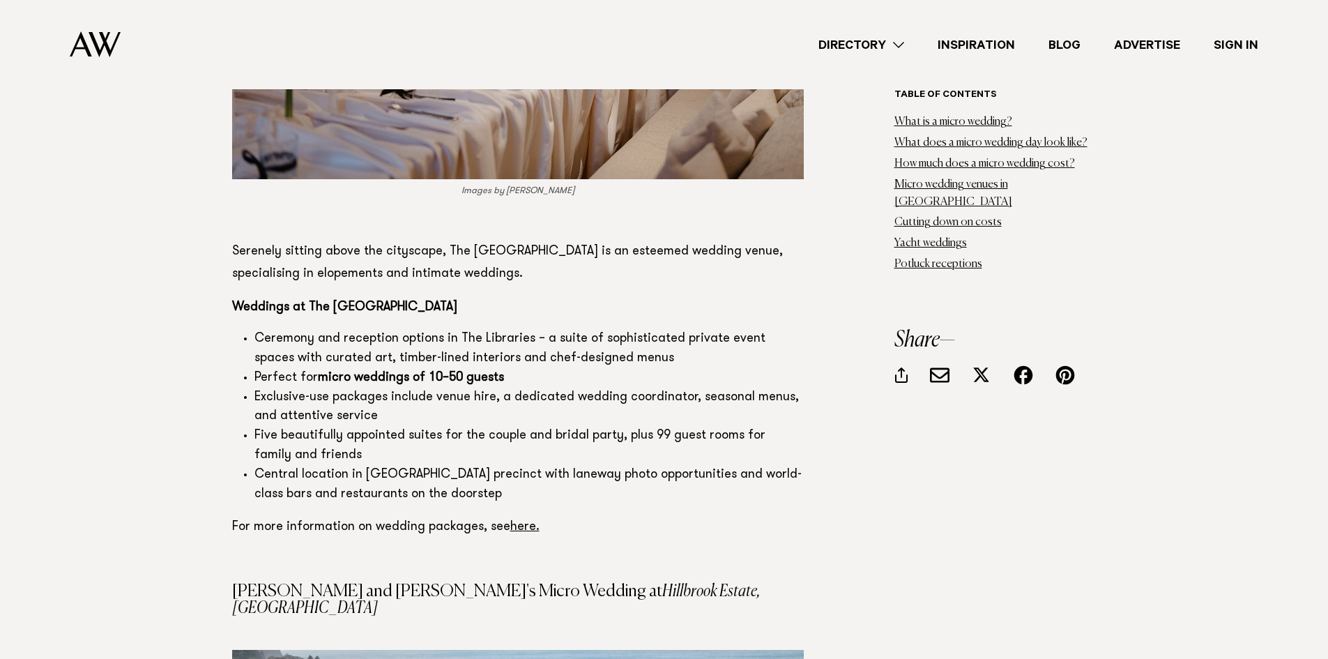
click at [519, 521] on link "here." at bounding box center [524, 527] width 29 height 13
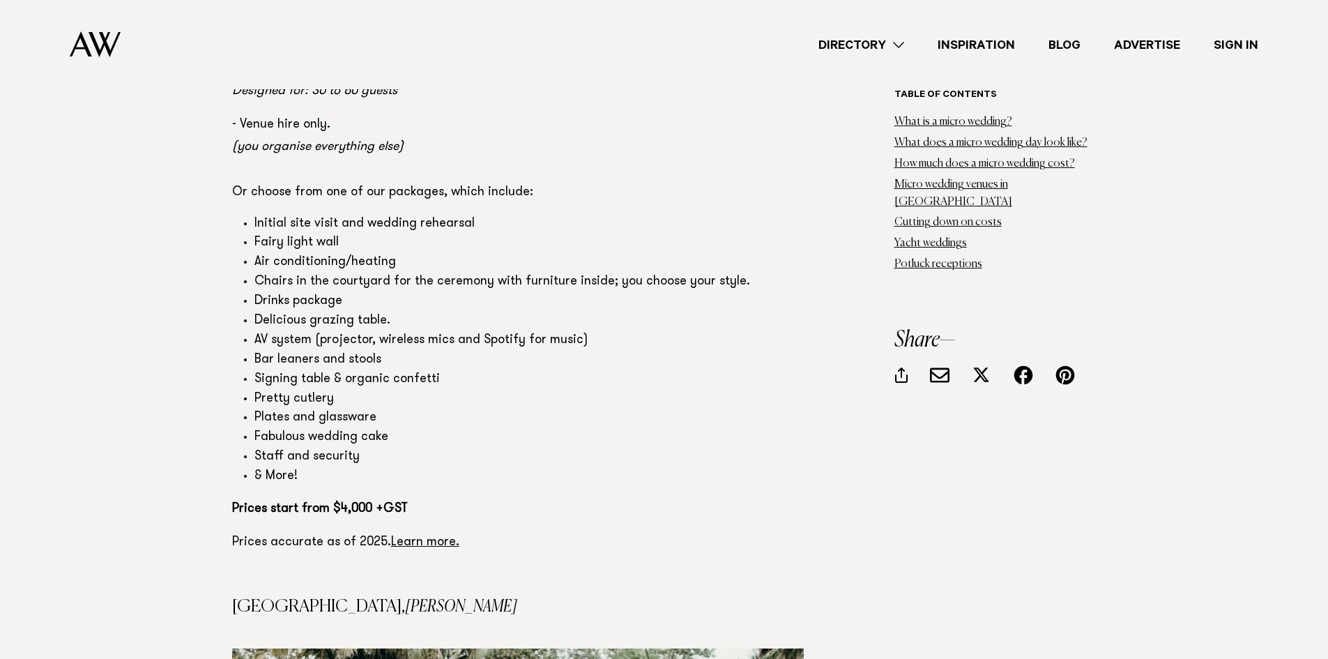
scroll to position [8501, 0]
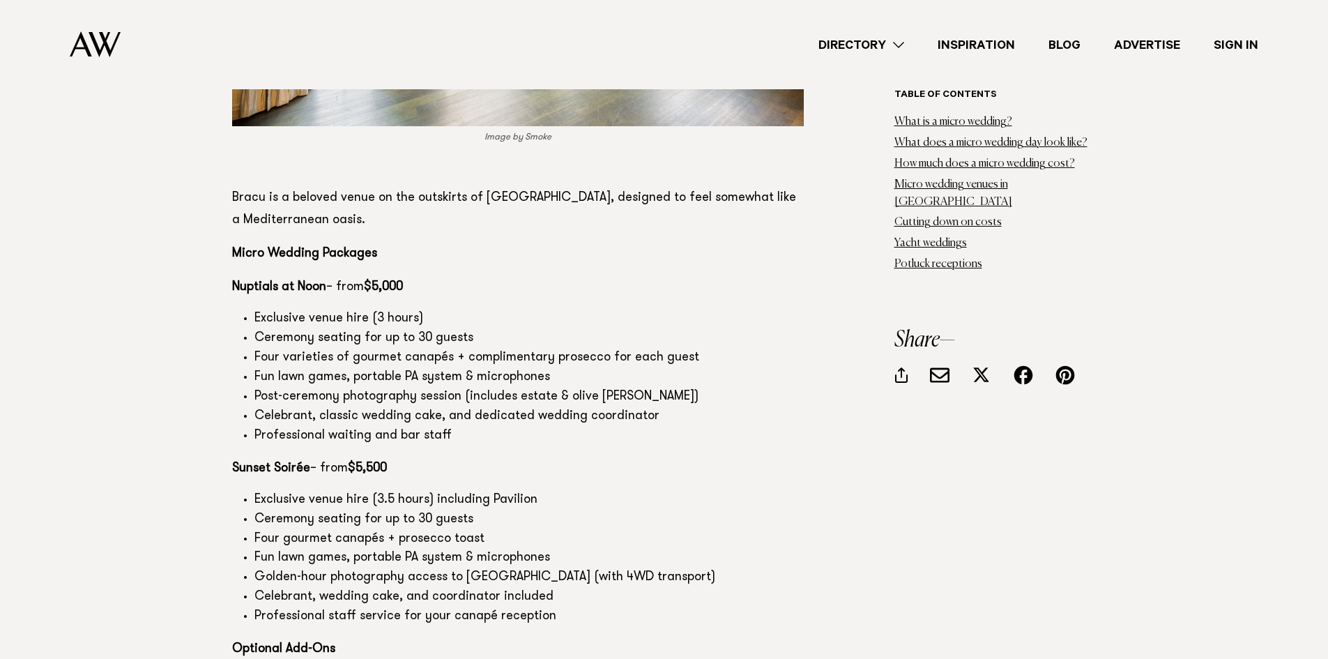
click at [925, 214] on li "Cutting down on costs" at bounding box center [996, 222] width 202 height 17
click at [938, 238] on link "Yacht weddings" at bounding box center [931, 243] width 73 height 11
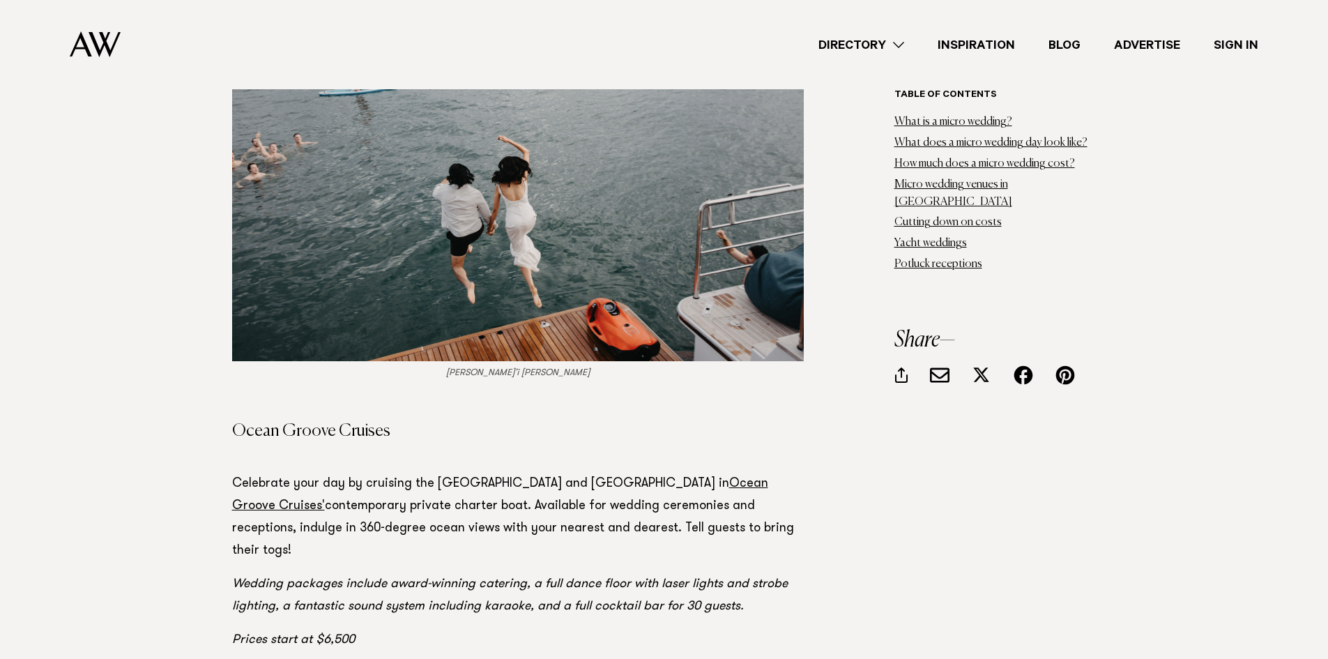
scroll to position [17833, 0]
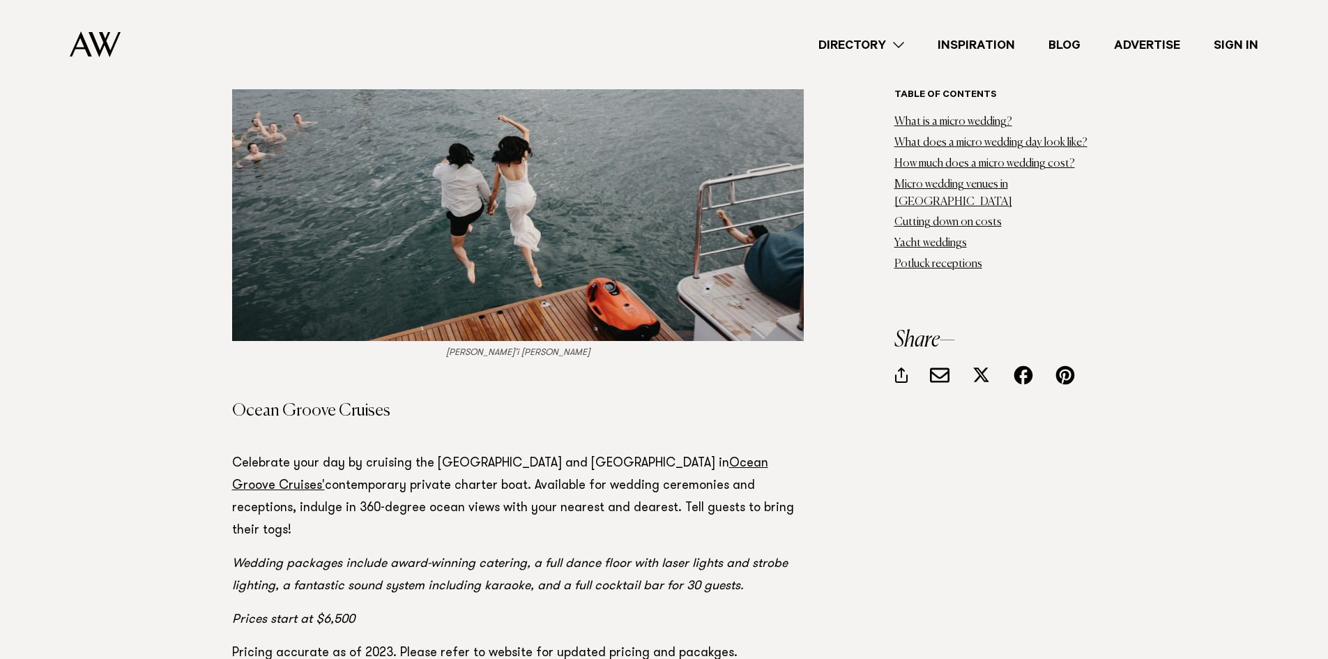
click at [340, 402] on h4 "Ocean Groove Cruises" at bounding box center [518, 410] width 572 height 17
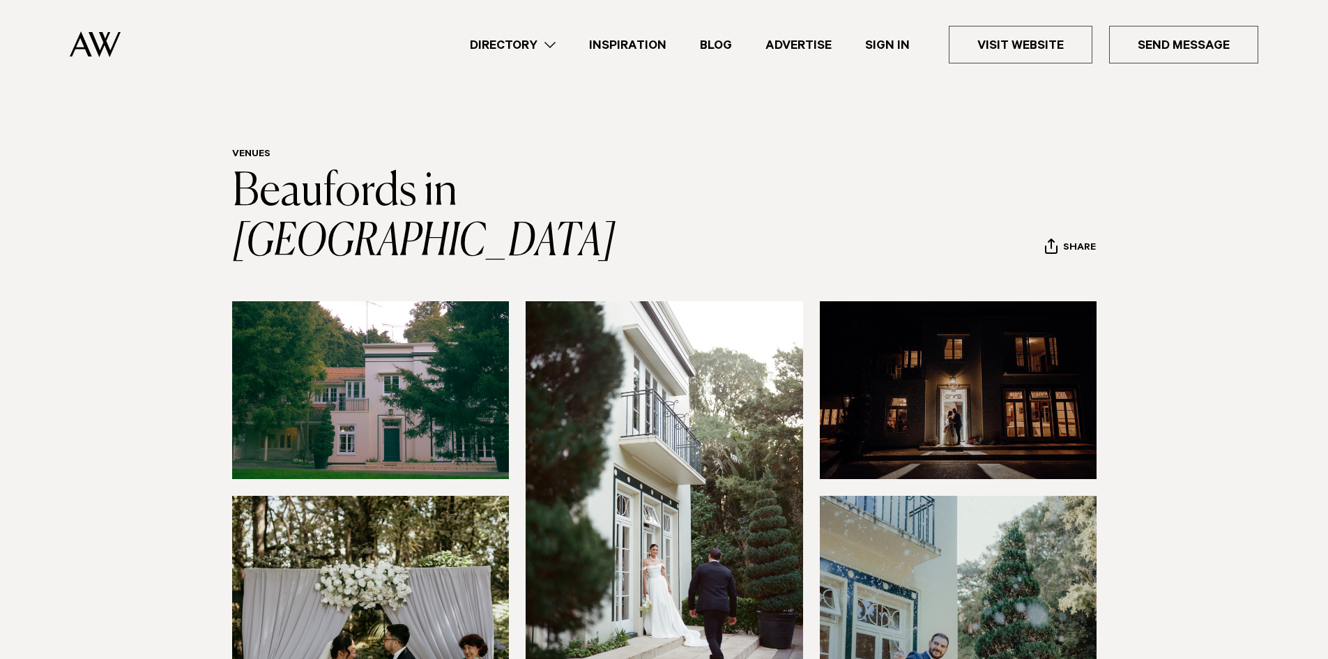
click at [715, 199] on header "Venues Beaufords in Totara Park Share Copy Link Email twitter facebook" at bounding box center [664, 208] width 865 height 119
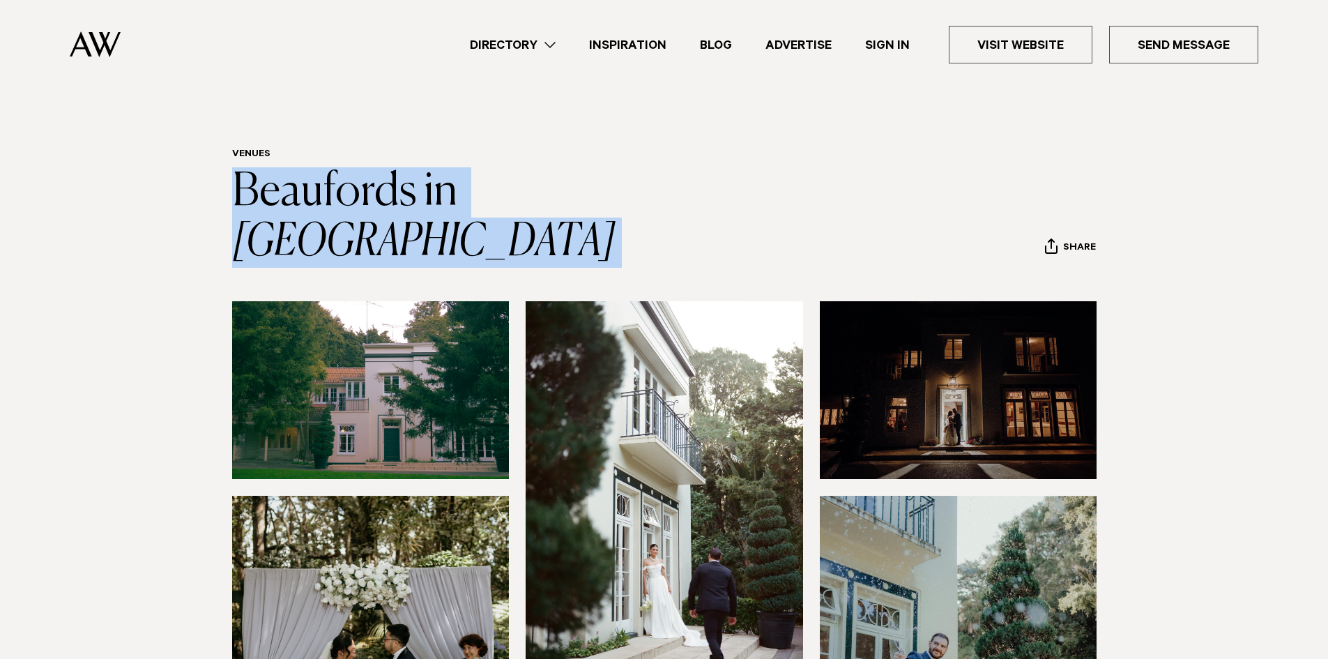
click at [715, 199] on header "Venues Beaufords in Totara Park Share Copy Link Email twitter facebook" at bounding box center [664, 208] width 865 height 119
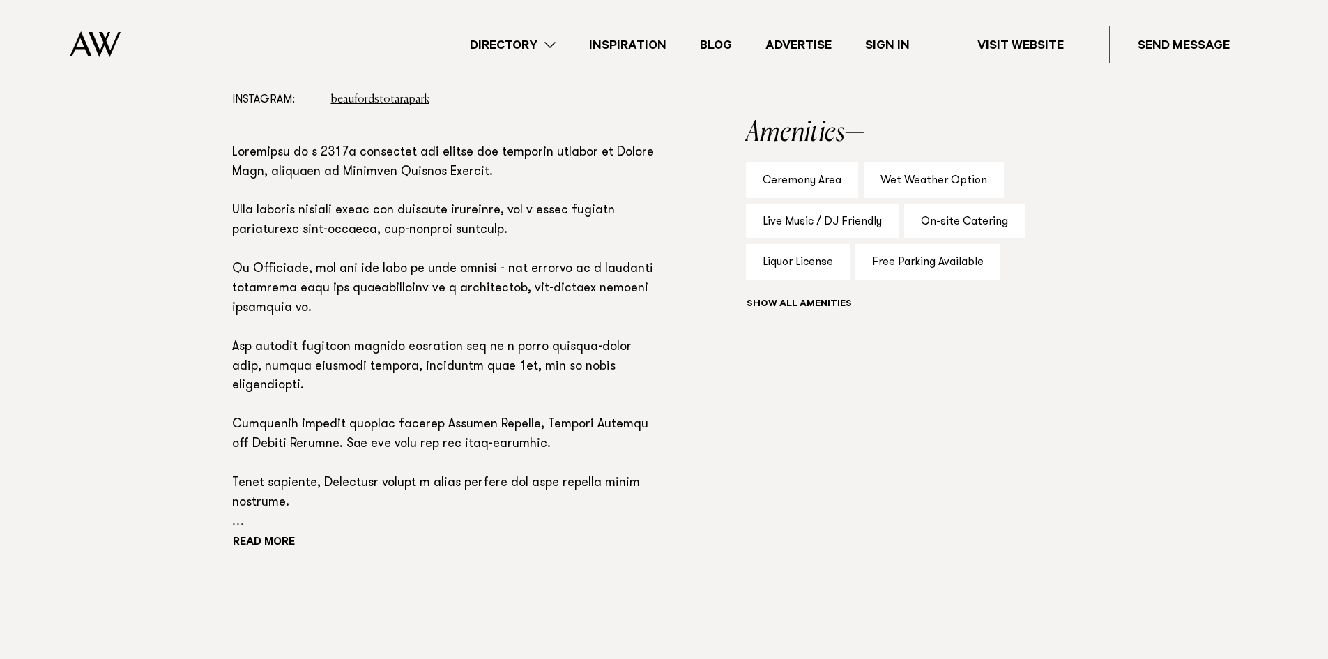
scroll to position [906, 0]
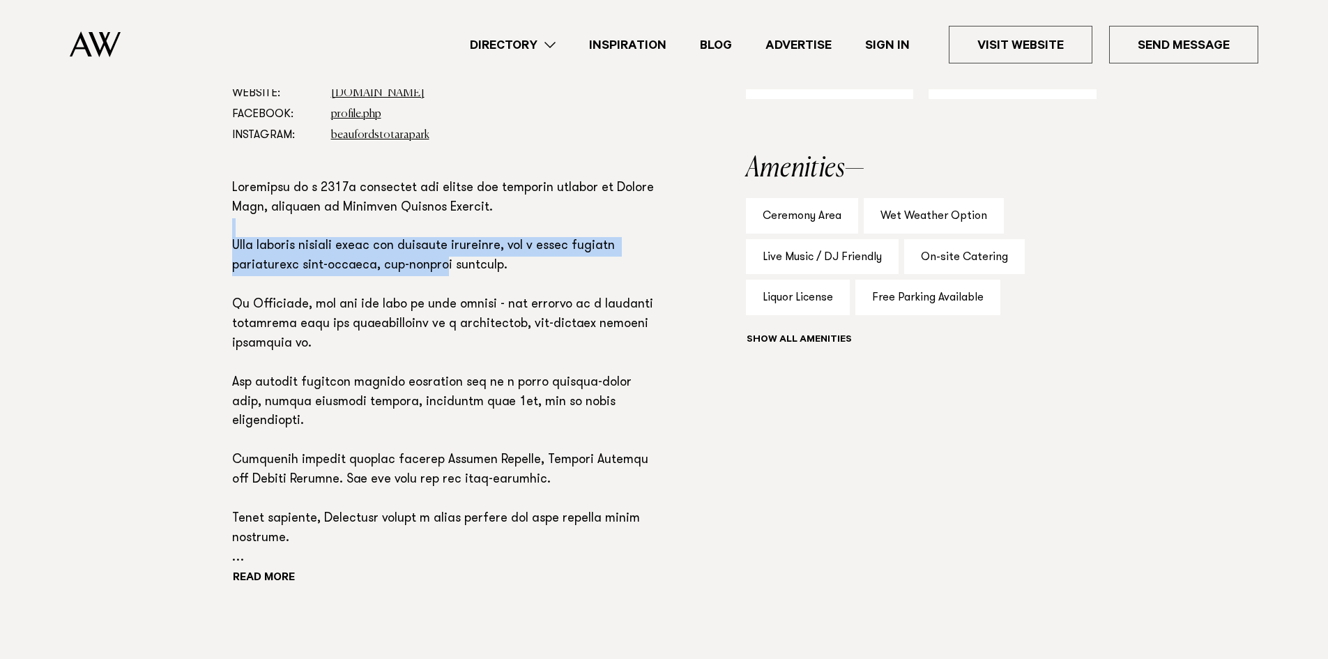
drag, startPoint x: 339, startPoint y: 184, endPoint x: 459, endPoint y: 233, distance: 129.5
click at [443, 230] on p at bounding box center [444, 373] width 424 height 389
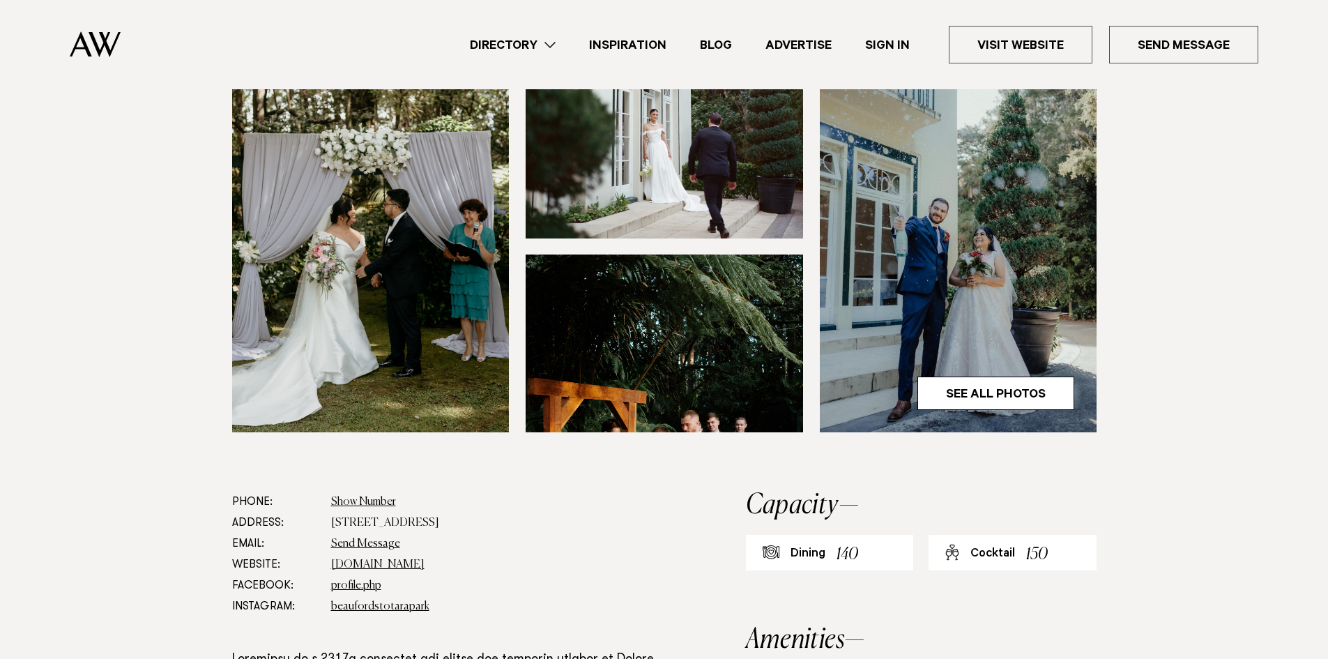
scroll to position [418, 0]
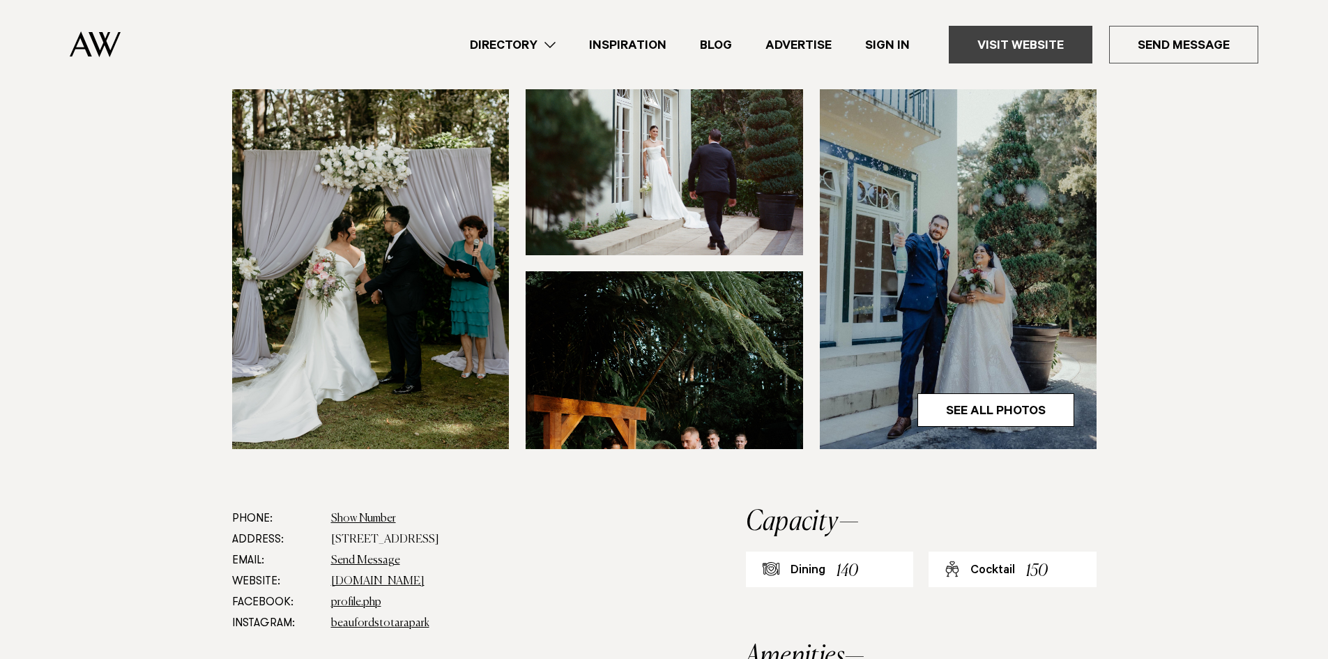
click at [1001, 56] on link "Visit Website" at bounding box center [1021, 45] width 144 height 38
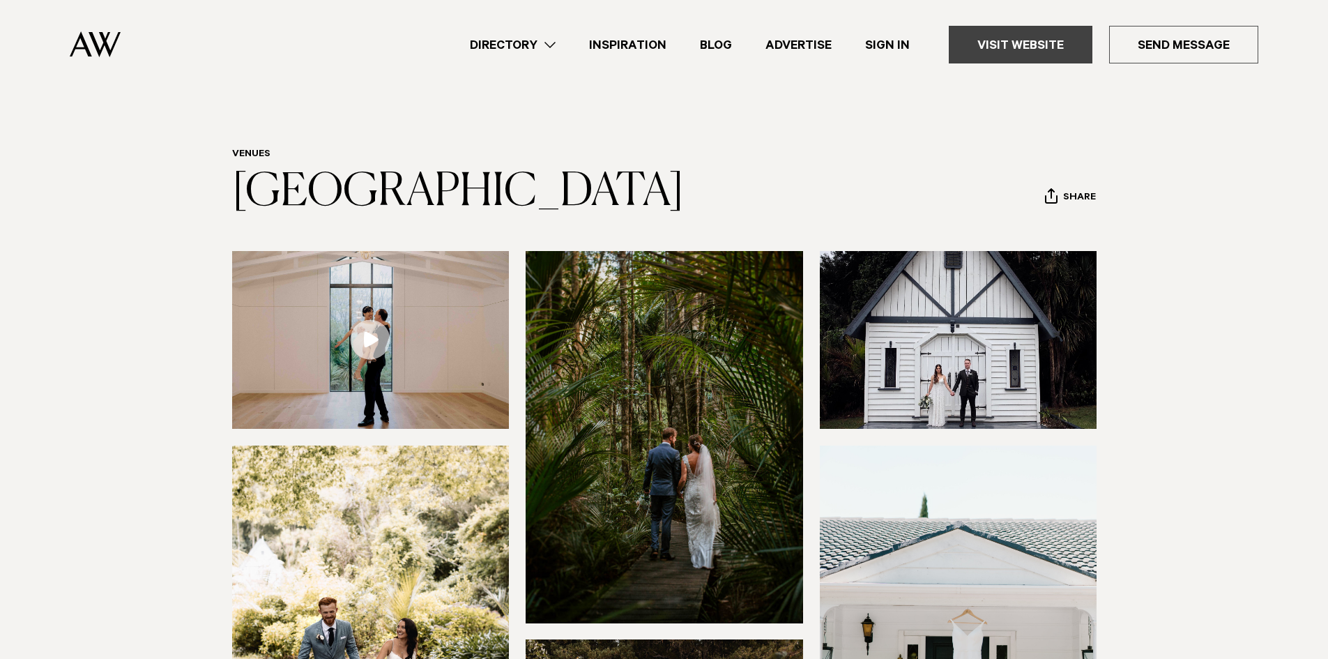
click at [1027, 36] on link "Visit Website" at bounding box center [1021, 45] width 144 height 38
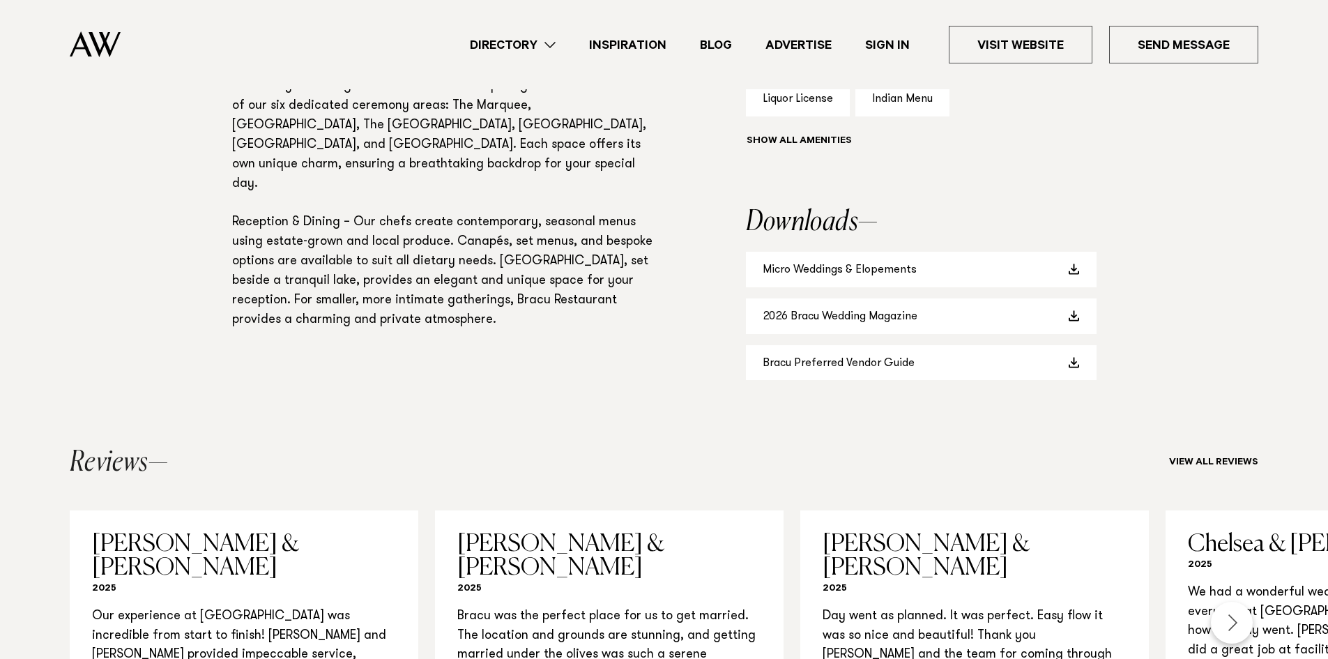
scroll to position [767, 0]
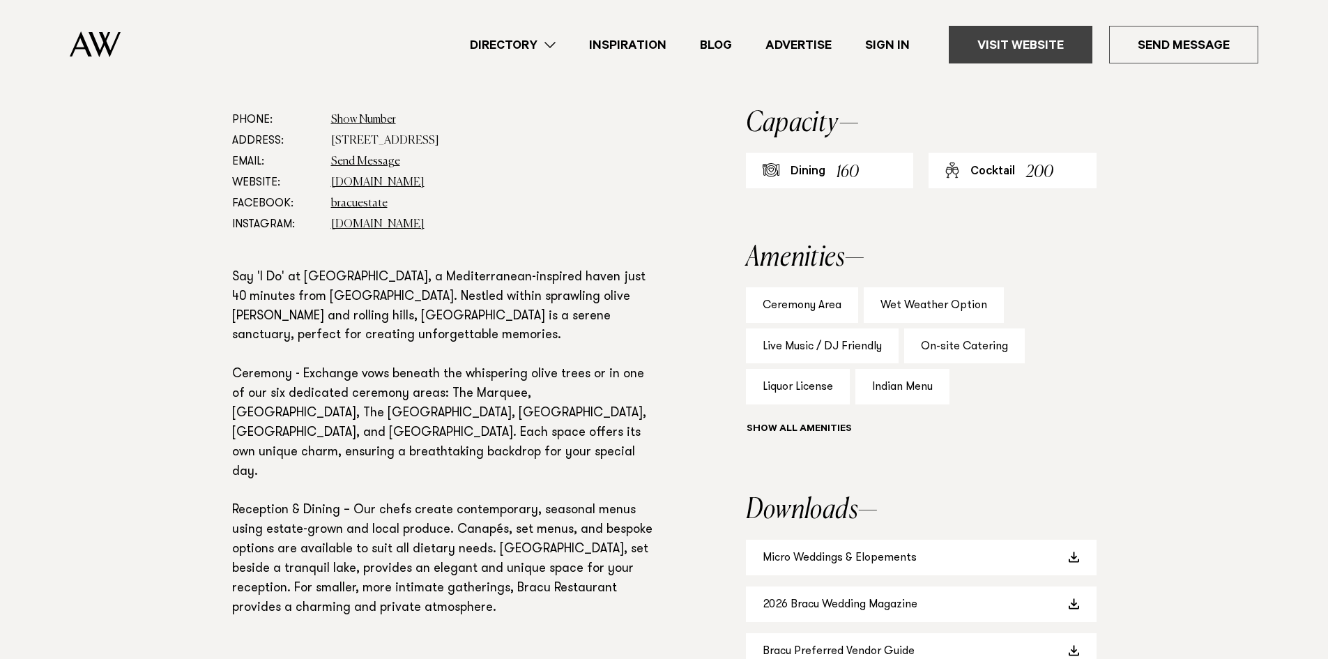
click at [984, 42] on link "Visit Website" at bounding box center [1021, 45] width 144 height 38
